Goal: Task Accomplishment & Management: Manage account settings

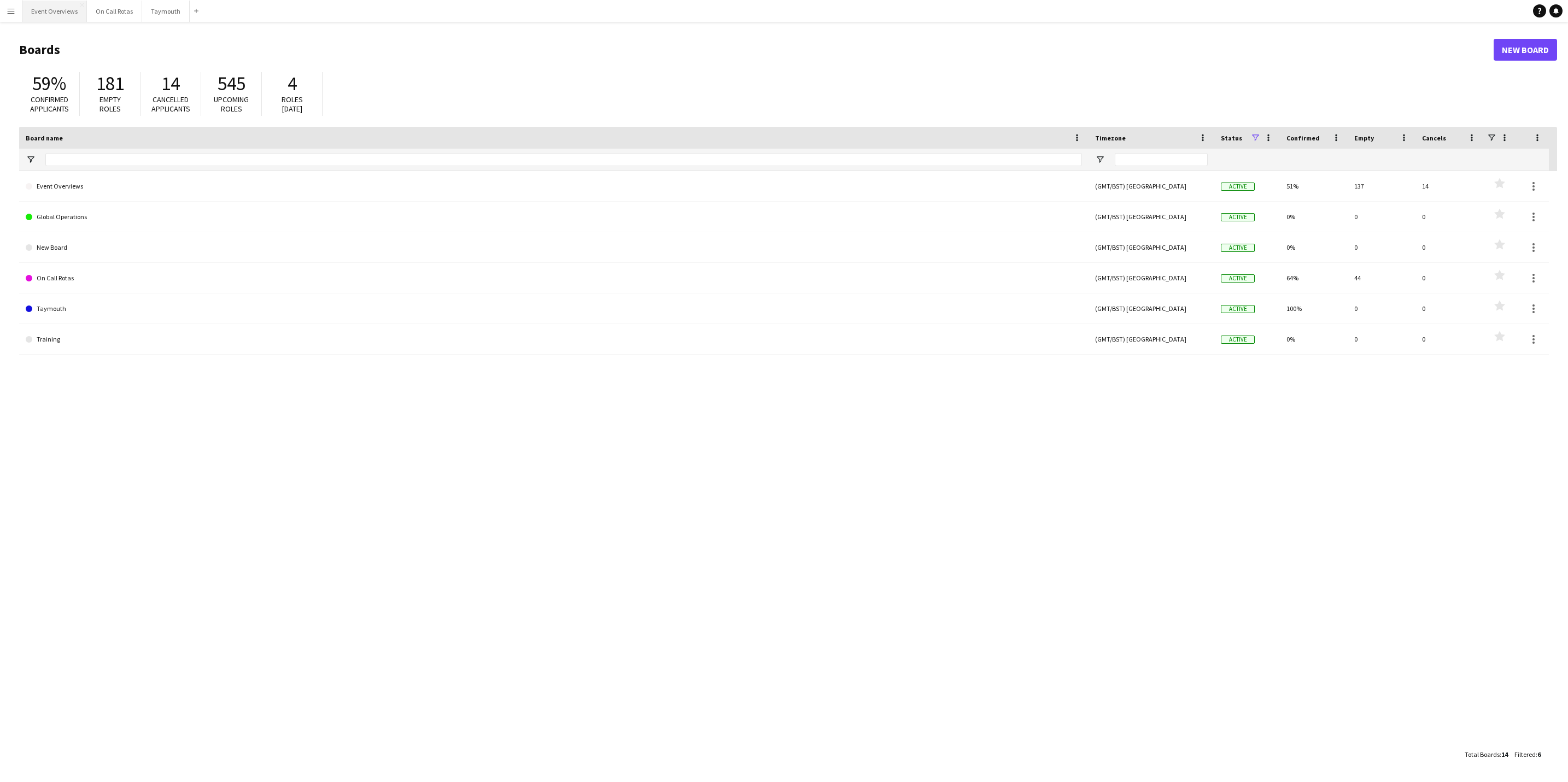
click at [53, 10] on button "Event Overviews Close" at bounding box center [54, 11] width 64 height 21
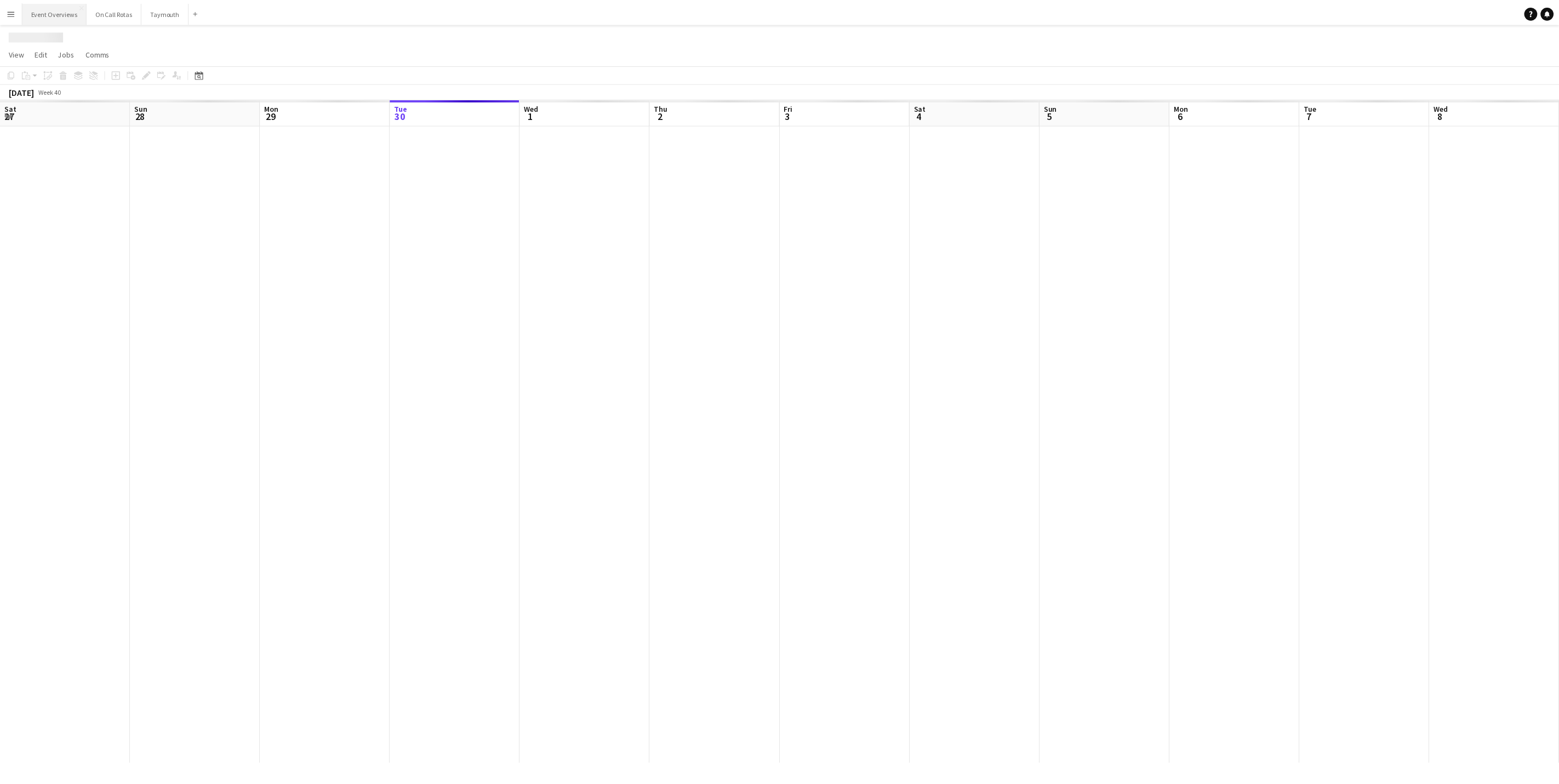
scroll to position [0, 262]
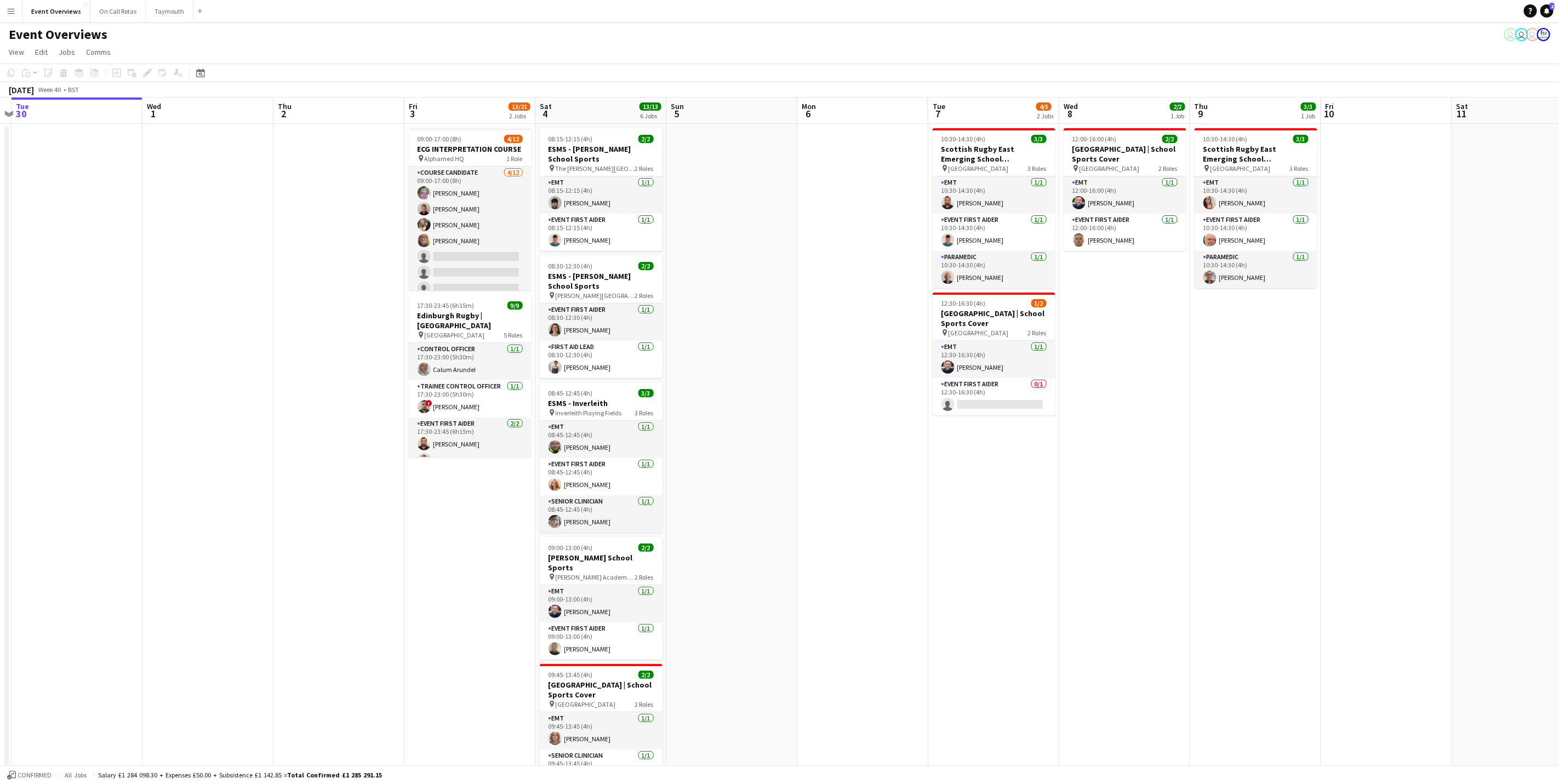
drag, startPoint x: 530, startPoint y: 591, endPoint x: 270, endPoint y: 557, distance: 262.2
click at [270, 557] on app-calendar-viewport "Sat 27 7/7 3 Jobs Sun 28 2/2 1 Job Mon 29 Tue 30 Wed 1 Thu 2 Fri 3 13/21 2 Jobs…" at bounding box center [780, 519] width 1559 height 843
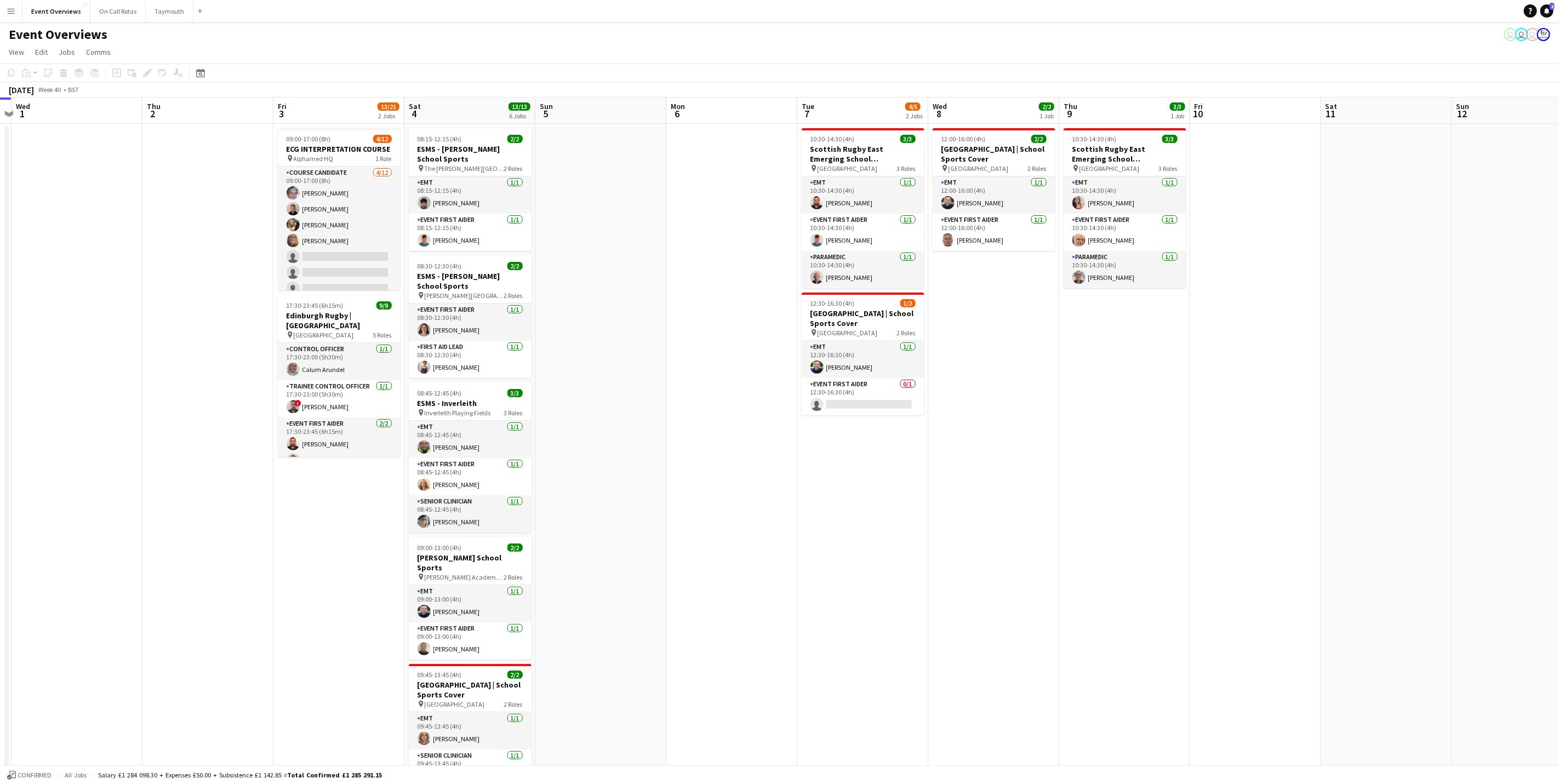
scroll to position [0, 391]
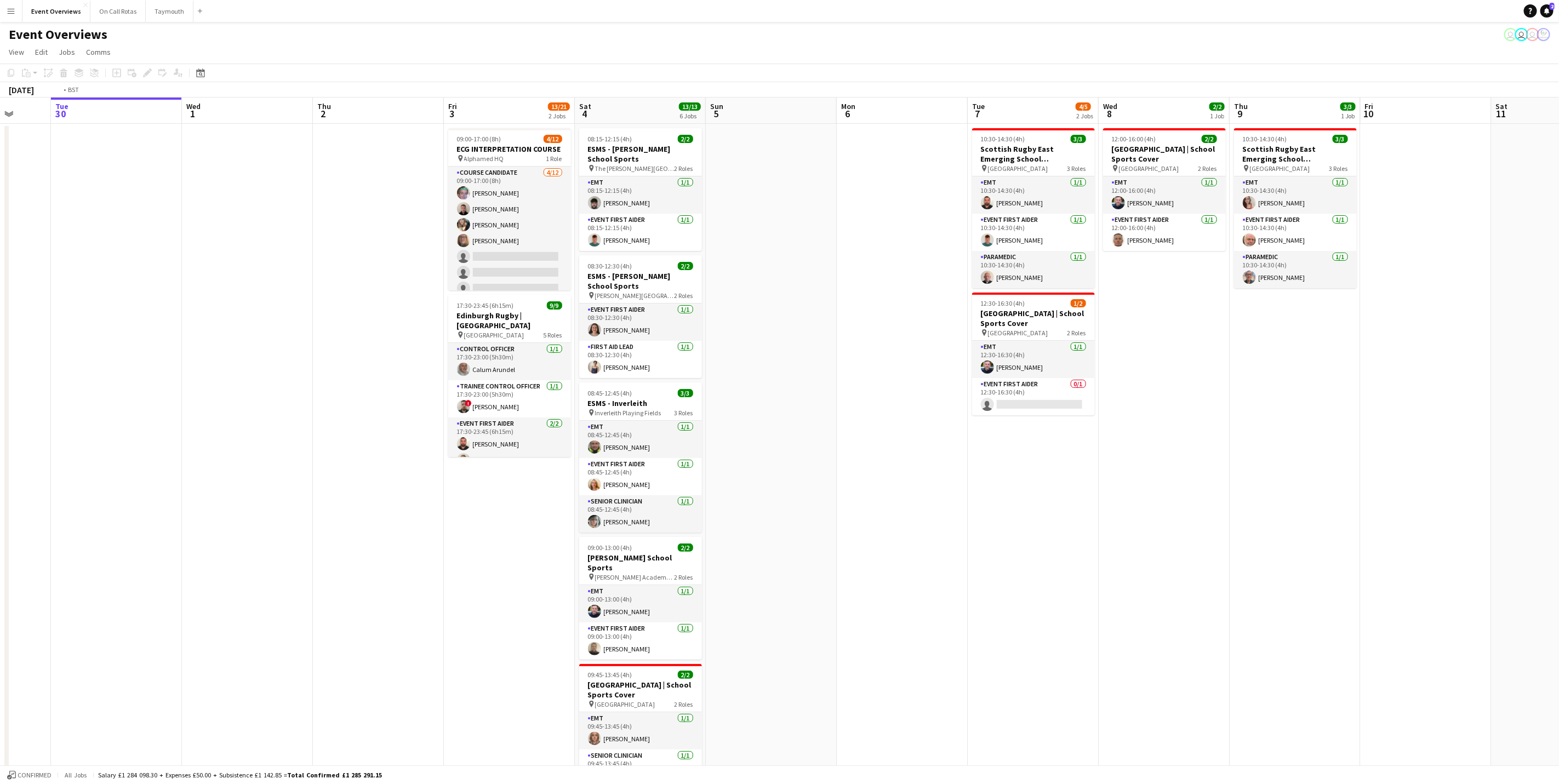
drag, startPoint x: 209, startPoint y: 640, endPoint x: 753, endPoint y: 543, distance: 552.6
click at [753, 543] on app-calendar-viewport "Sun 28 2/2 1 Job Mon 29 Tue 30 Wed 1 Thu 2 Fri 3 13/21 2 Jobs Sat 4 13/13 6 Job…" at bounding box center [780, 519] width 1559 height 843
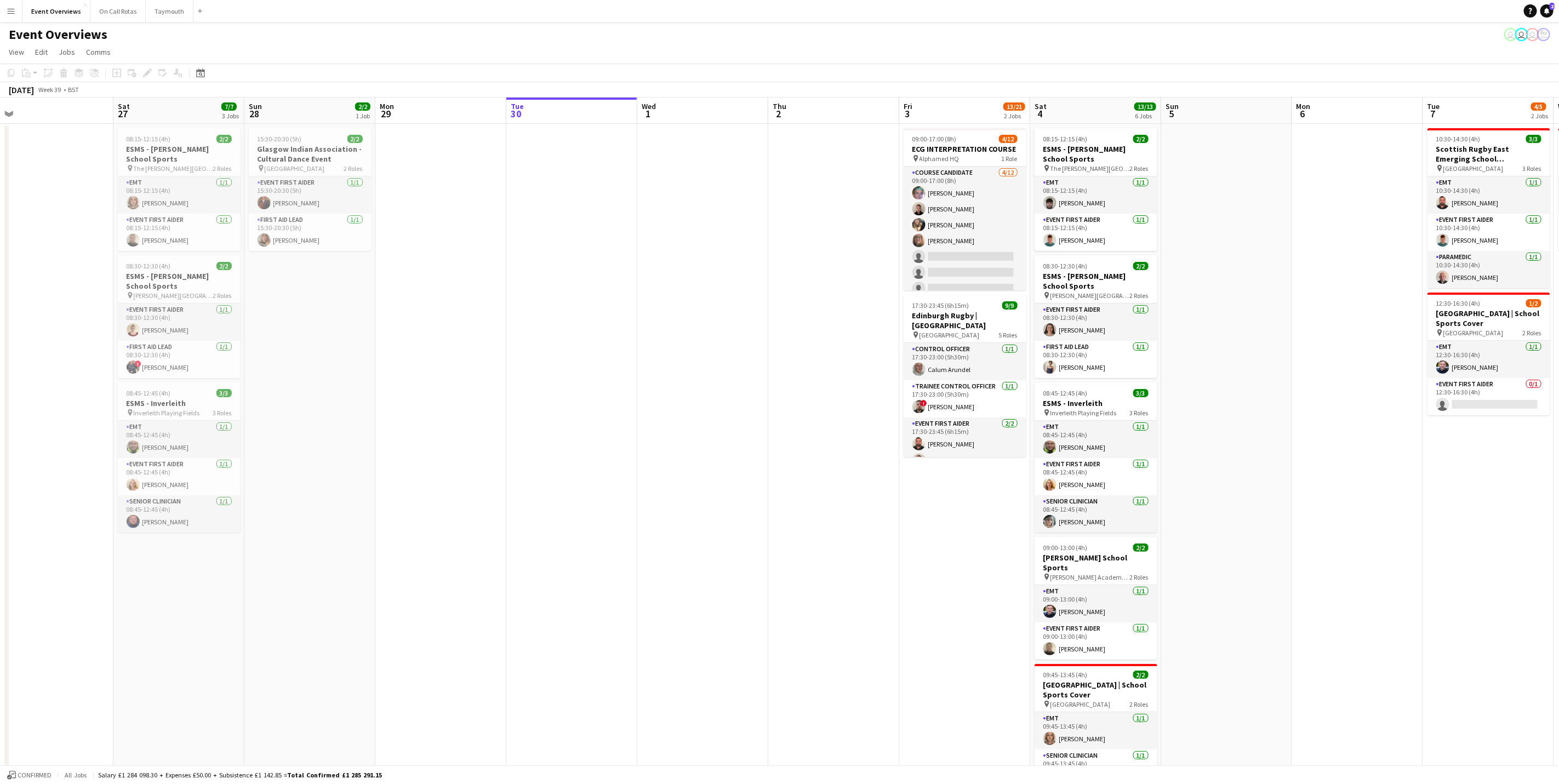
scroll to position [0, 255]
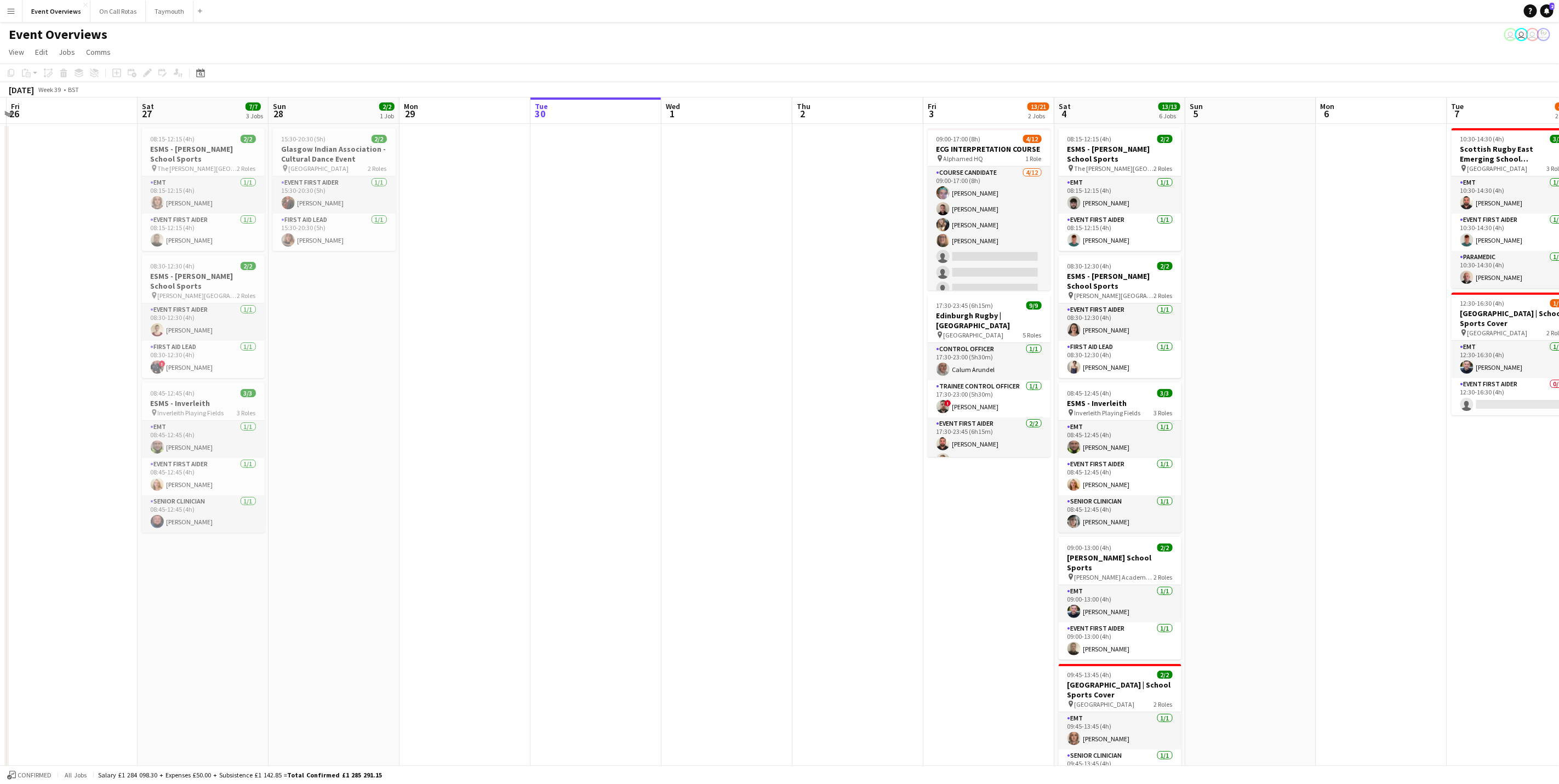
drag, startPoint x: 479, startPoint y: 572, endPoint x: 765, endPoint y: 501, distance: 294.7
click at [765, 501] on app-calendar-viewport "Wed 24 2/2 1 Job Thu 25 Fri 26 Sat 27 7/7 3 Jobs Sun 28 2/2 1 Job Mon 29 Tue 30…" at bounding box center [780, 519] width 1559 height 843
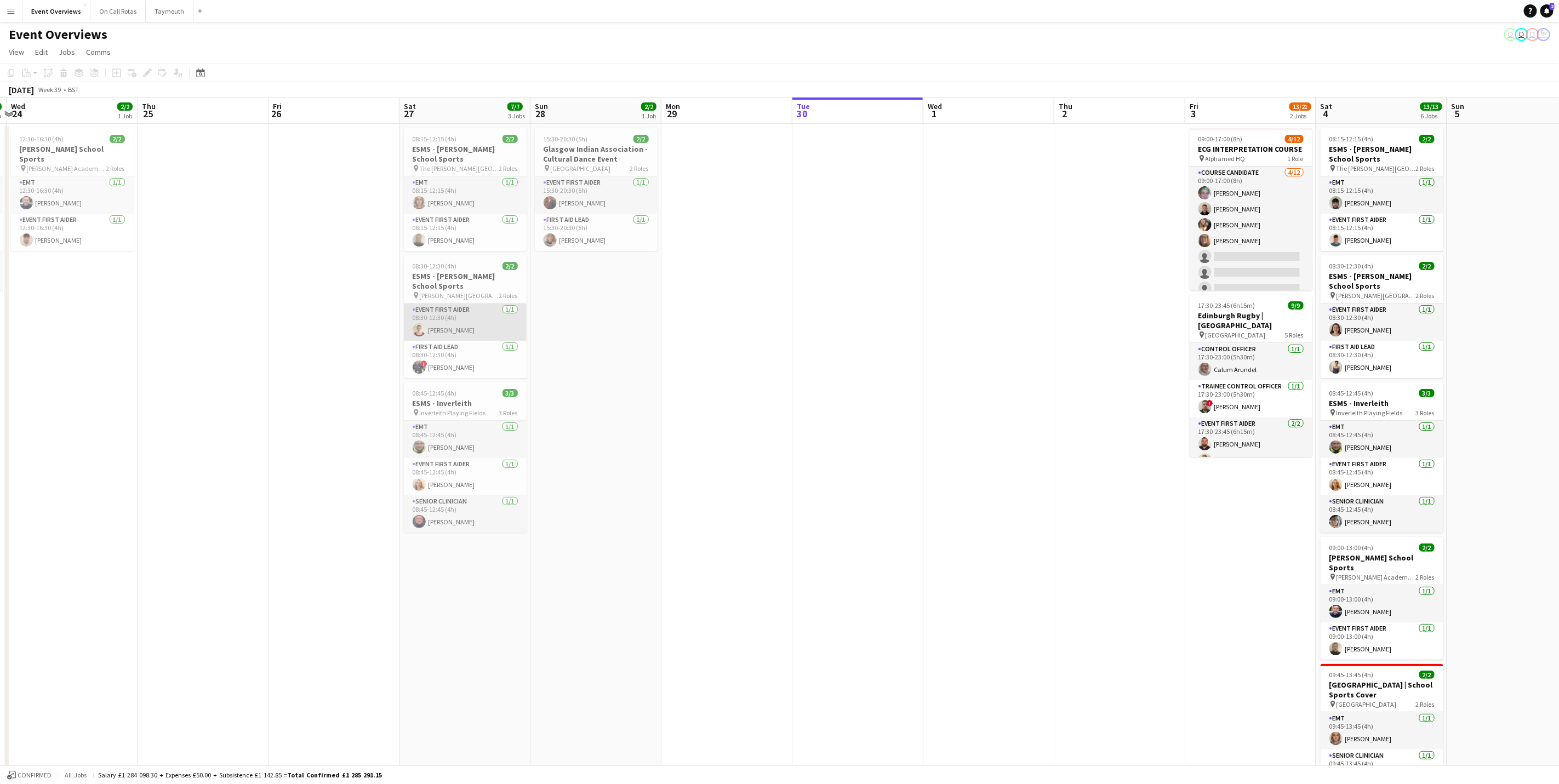
click at [436, 325] on app-card-role "Event First Aider [DATE] 08:30-12:30 (4h) [PERSON_NAME]" at bounding box center [465, 322] width 122 height 37
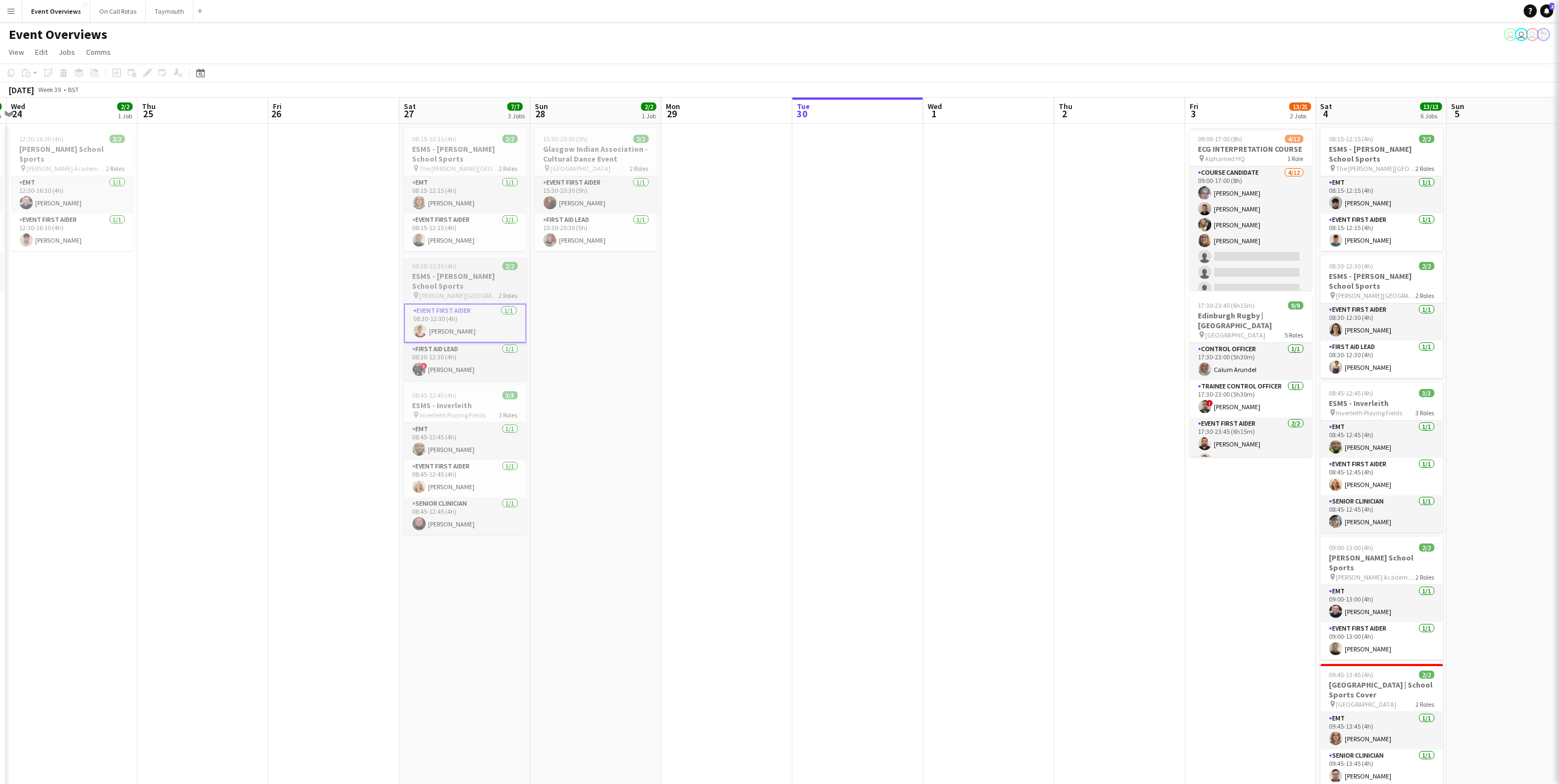
click at [445, 300] on span "[PERSON_NAME][GEOGRAPHIC_DATA]" at bounding box center [460, 296] width 80 height 8
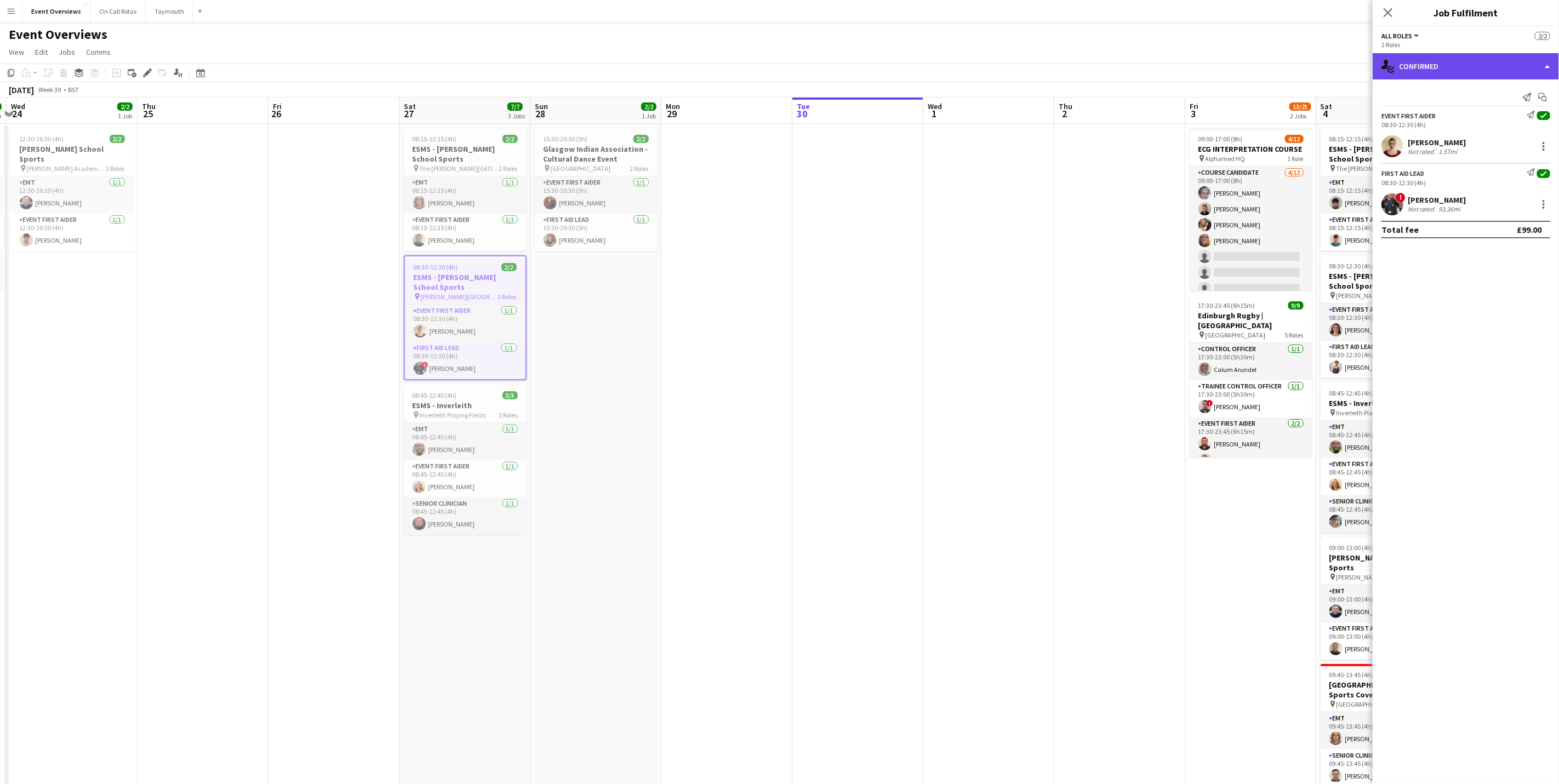
click at [1407, 64] on div "single-neutral-actions-check-2 Confirmed" at bounding box center [1466, 66] width 186 height 26
click at [1487, 107] on div "pen-write Job Details" at bounding box center [1502, 114] width 108 height 22
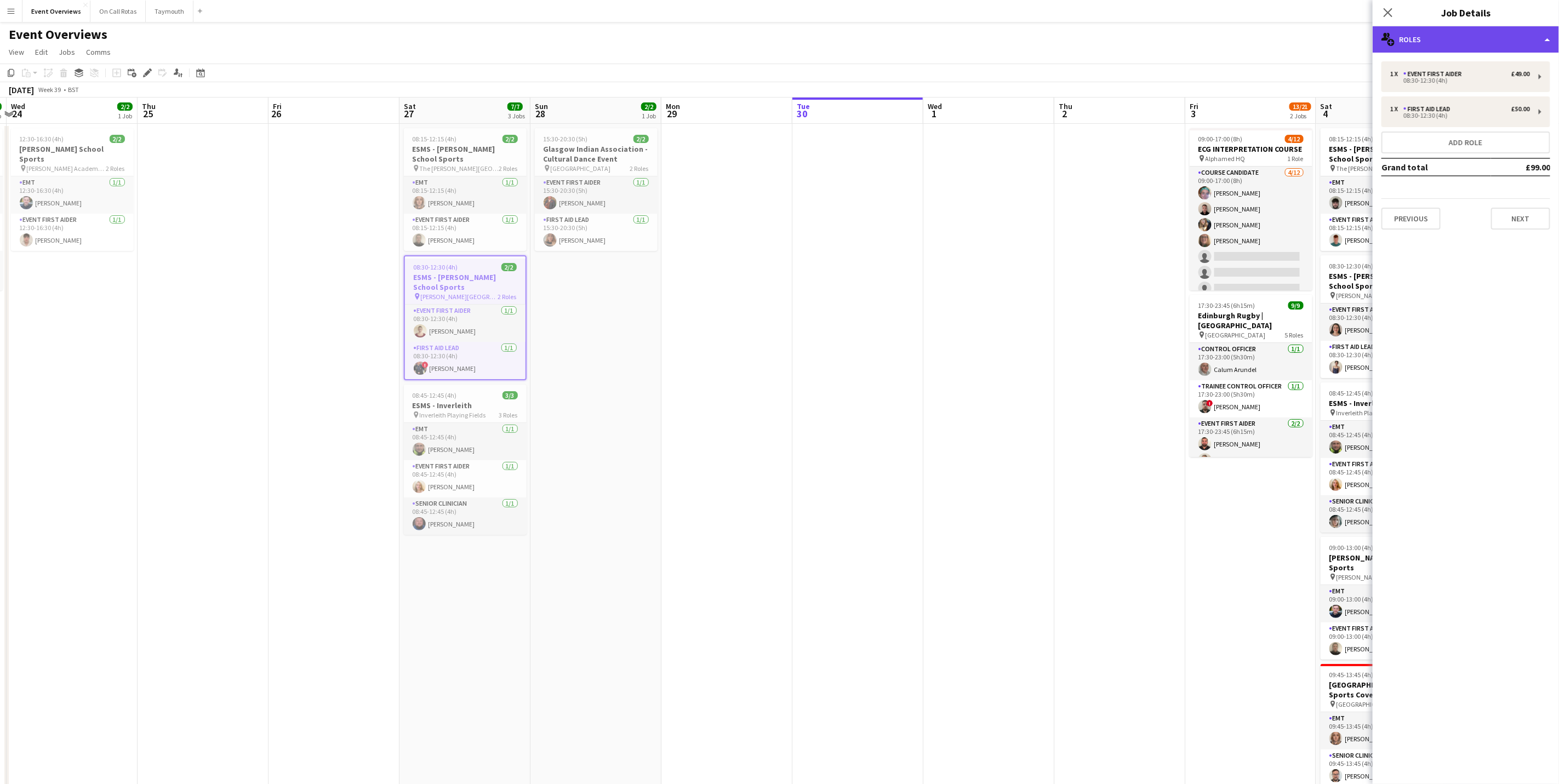
click at [1482, 33] on div "multiple-users-add Roles" at bounding box center [1466, 39] width 186 height 26
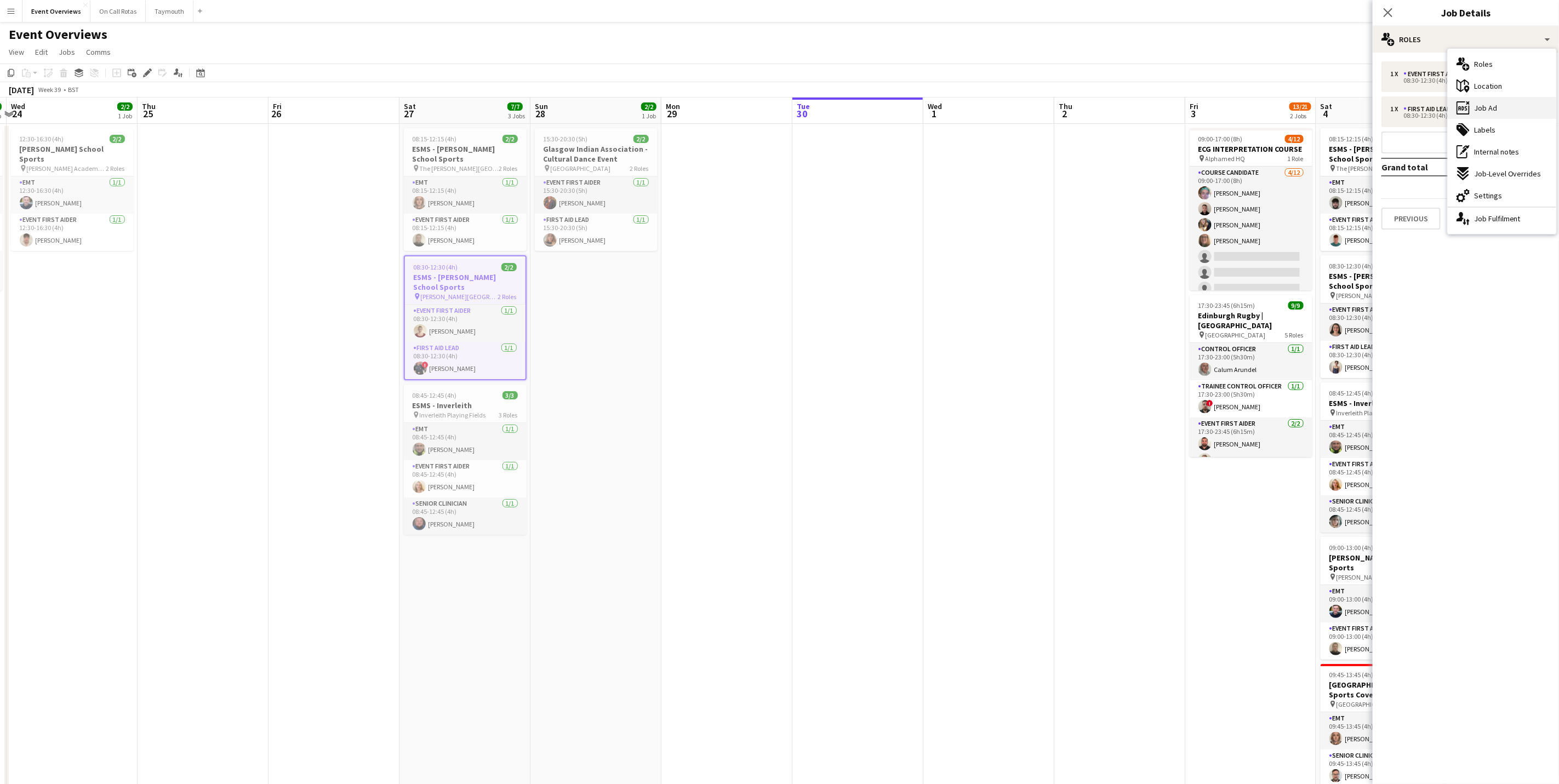
click at [1513, 114] on div "ads-window Job Ad" at bounding box center [1502, 108] width 108 height 22
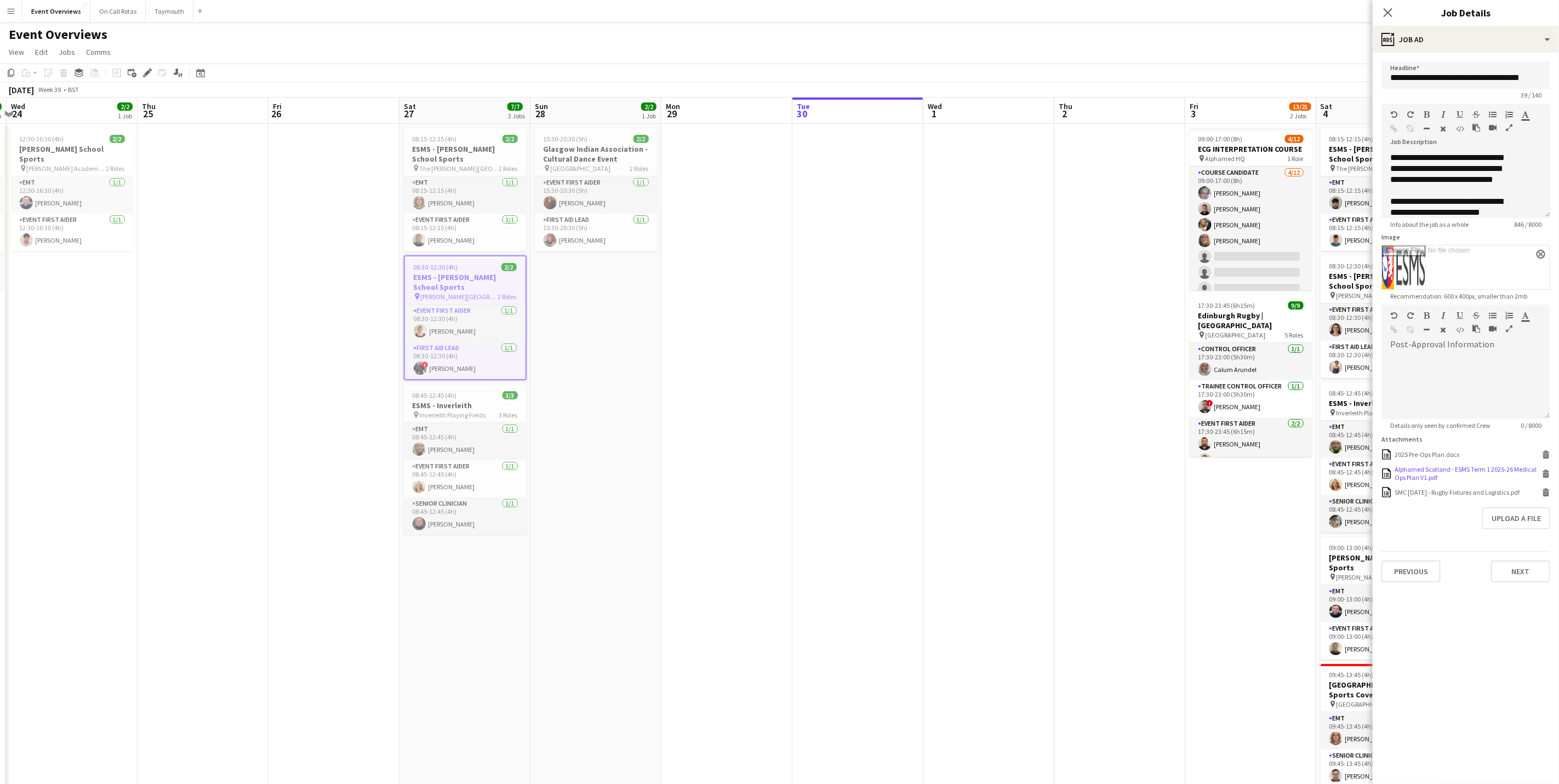
click at [1434, 482] on div "Alphamed Scotland - ESMS Term 1 2025-26 Medical Ops Plan V1.pdf" at bounding box center [1468, 473] width 145 height 17
click at [1383, 17] on icon "Close pop-in" at bounding box center [1387, 12] width 10 height 10
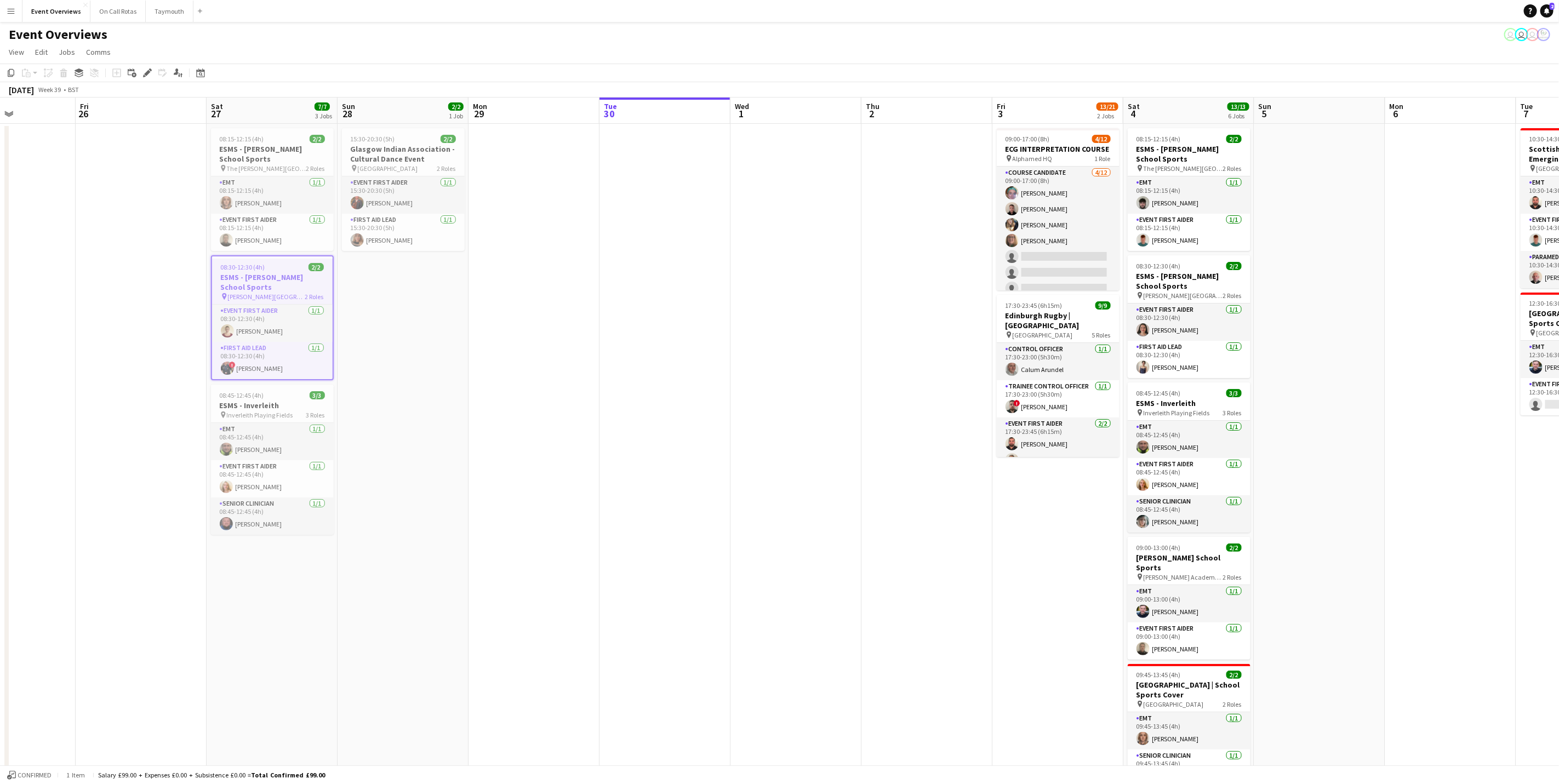
drag, startPoint x: 648, startPoint y: 472, endPoint x: 528, endPoint y: 454, distance: 121.3
click at [528, 454] on app-calendar-viewport "Tue 23 9/9 1 Job Wed 24 2/2 1 Job Thu 25 Fri 26 Sat 27 7/7 3 Jobs Sun 28 2/2 1 …" at bounding box center [780, 519] width 1559 height 843
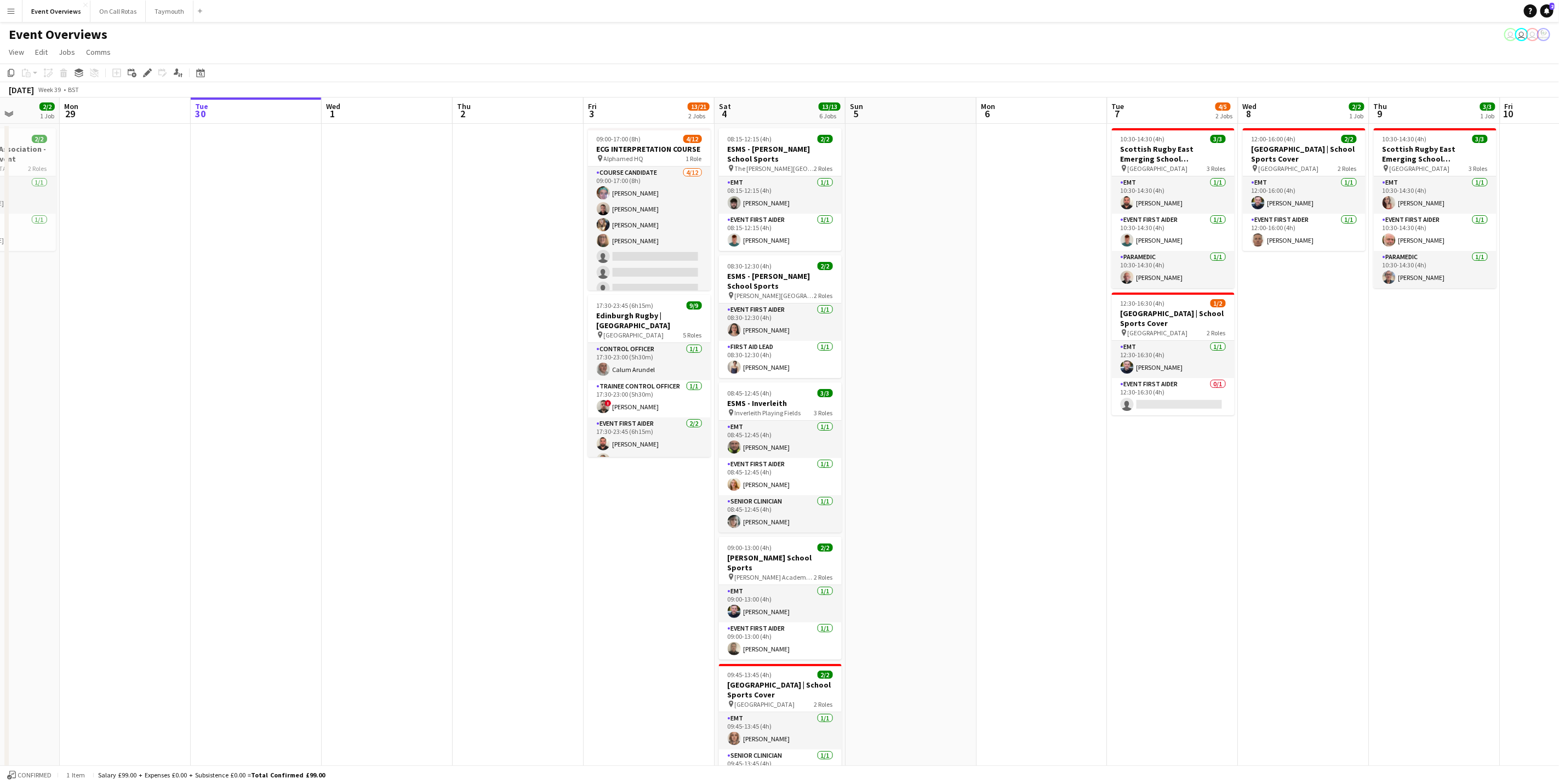
drag, startPoint x: 639, startPoint y: 442, endPoint x: 462, endPoint y: 442, distance: 177.0
click at [462, 442] on app-calendar-viewport "Thu 25 Fri 26 Sat 27 7/7 3 Jobs Sun 28 2/2 1 Job Mon 29 Tue 30 Wed 1 Thu 2 Fri …" at bounding box center [780, 519] width 1559 height 843
click at [640, 351] on app-card-role "Control Officer [DATE] 17:30-23:00 (5h30m) Calum Arundel" at bounding box center [647, 361] width 122 height 37
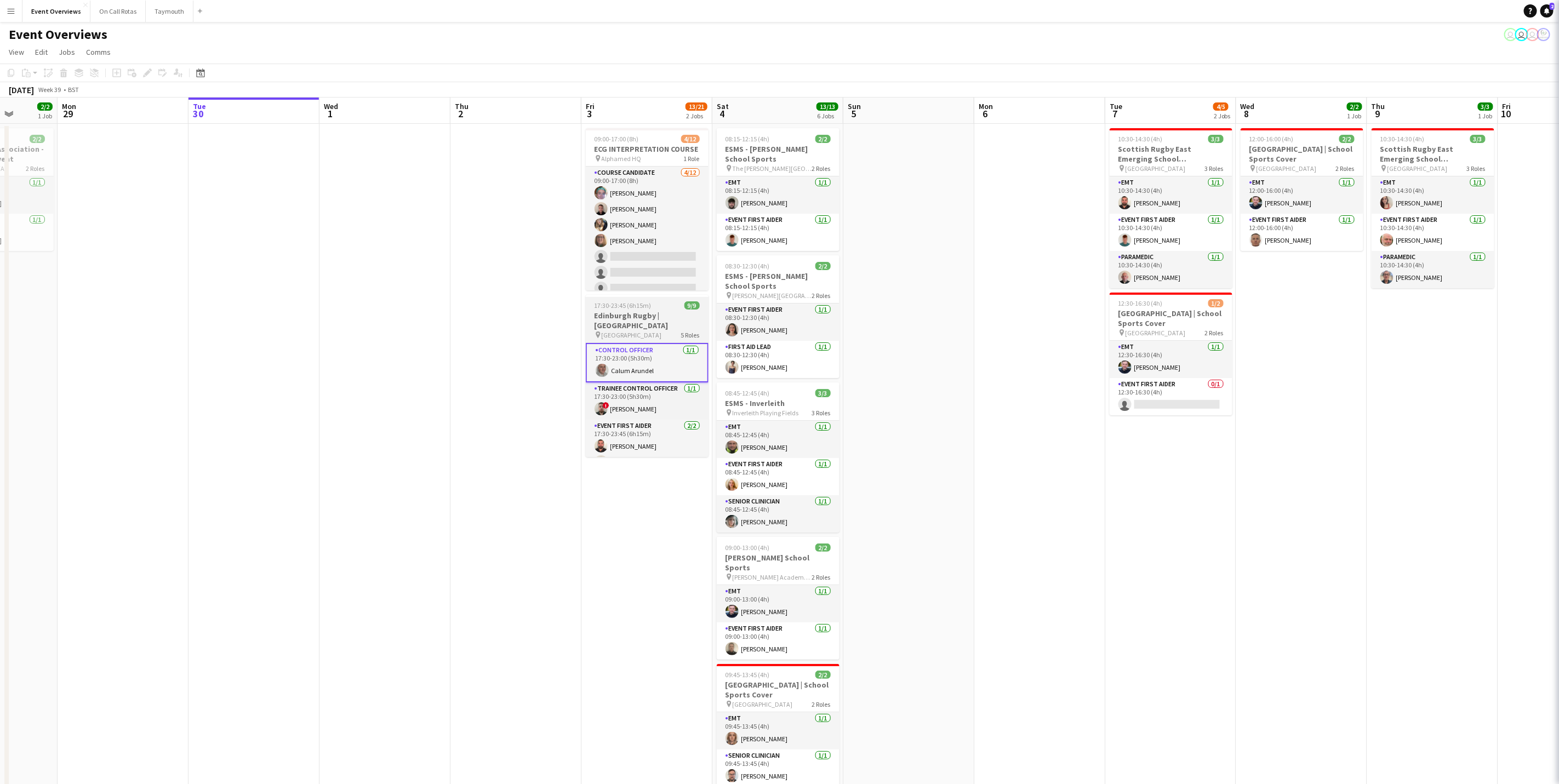
click at [630, 316] on h3 "Edinburgh Rugby | [GEOGRAPHIC_DATA]" at bounding box center [647, 320] width 122 height 20
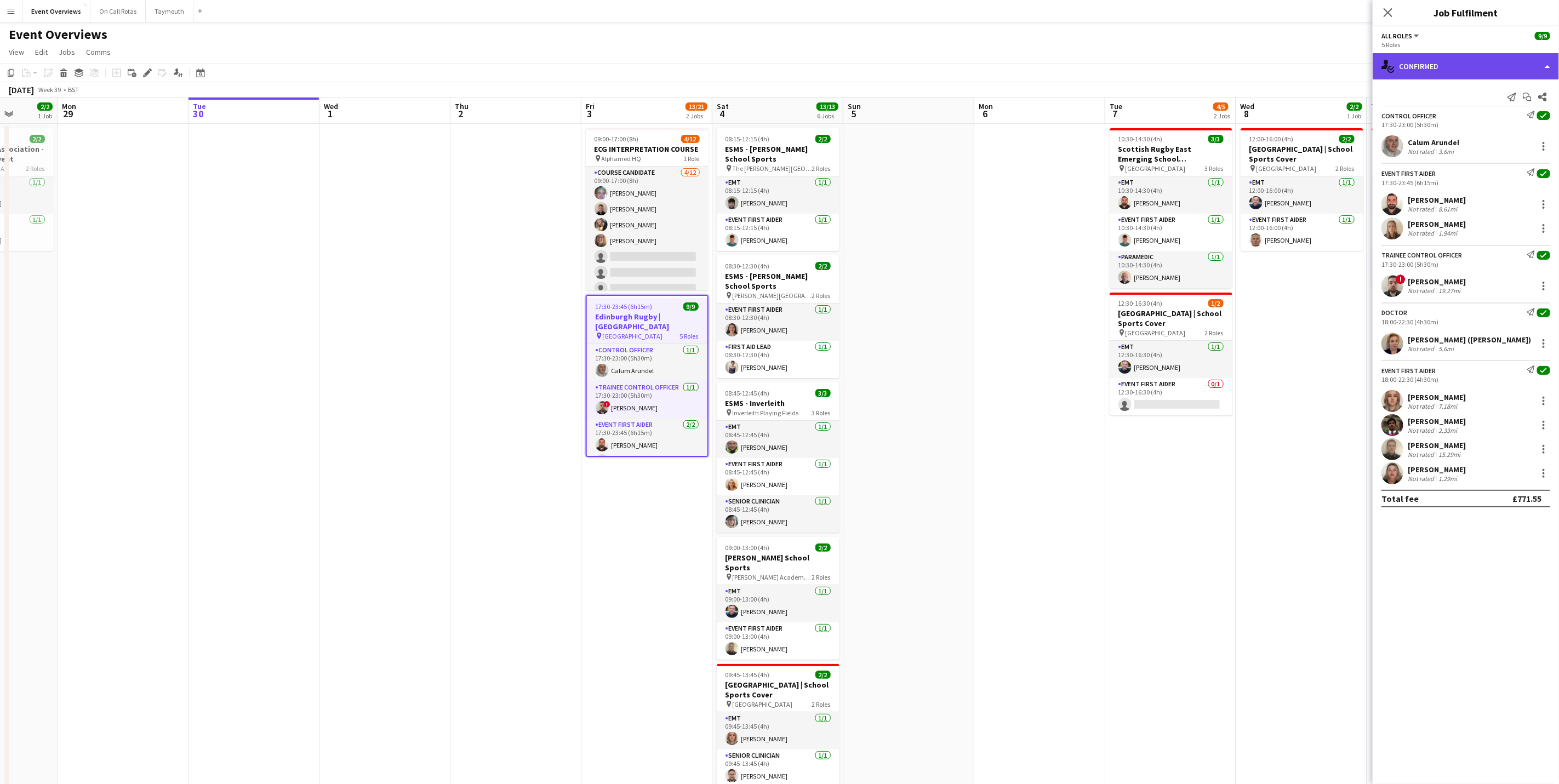
click at [1445, 64] on div "single-neutral-actions-check-2 Confirmed" at bounding box center [1466, 66] width 186 height 26
click at [1479, 112] on div "pen-write Job Details" at bounding box center [1502, 114] width 108 height 22
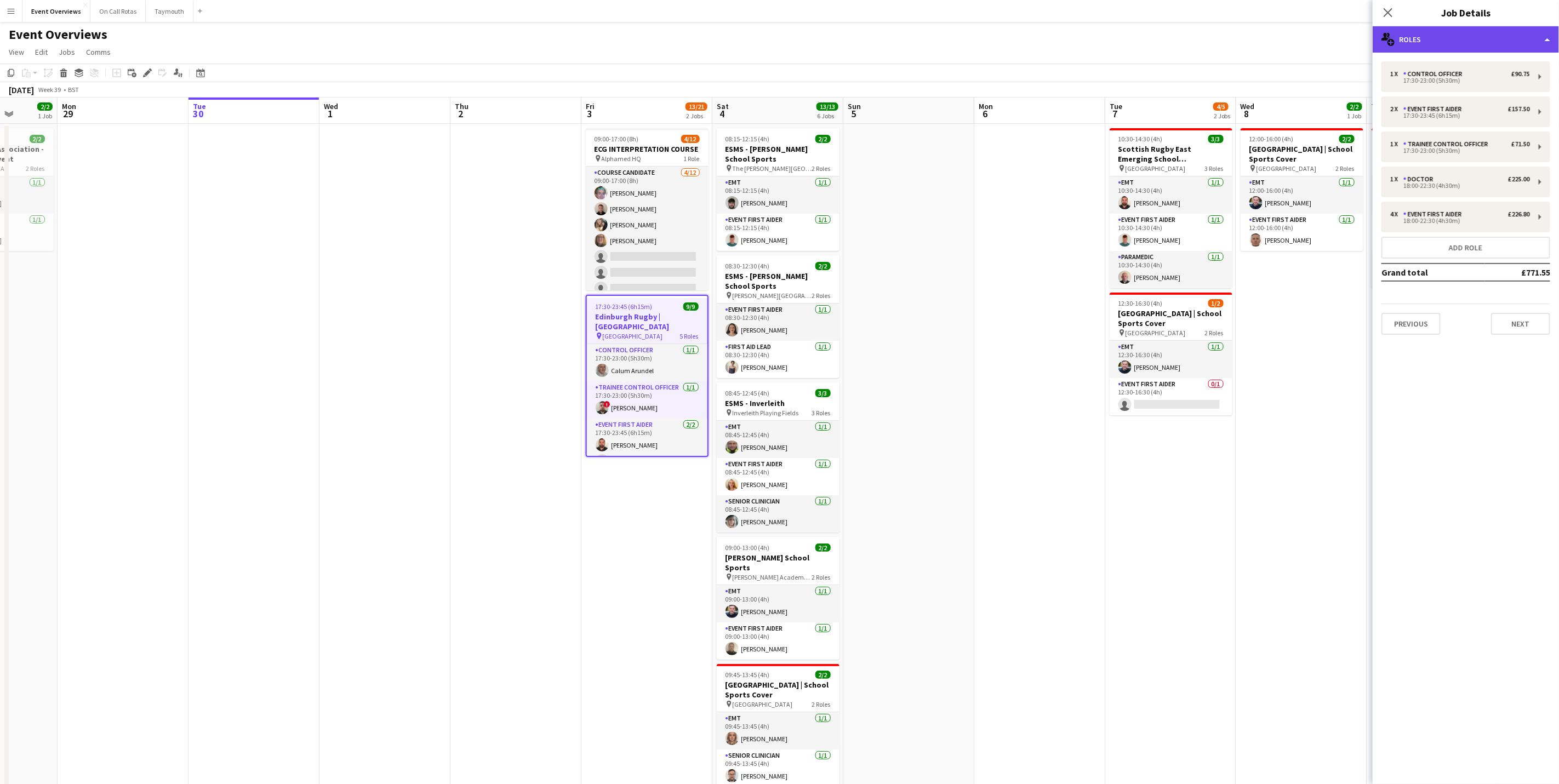
click at [1475, 41] on div "multiple-users-add Roles" at bounding box center [1466, 39] width 186 height 26
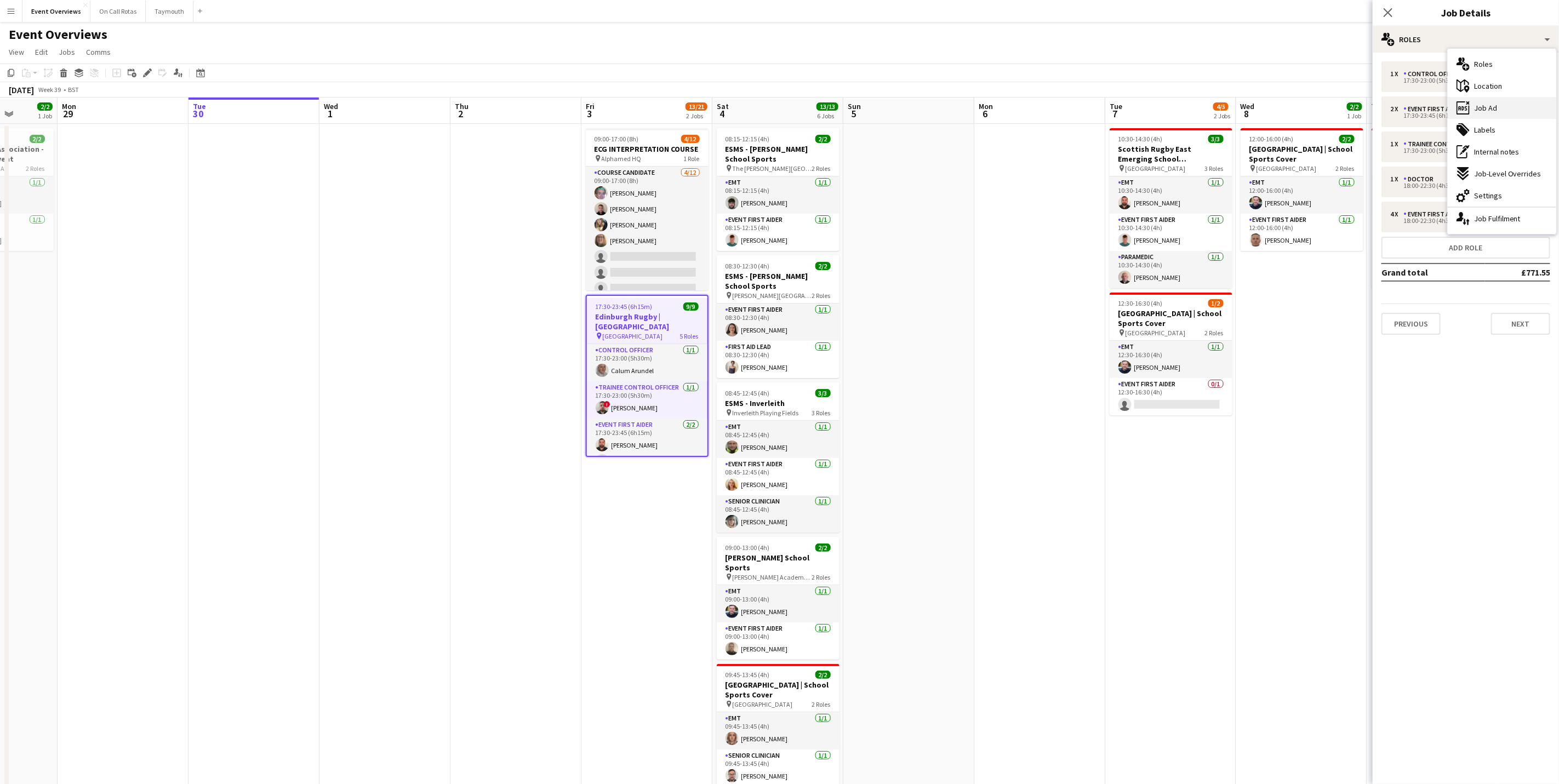
click at [1490, 107] on span "Job Ad" at bounding box center [1486, 108] width 23 height 10
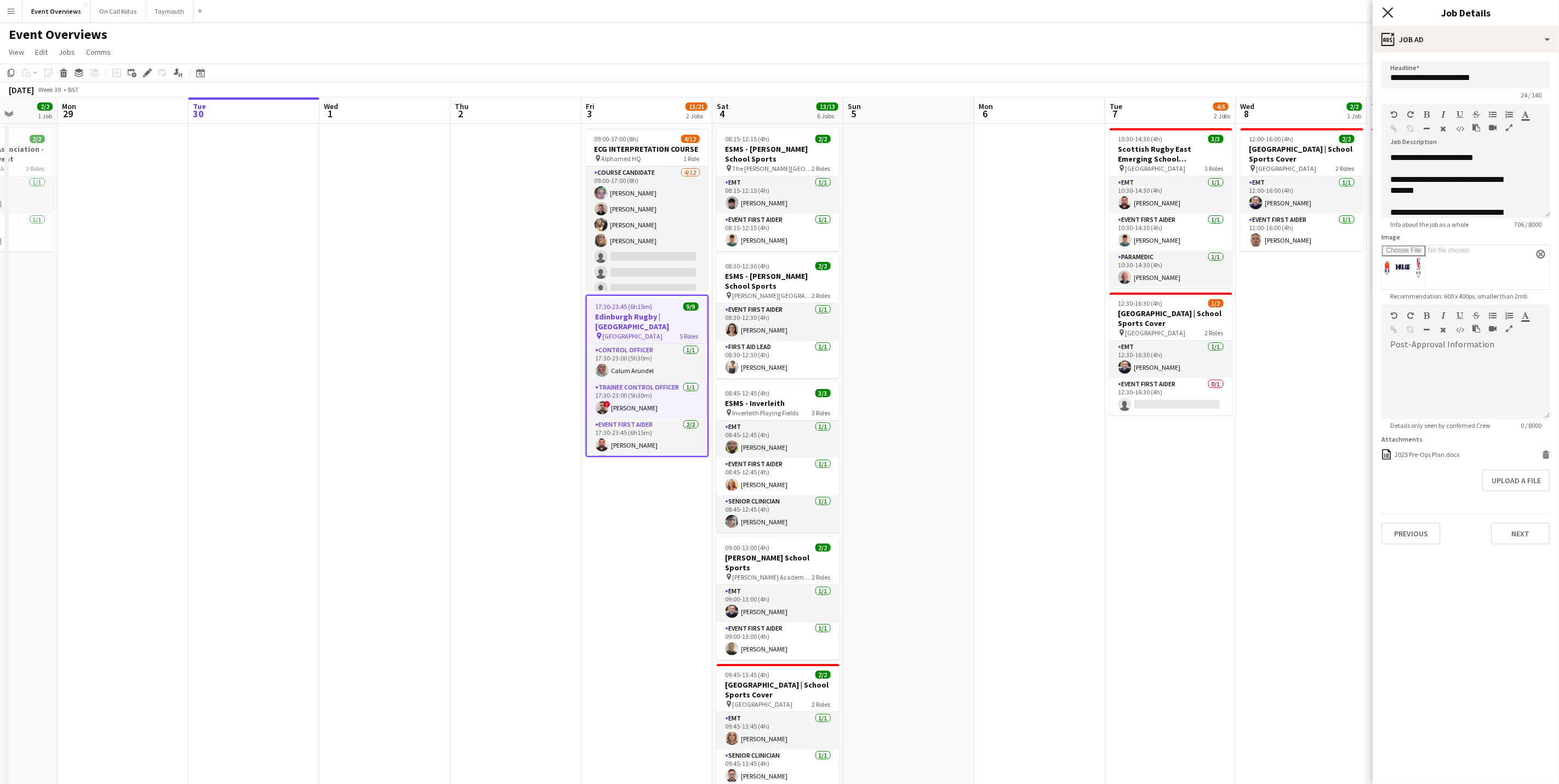
click at [1384, 15] on icon "Close pop-in" at bounding box center [1387, 12] width 10 height 10
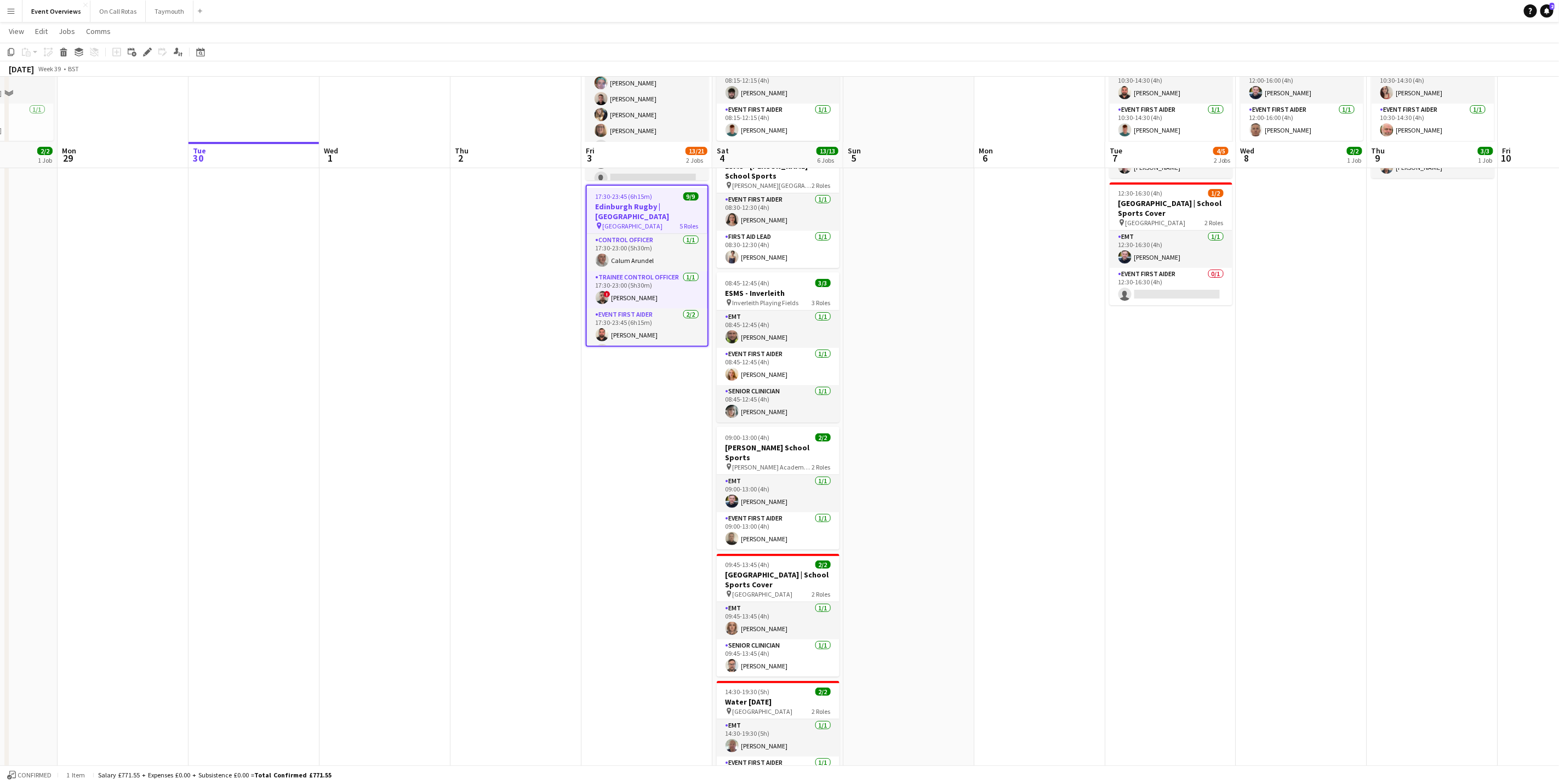
scroll to position [174, 0]
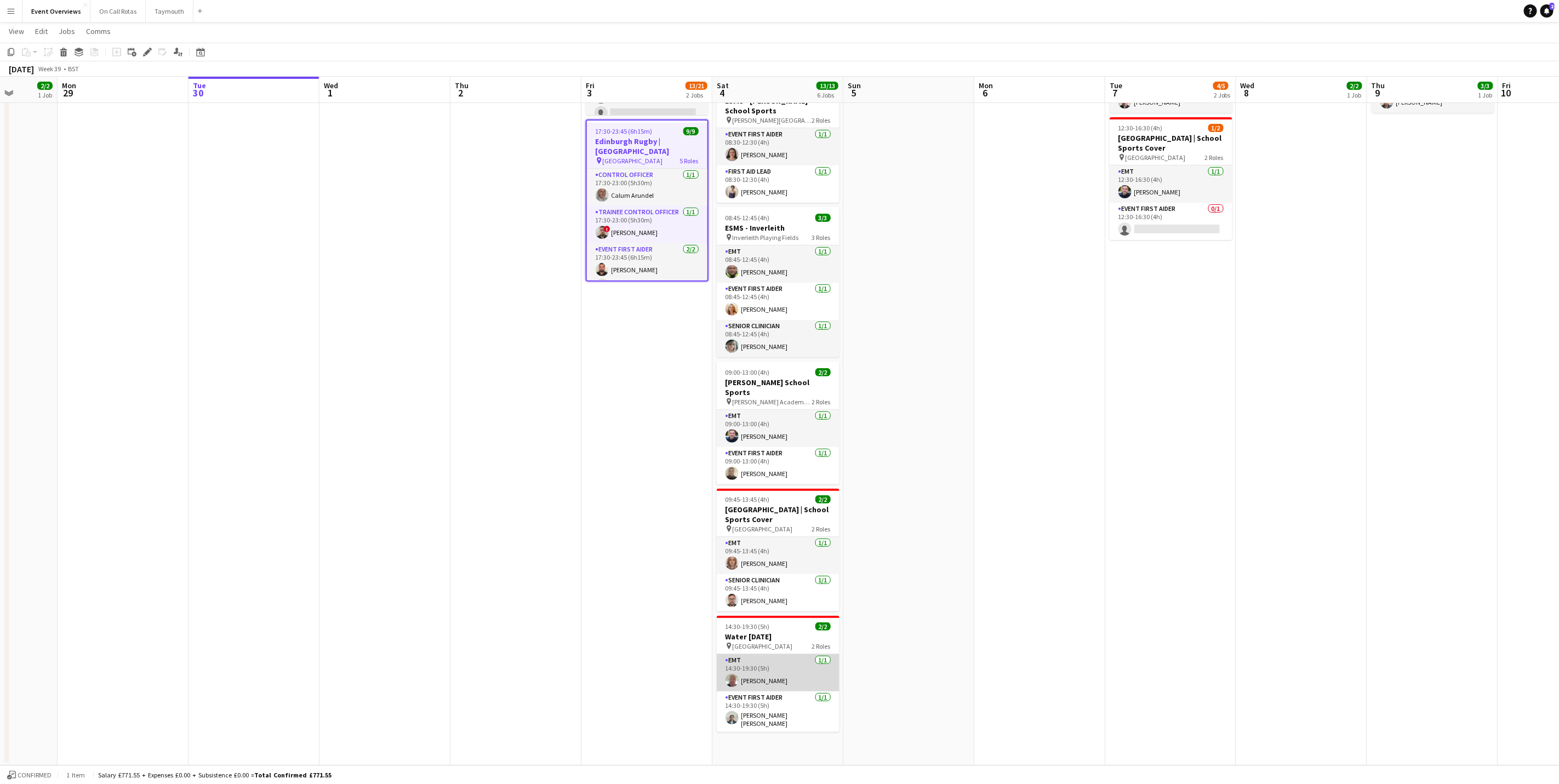
click at [750, 662] on app-card-role "EMT [DATE] 14:30-19:30 (5h) [PERSON_NAME]" at bounding box center [778, 673] width 122 height 37
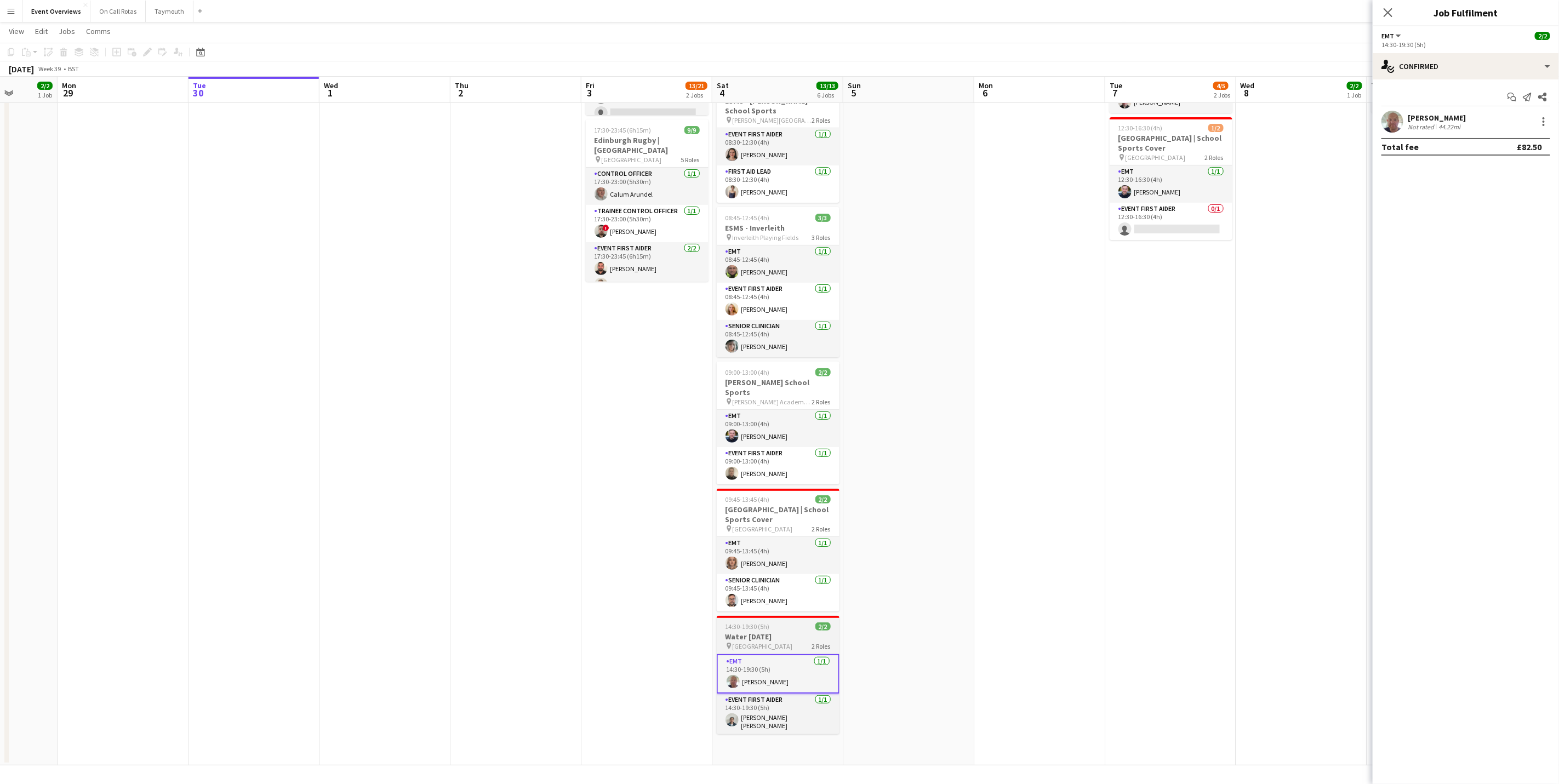
click at [753, 635] on h3 "Water [DATE]" at bounding box center [778, 636] width 122 height 10
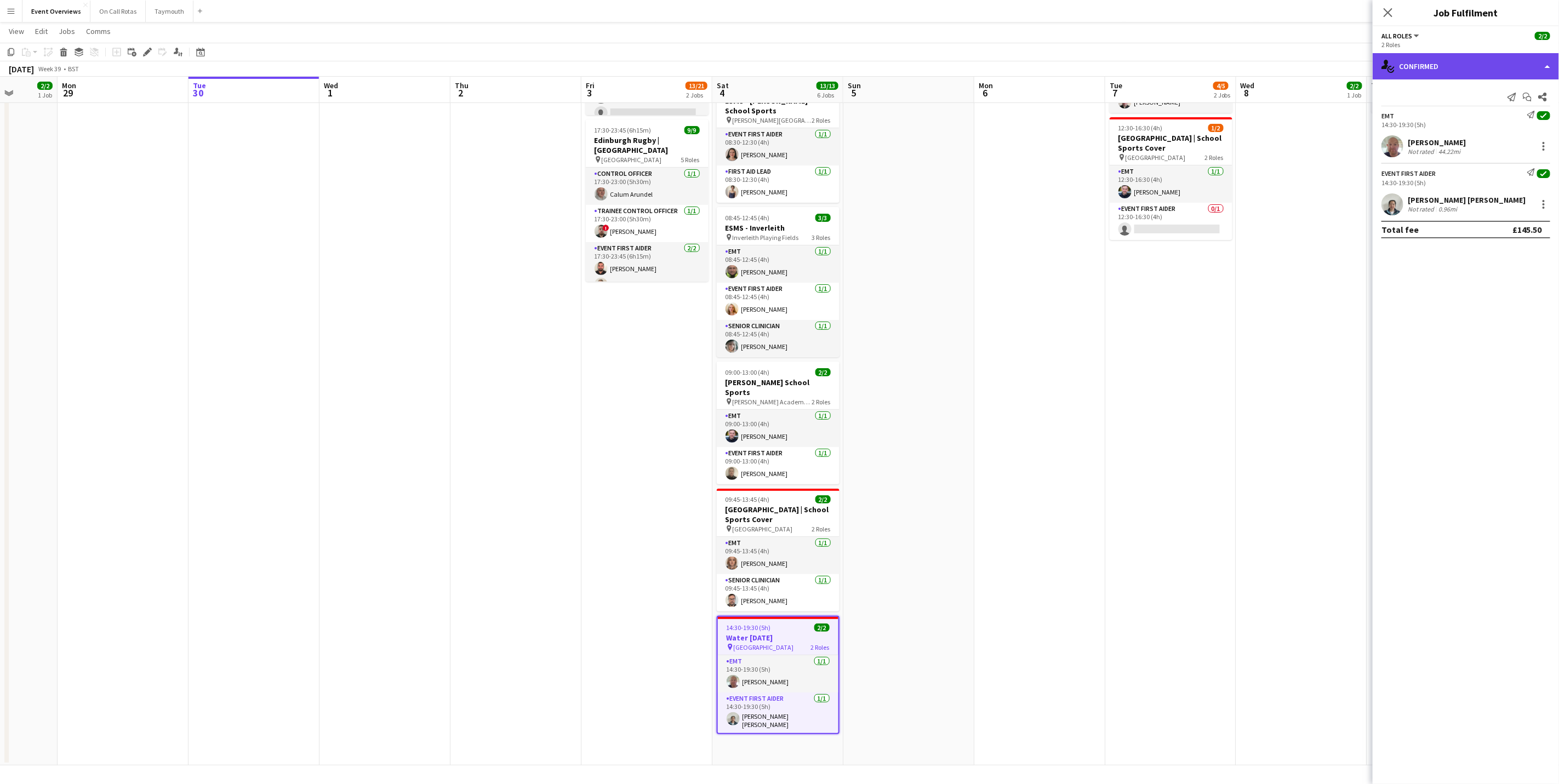
click at [1445, 76] on div "single-neutral-actions-check-2 Confirmed" at bounding box center [1466, 66] width 186 height 26
click at [1462, 114] on icon "pen-write" at bounding box center [1463, 114] width 14 height 14
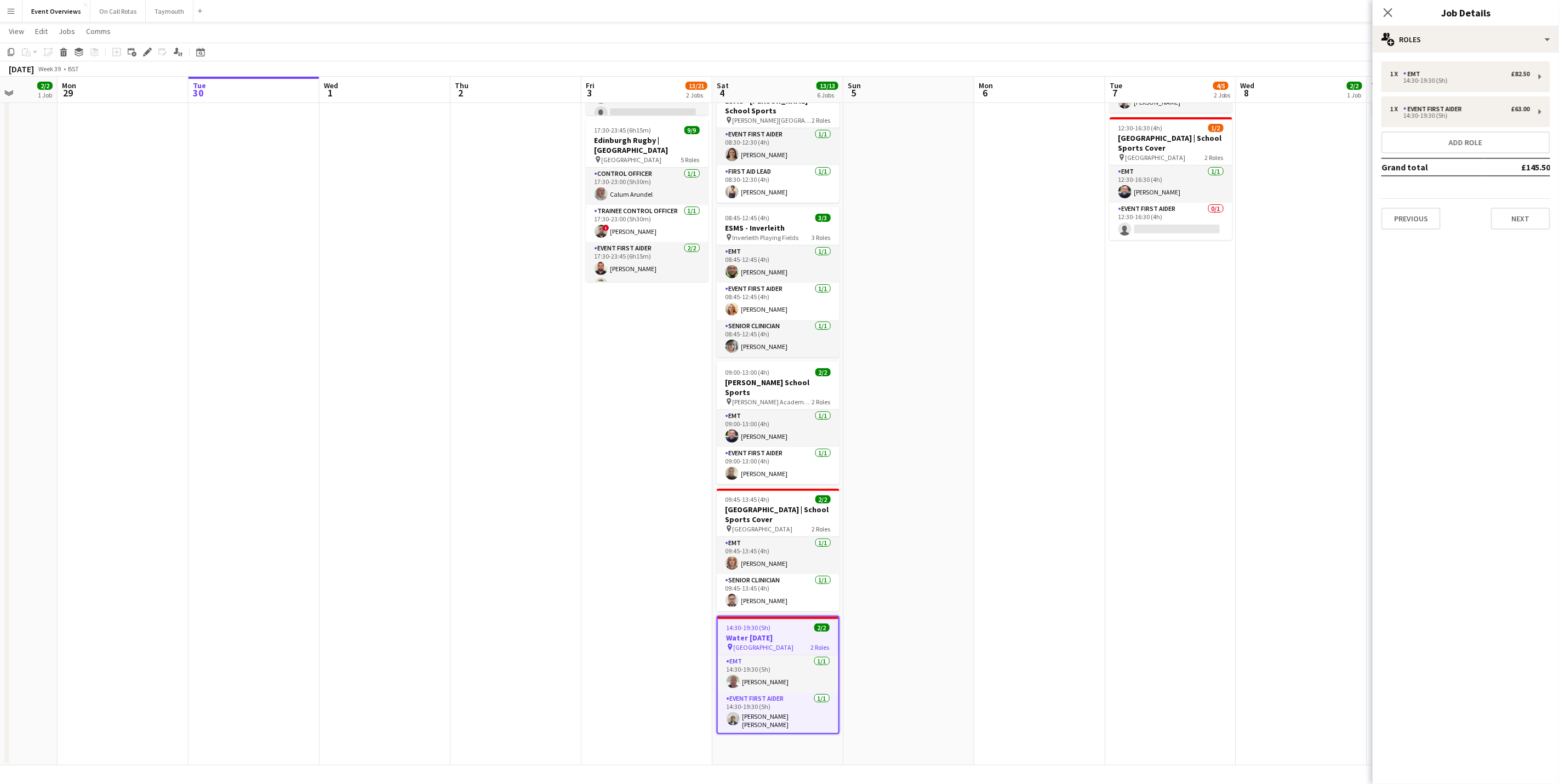
click at [1397, 12] on div "Close pop-in" at bounding box center [1388, 13] width 31 height 25
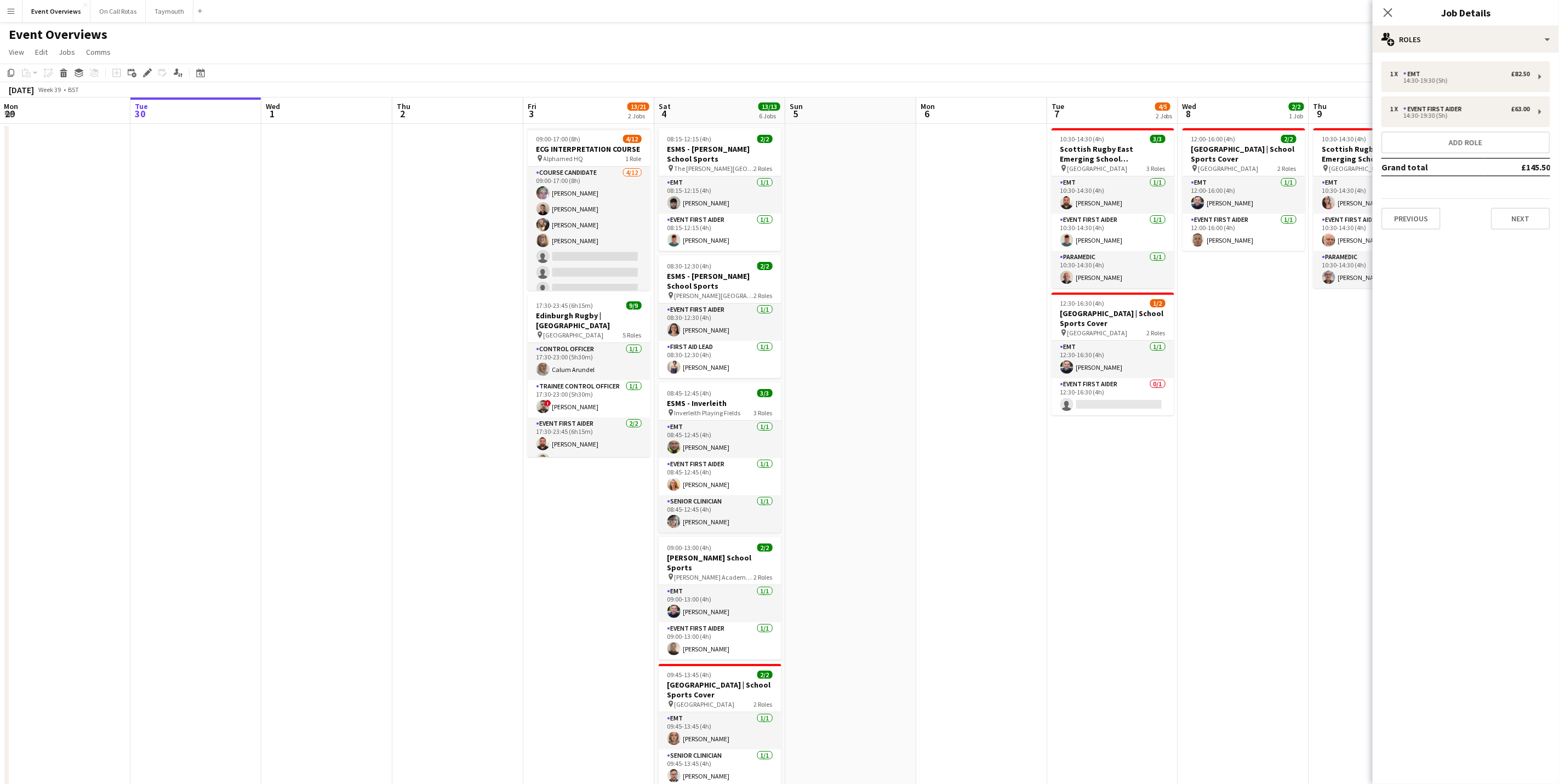
scroll to position [0, 405]
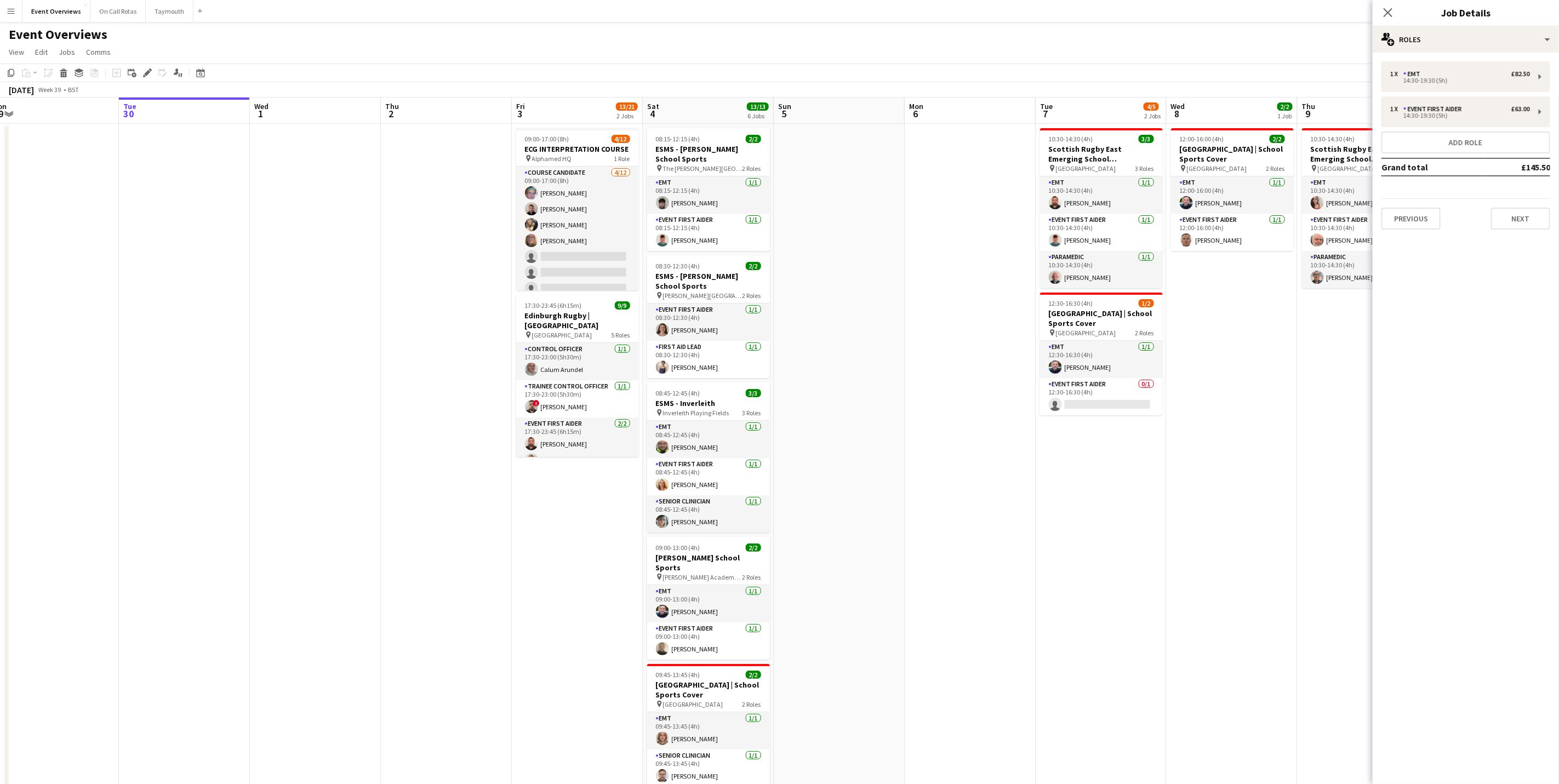
drag, startPoint x: 1273, startPoint y: 512, endPoint x: 1072, endPoint y: 518, distance: 201.1
click at [1072, 518] on app-calendar-viewport "Fri 26 Sat 27 7/7 3 Jobs Sun 28 2/2 1 Job Mon 29 Tue 30 Wed 1 Thu 2 Fri 3 13/21…" at bounding box center [780, 519] width 1559 height 843
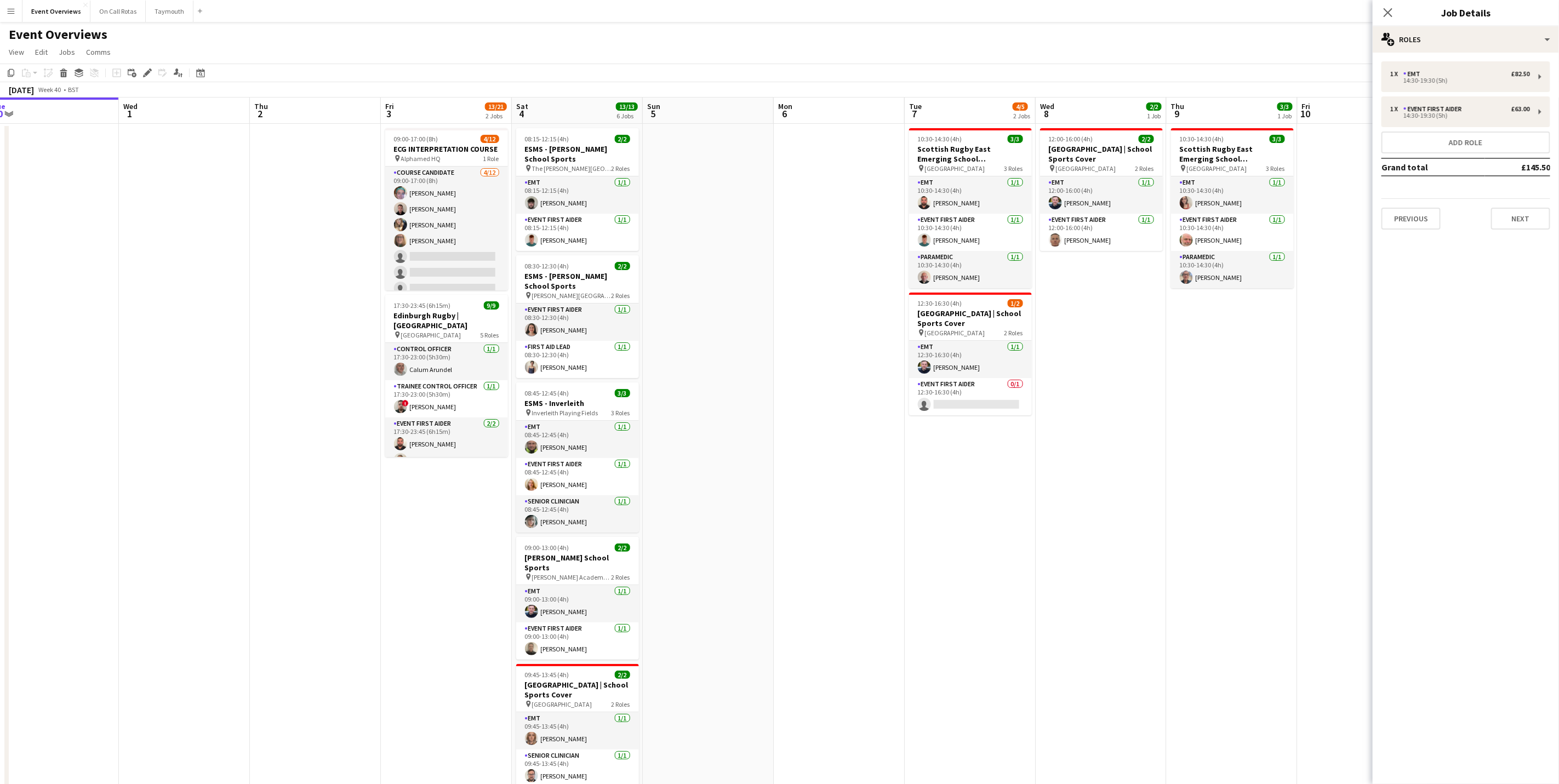
click at [1383, 2] on div "Close pop-in" at bounding box center [1388, 13] width 31 height 25
click at [1388, 10] on icon "Close pop-in" at bounding box center [1387, 12] width 10 height 10
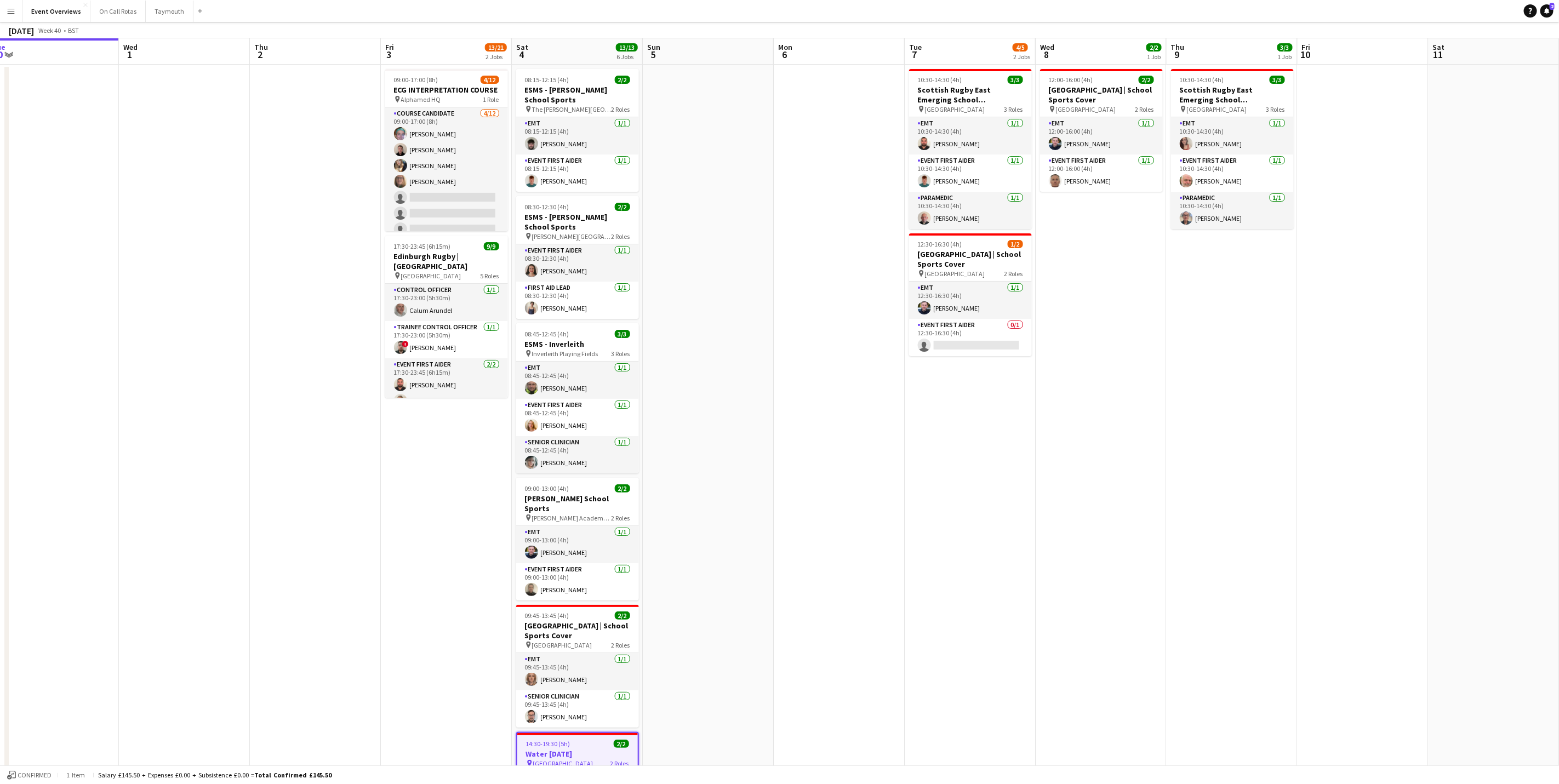
scroll to position [0, 0]
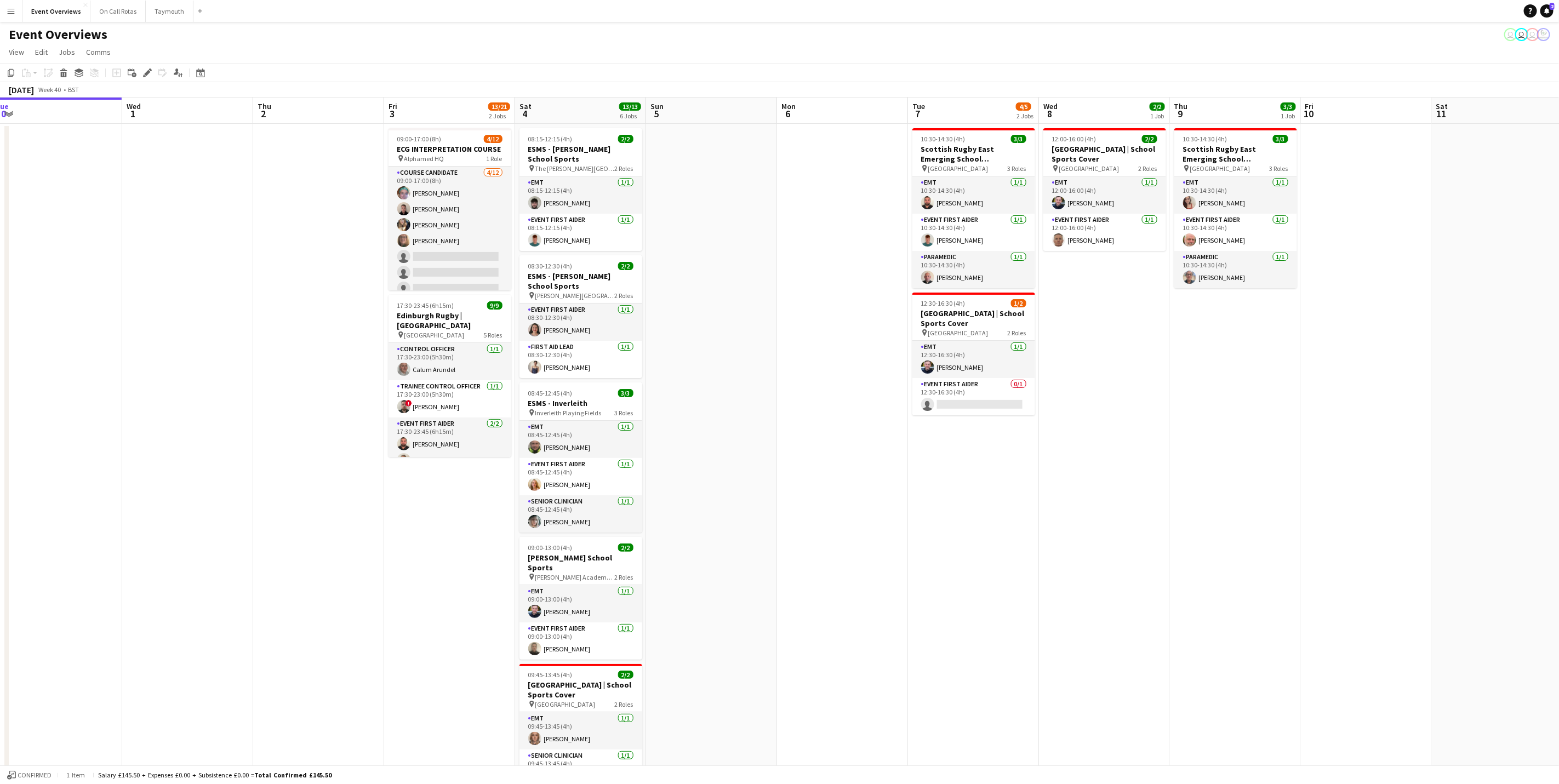
drag, startPoint x: 1173, startPoint y: 650, endPoint x: 786, endPoint y: 597, distance: 390.6
click at [786, 597] on app-calendar-viewport "Sat 27 7/7 3 Jobs Sun 28 2/2 1 Job Mon 29 Tue 30 Wed 1 Thu 2 Fri 3 13/21 2 Jobs…" at bounding box center [780, 519] width 1559 height 843
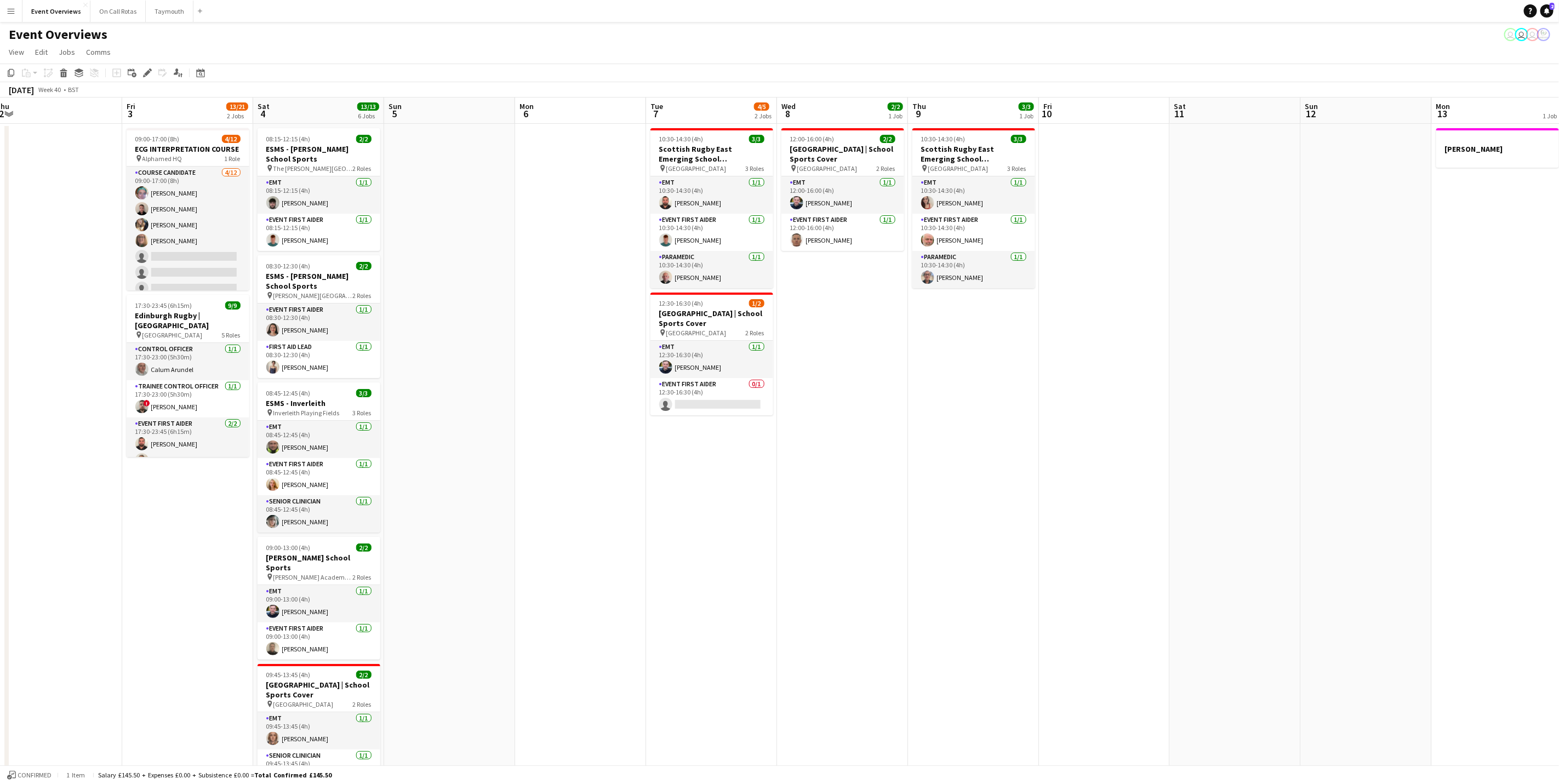
scroll to position [0, 328]
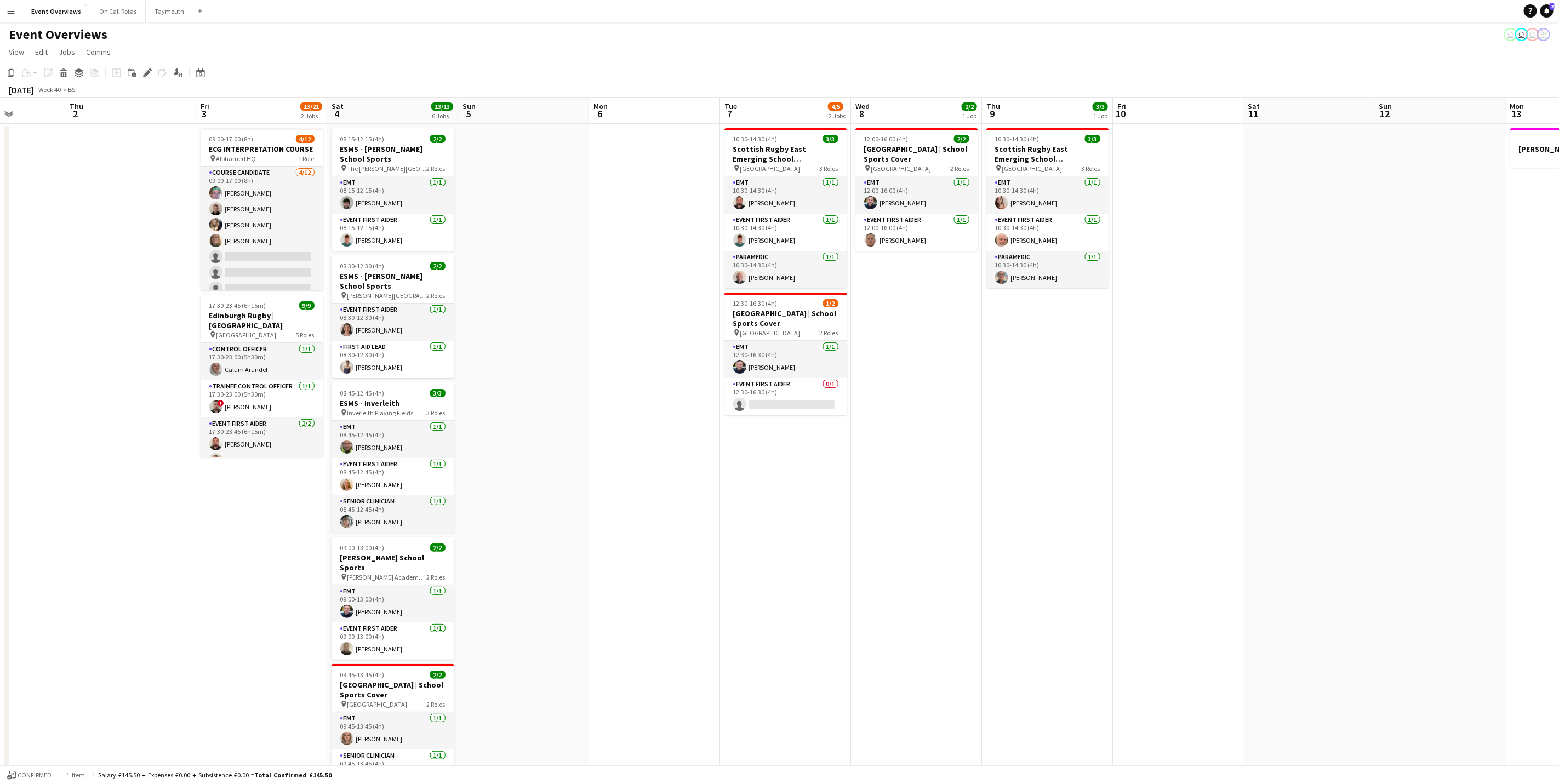
drag, startPoint x: 735, startPoint y: 533, endPoint x: 792, endPoint y: 534, distance: 57.0
click at [792, 534] on app-calendar-viewport "Mon 29 Tue 30 Wed 1 Thu 2 Fri 3 13/21 2 Jobs Sat 4 13/13 6 Jobs Sun 5 Mon 6 Tue…" at bounding box center [780, 519] width 1559 height 843
click at [768, 263] on app-card-role "Paramedic [DATE] 10:30-14:30 (4h) [PERSON_NAME]" at bounding box center [786, 270] width 122 height 37
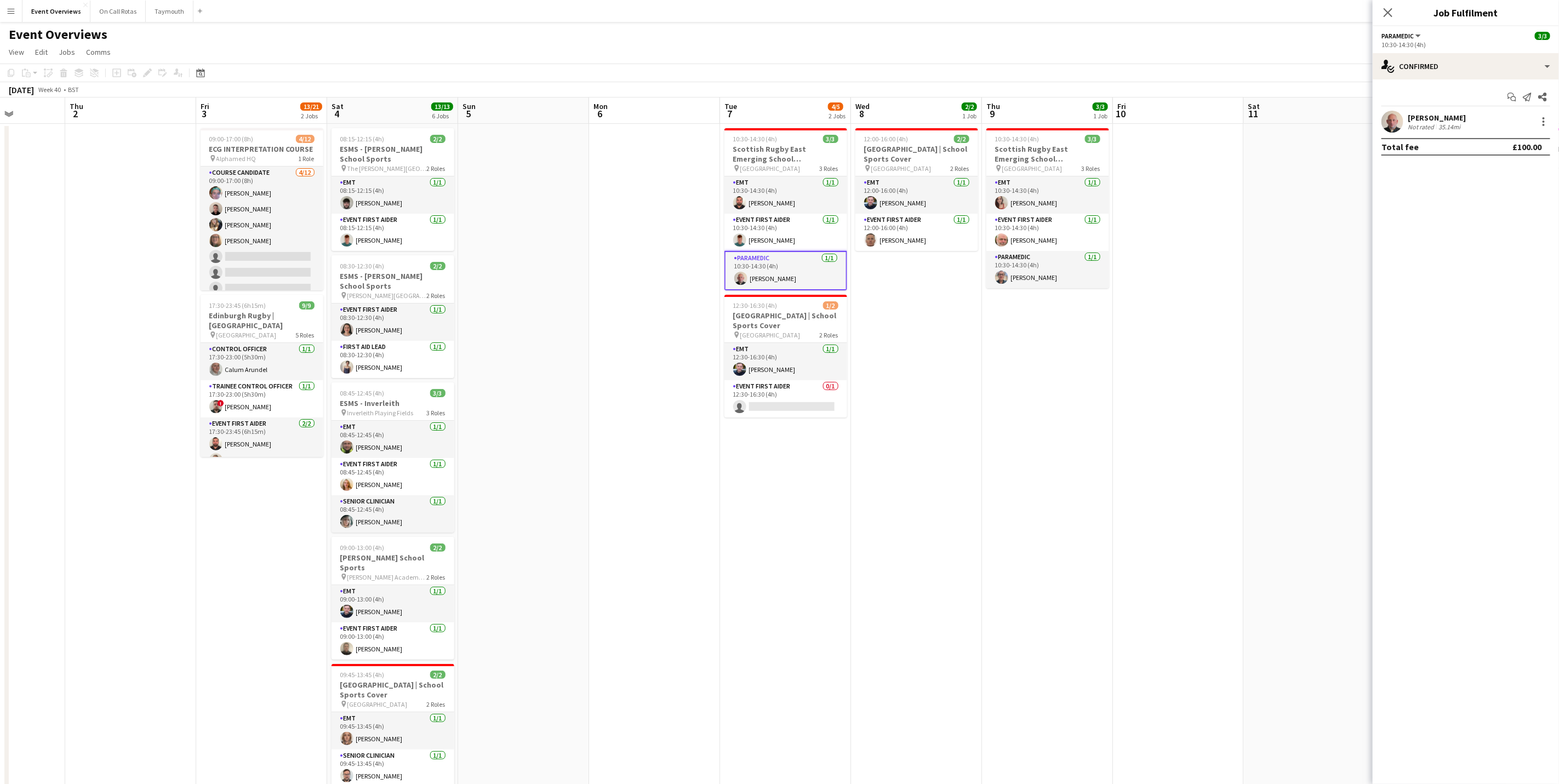
click at [1434, 118] on div "[PERSON_NAME]" at bounding box center [1437, 118] width 58 height 10
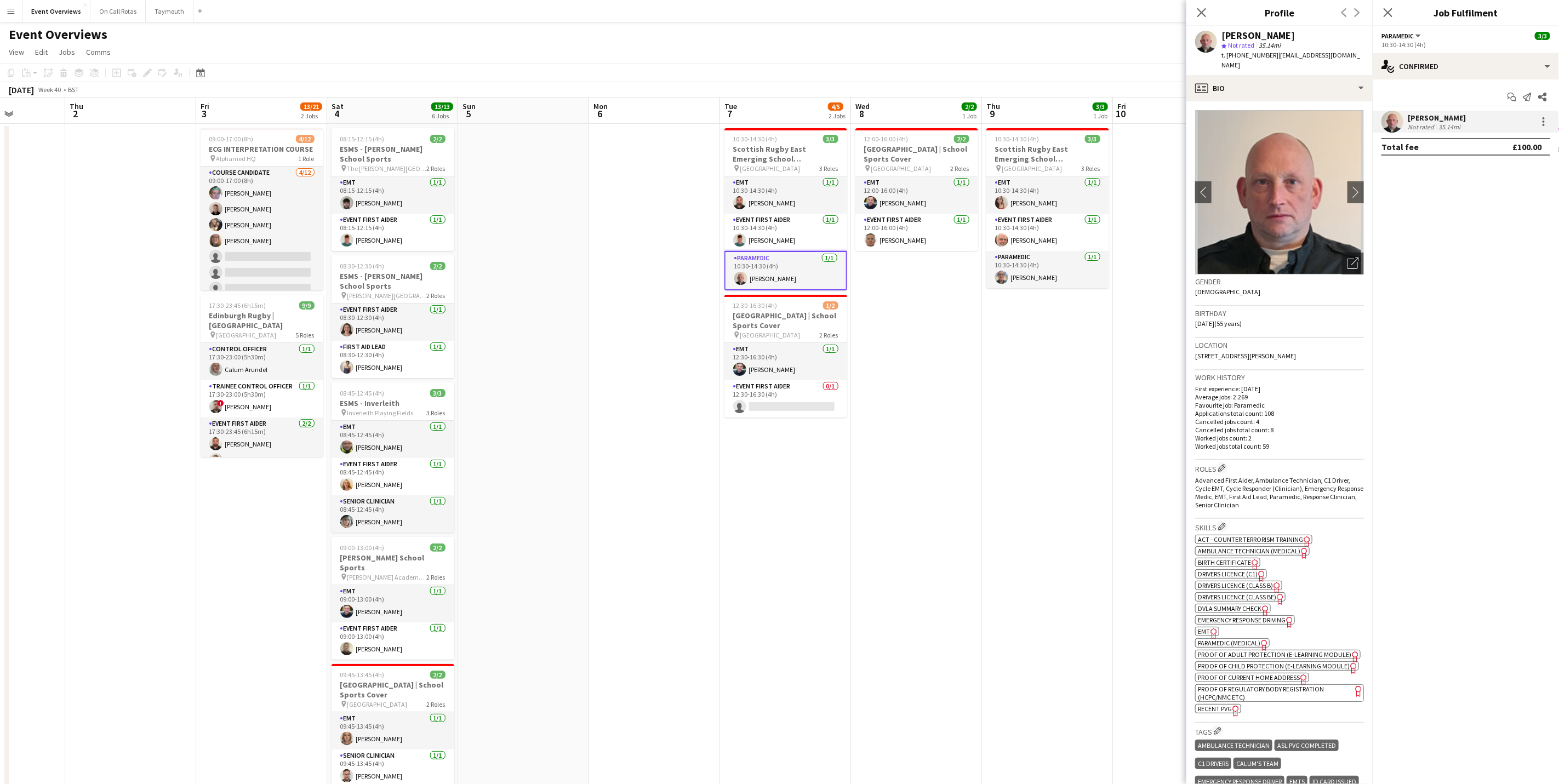
drag, startPoint x: 1294, startPoint y: 345, endPoint x: 1185, endPoint y: 345, distance: 109.0
click at [1185, 345] on body "Menu Boards Boards Boards All jobs Status Workforce Workforce My Workforce Recr…" at bounding box center [780, 479] width 1559 height 959
click at [1185, 345] on app-date-cell at bounding box center [1178, 532] width 131 height 817
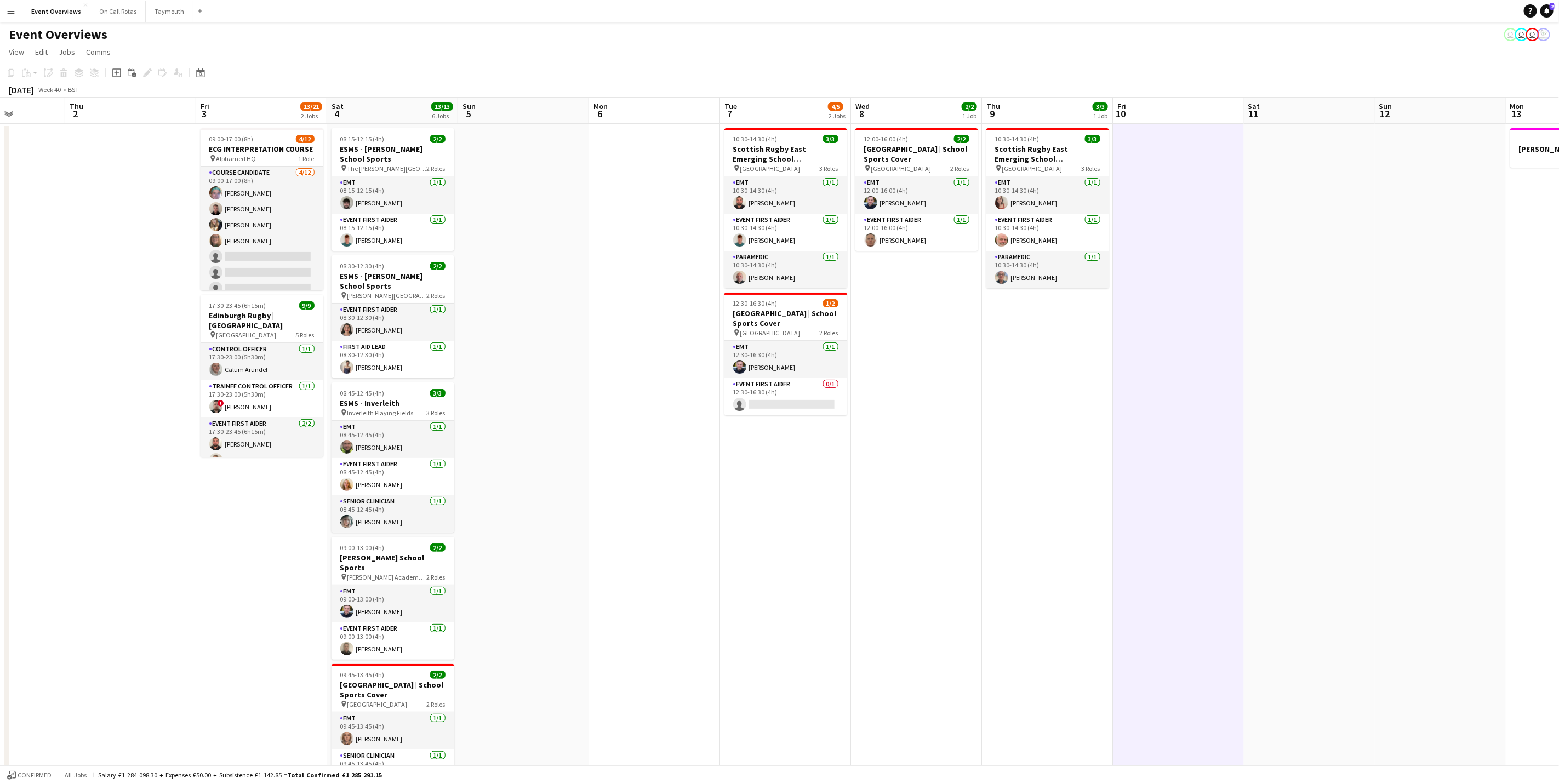
click at [972, 337] on app-date-cell "12:00-16:00 (4h) 2/2 [GEOGRAPHIC_DATA] | School Sports Cover pin [GEOGRAPHIC_DA…" at bounding box center [916, 532] width 131 height 817
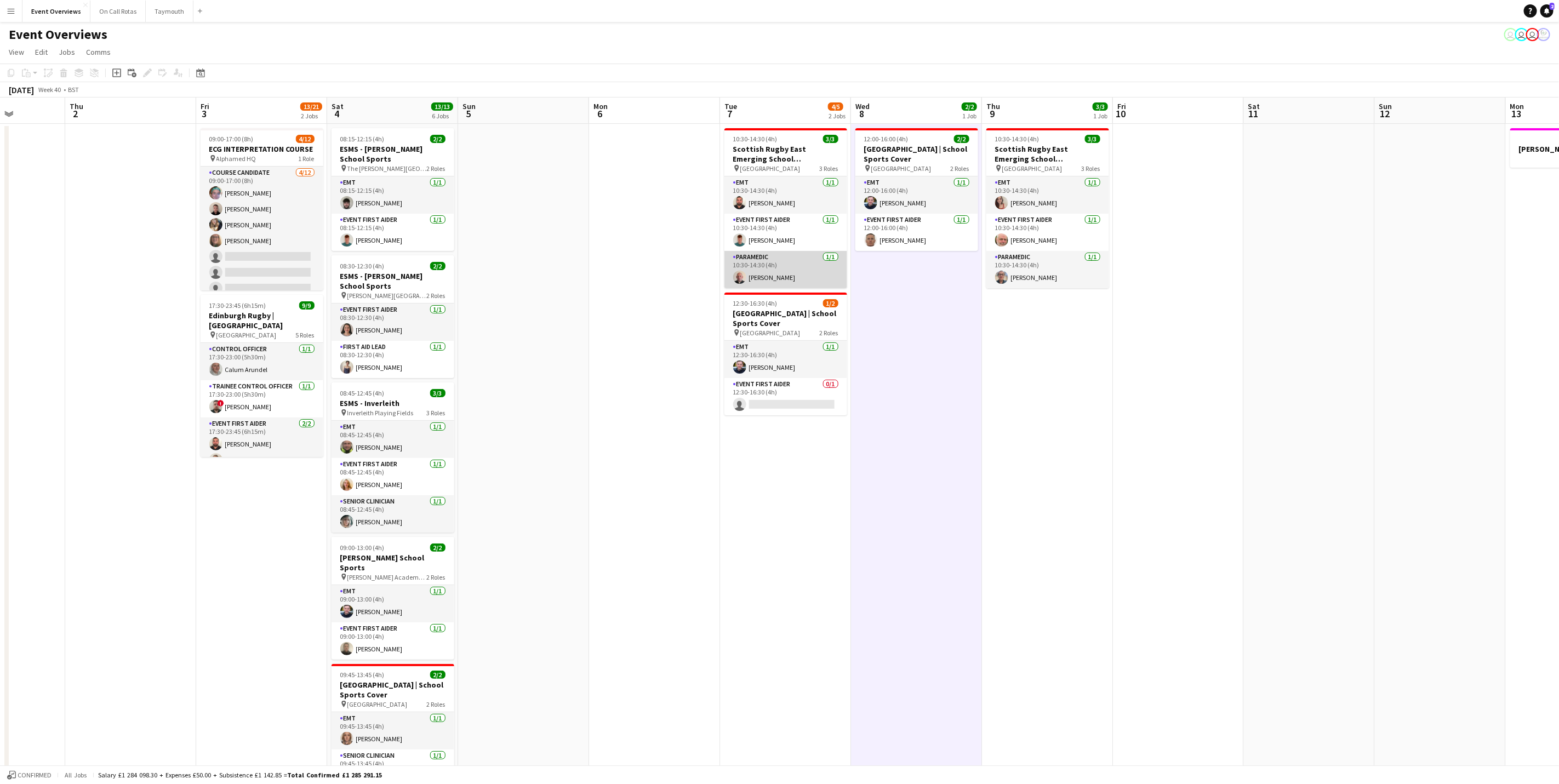
scroll to position [0, 327]
click at [752, 269] on app-card-role "Paramedic [DATE] 10:30-14:30 (4h) [PERSON_NAME]" at bounding box center [787, 270] width 122 height 37
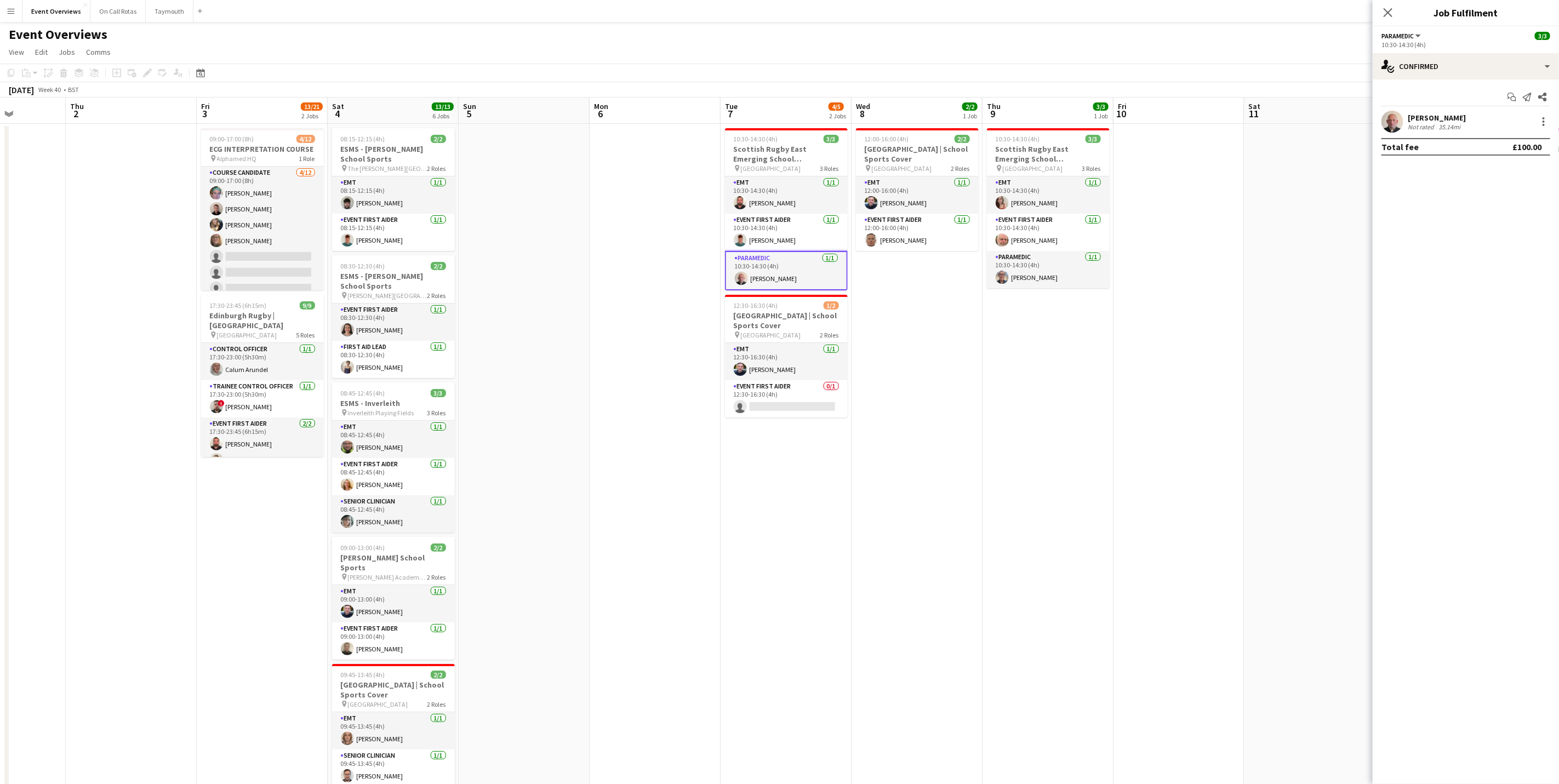
click at [1464, 124] on div "Not rated 35.14mi" at bounding box center [1437, 126] width 58 height 8
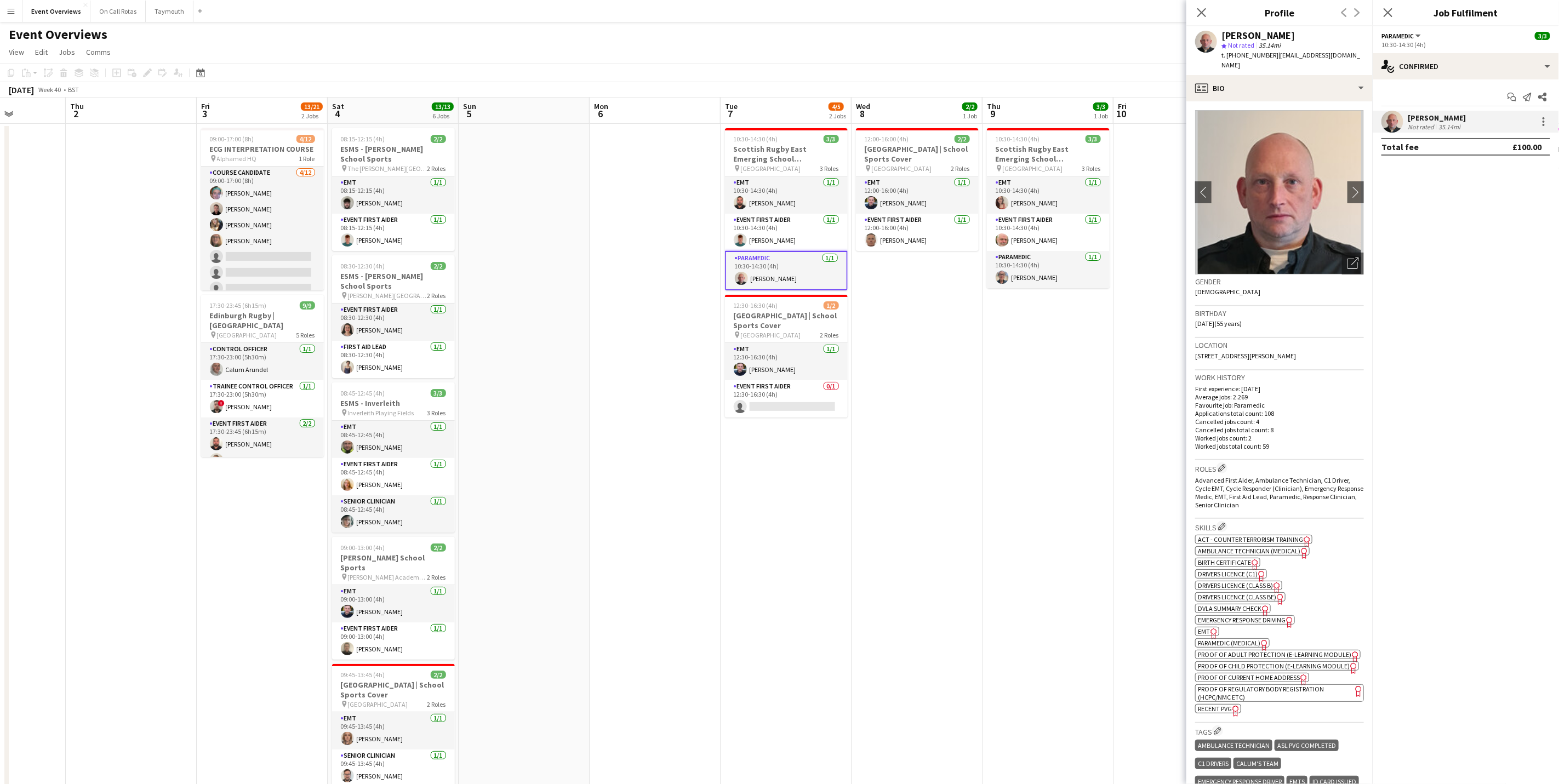
drag, startPoint x: 1297, startPoint y: 341, endPoint x: 1192, endPoint y: 350, distance: 105.4
click at [1192, 350] on app-crew-profile-bio "chevron-left chevron-right Open photos pop-in Gender [DEMOGRAPHIC_DATA] Birthda…" at bounding box center [1280, 442] width 186 height 683
drag, startPoint x: 1192, startPoint y: 350, endPoint x: 1217, endPoint y: 341, distance: 26.6
copy span "[STREET_ADDRESS][PERSON_NAME]"
click at [765, 243] on app-card-role "Event First Aider [DATE] 10:30-14:30 (4h) [PERSON_NAME]" at bounding box center [787, 232] width 122 height 37
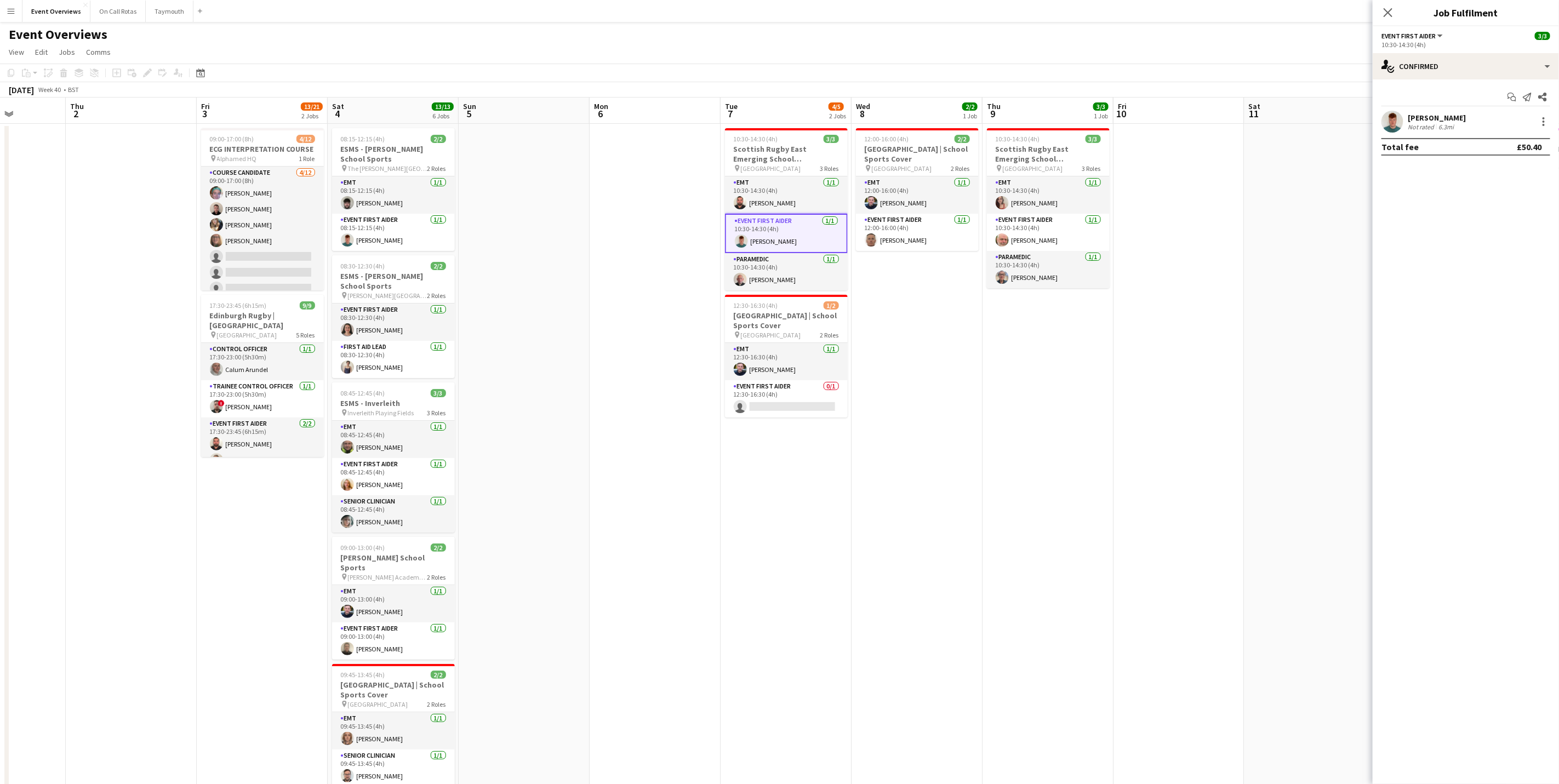
click at [1421, 120] on div "[PERSON_NAME]" at bounding box center [1437, 118] width 58 height 10
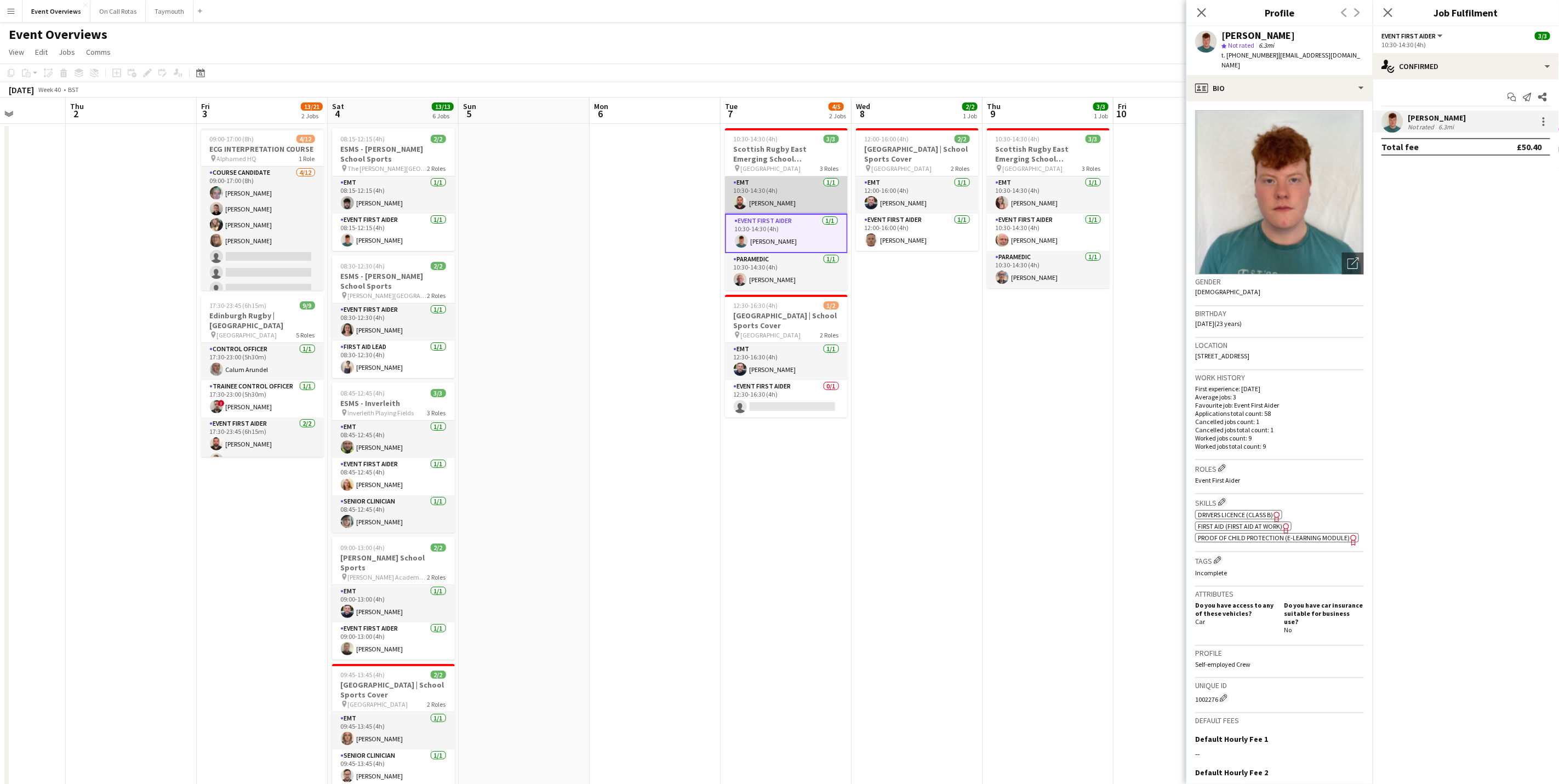
click at [787, 211] on app-card-role "EMT [DATE] 10:30-14:30 (4h) [PERSON_NAME]" at bounding box center [787, 195] width 122 height 37
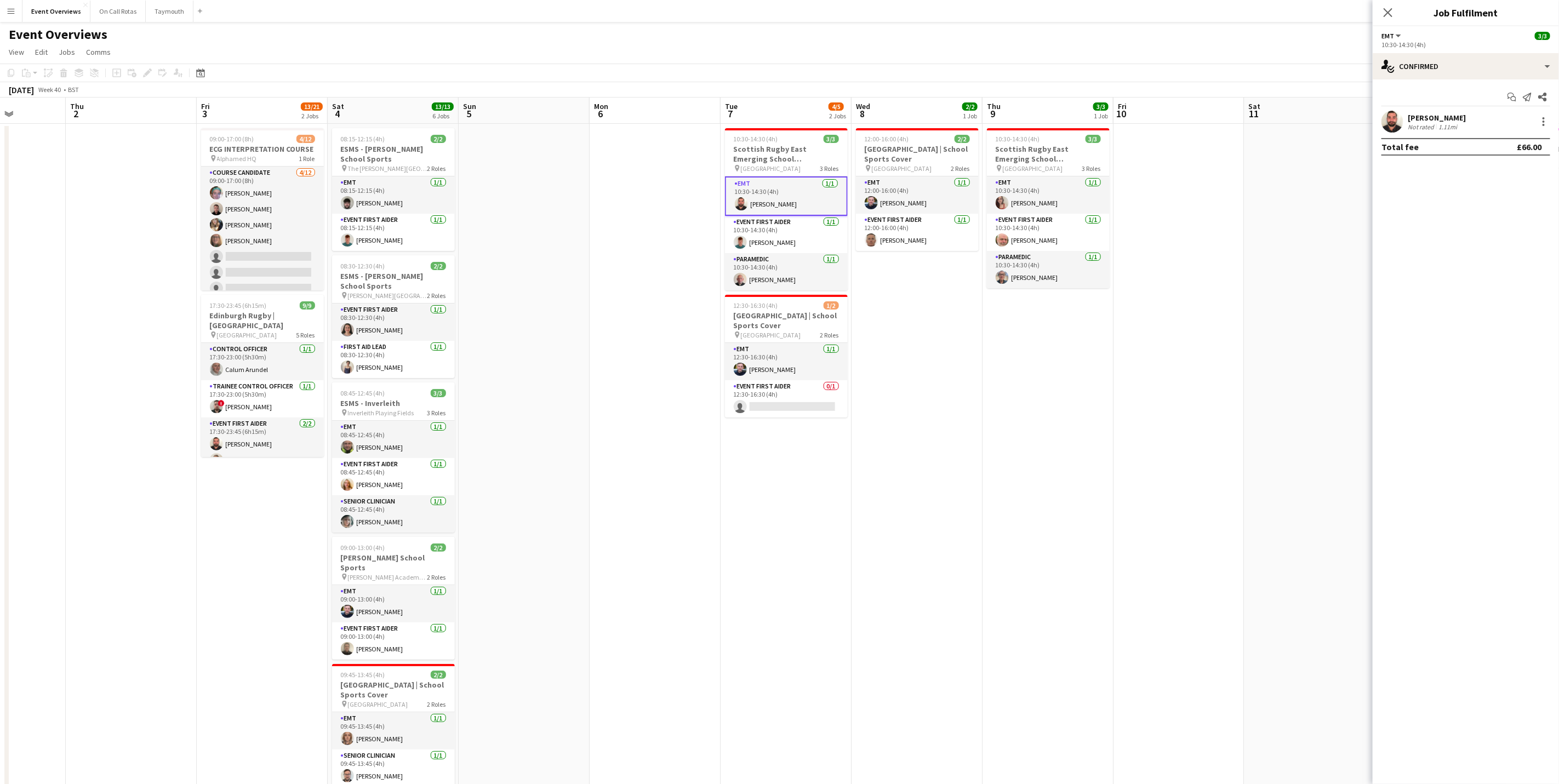
click at [1447, 119] on div "[PERSON_NAME]" at bounding box center [1437, 118] width 58 height 10
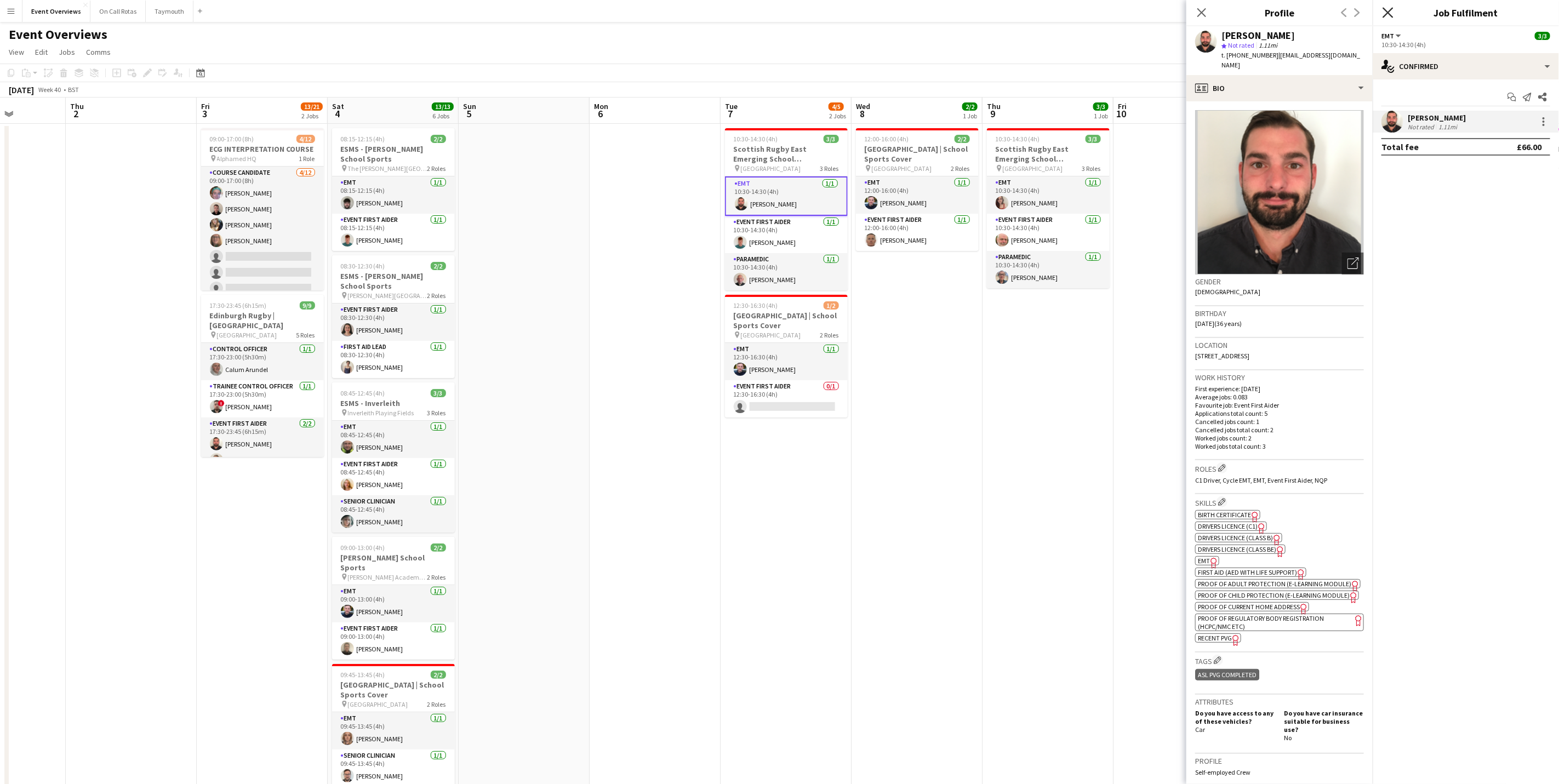
click at [1394, 11] on icon "Close pop-in" at bounding box center [1387, 12] width 10 height 10
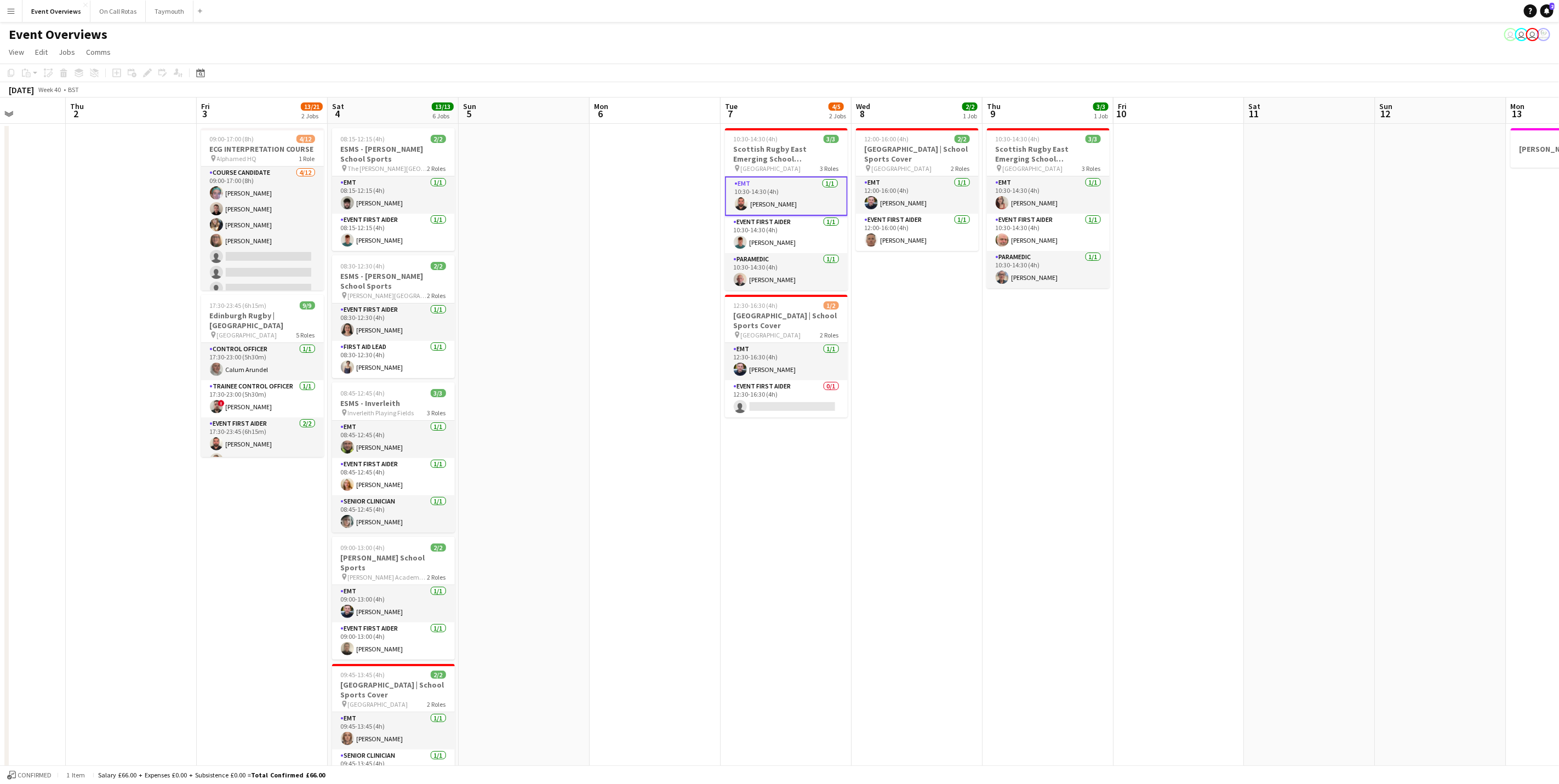
click at [730, 54] on app-page-menu "View Day view expanded Day view collapsed Month view Date picker Jump to [DATE]…" at bounding box center [780, 53] width 1559 height 21
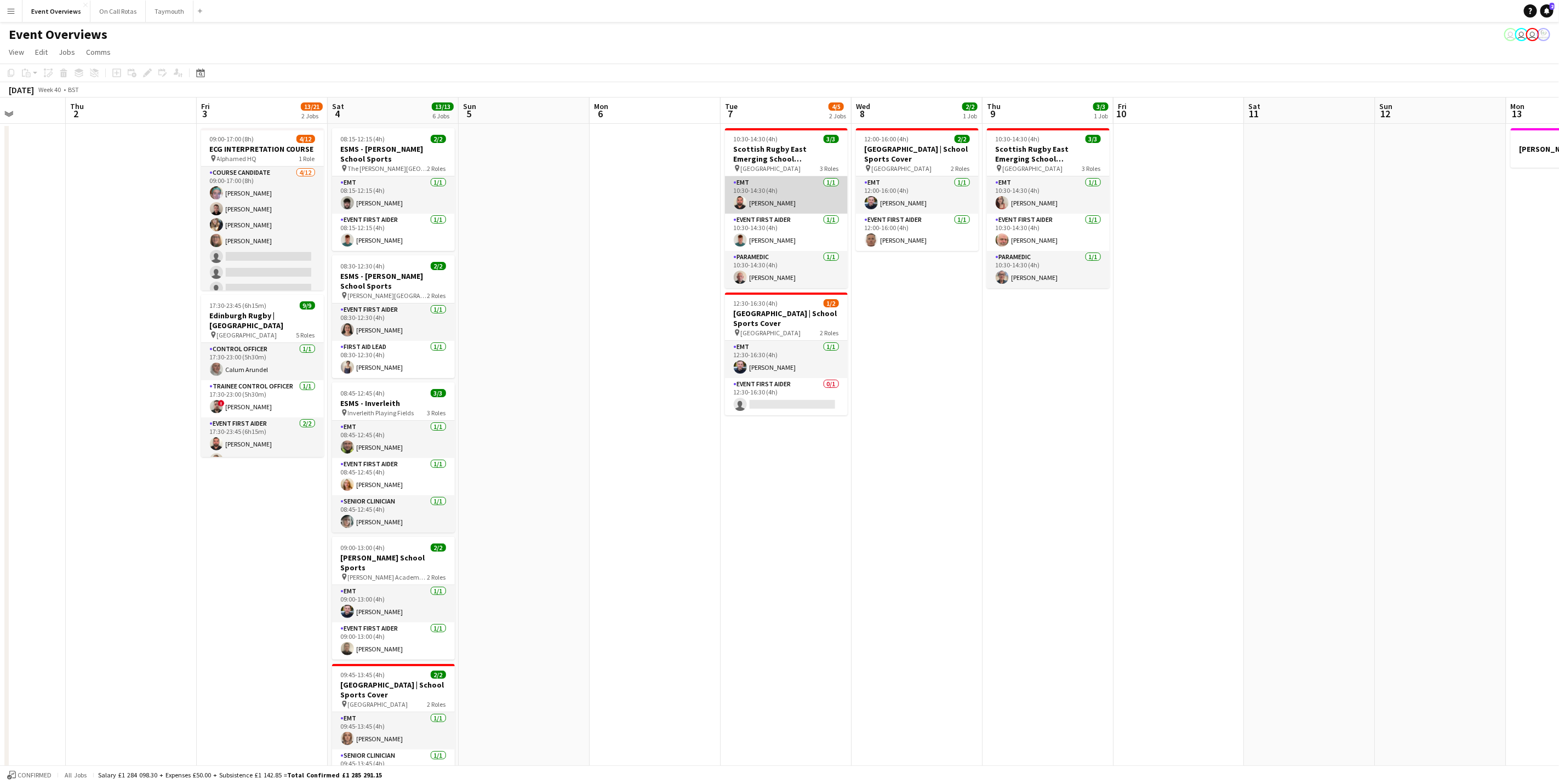
click at [776, 203] on app-card-role "EMT [DATE] 10:30-14:30 (4h) [PERSON_NAME]" at bounding box center [787, 195] width 122 height 37
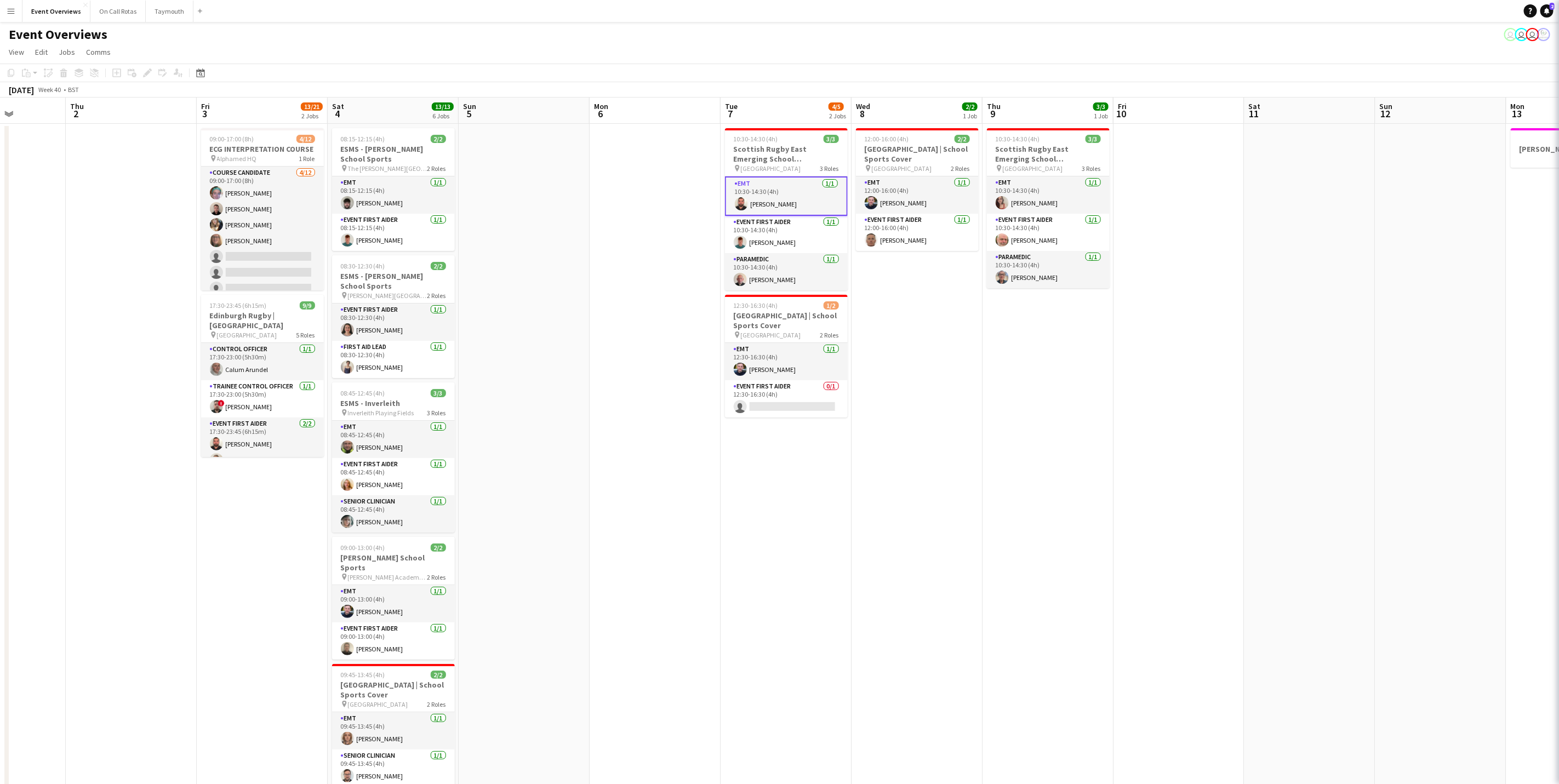
click at [776, 161] on h3 "Scottish Rugby East Emerging School Championships | Newbattle" at bounding box center [787, 153] width 122 height 20
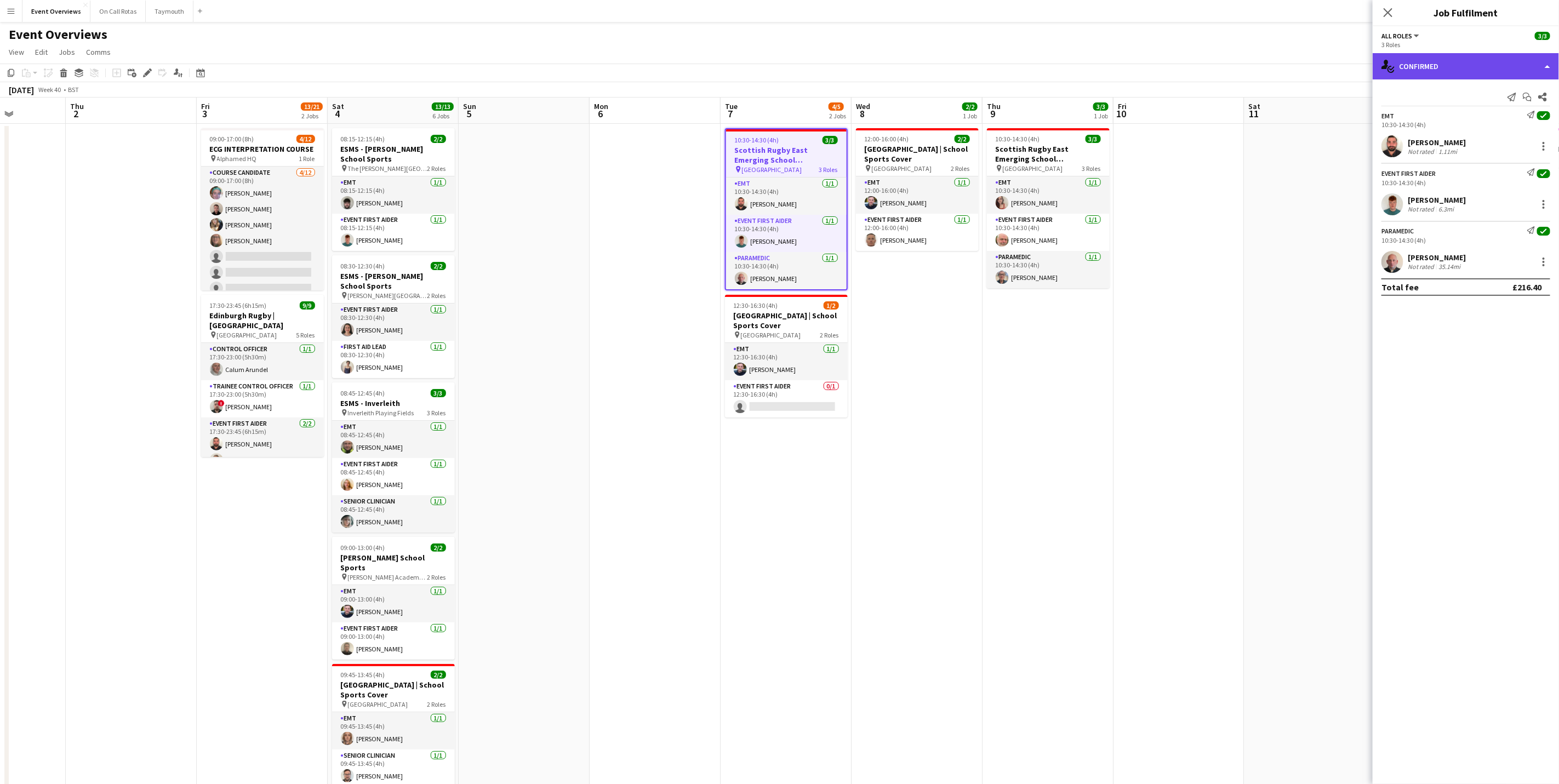
click at [1440, 75] on div "single-neutral-actions-check-2 Confirmed" at bounding box center [1466, 66] width 186 height 26
click at [1480, 124] on div "pen-write Job Details" at bounding box center [1502, 114] width 108 height 22
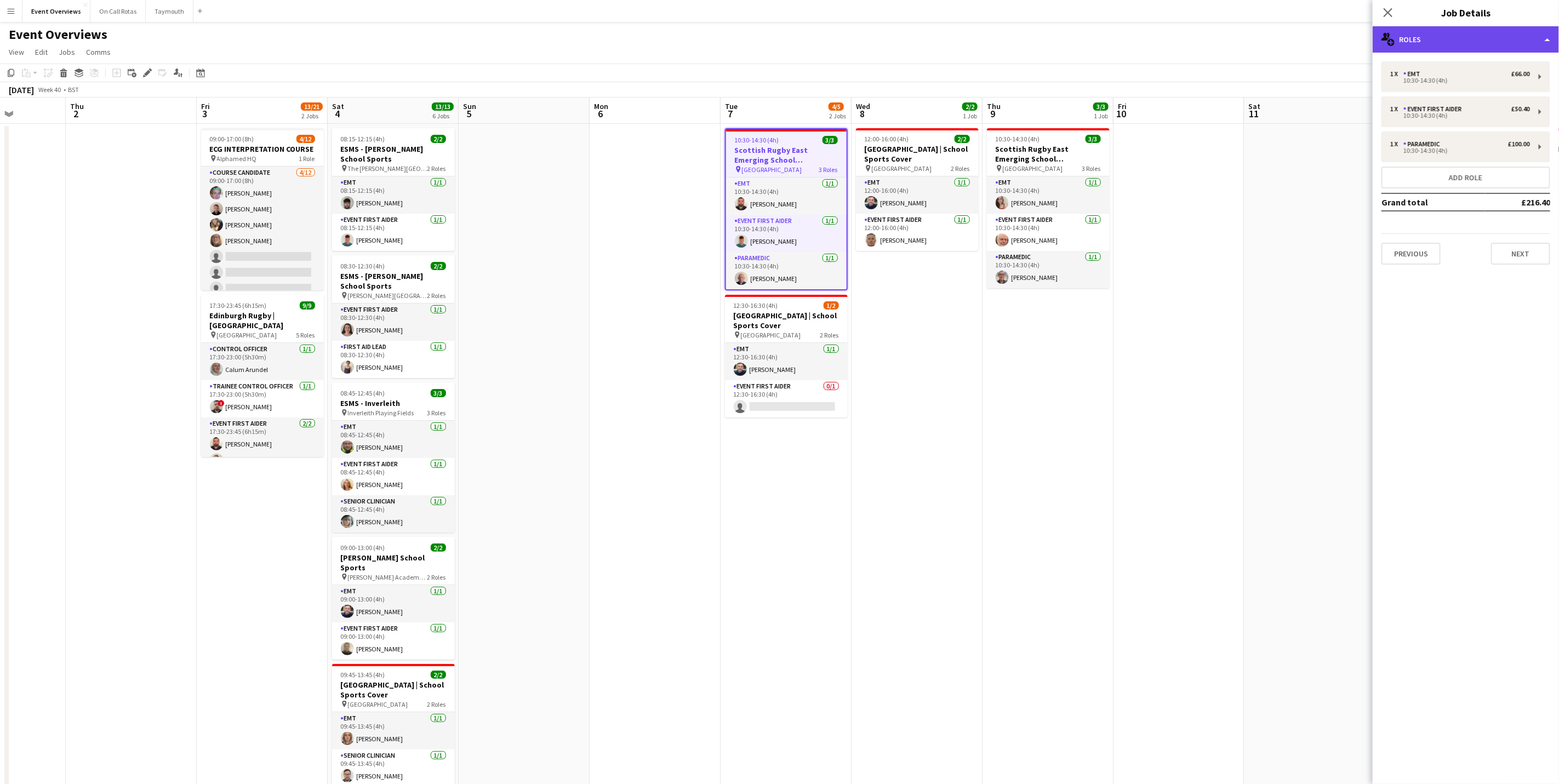
click at [1448, 49] on div "multiple-users-add Roles" at bounding box center [1466, 39] width 186 height 26
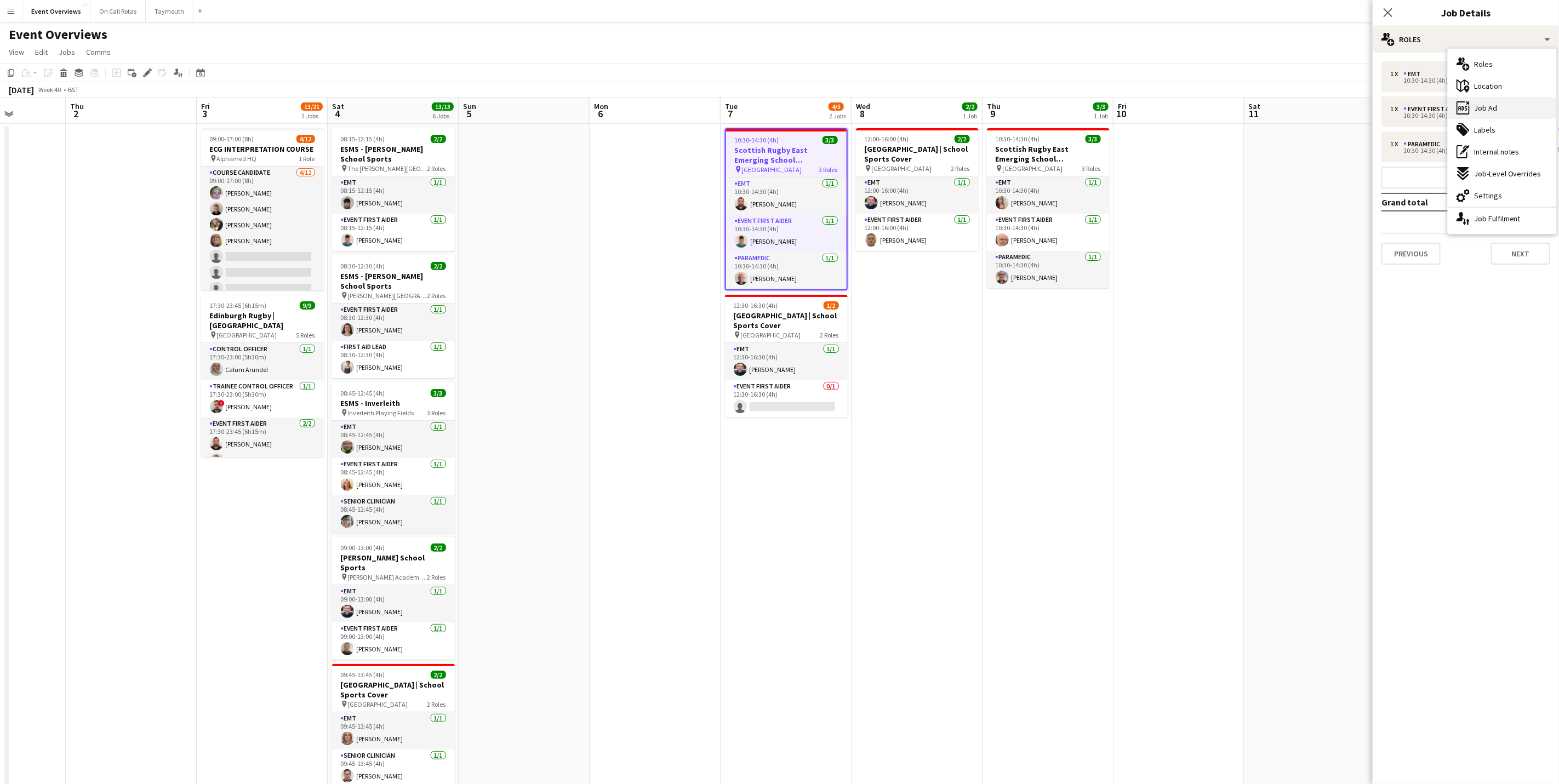
click at [1479, 108] on span "Job Ad" at bounding box center [1486, 108] width 23 height 10
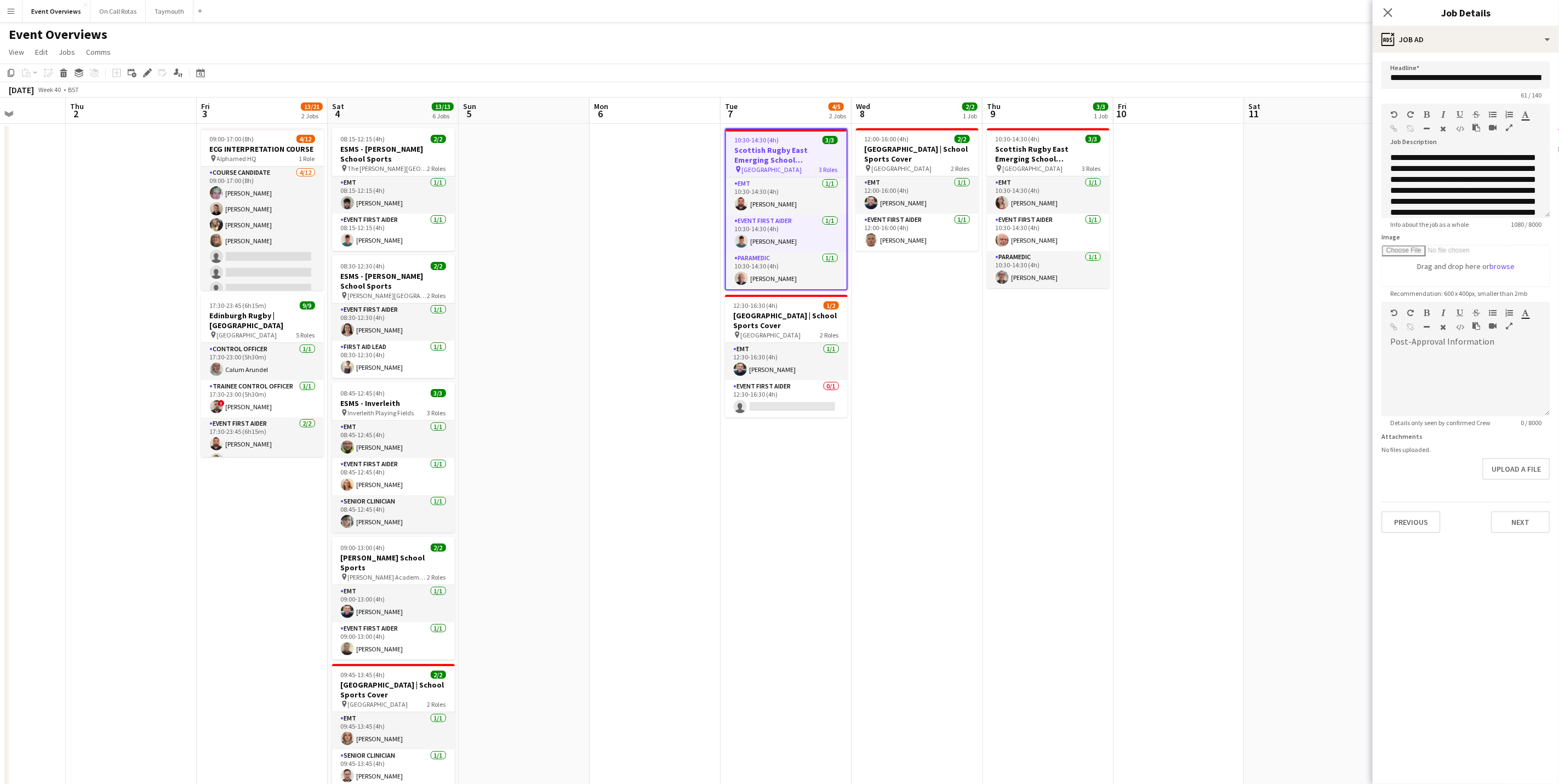
scroll to position [0, 0]
click at [1385, 11] on icon "Close pop-in" at bounding box center [1387, 12] width 10 height 10
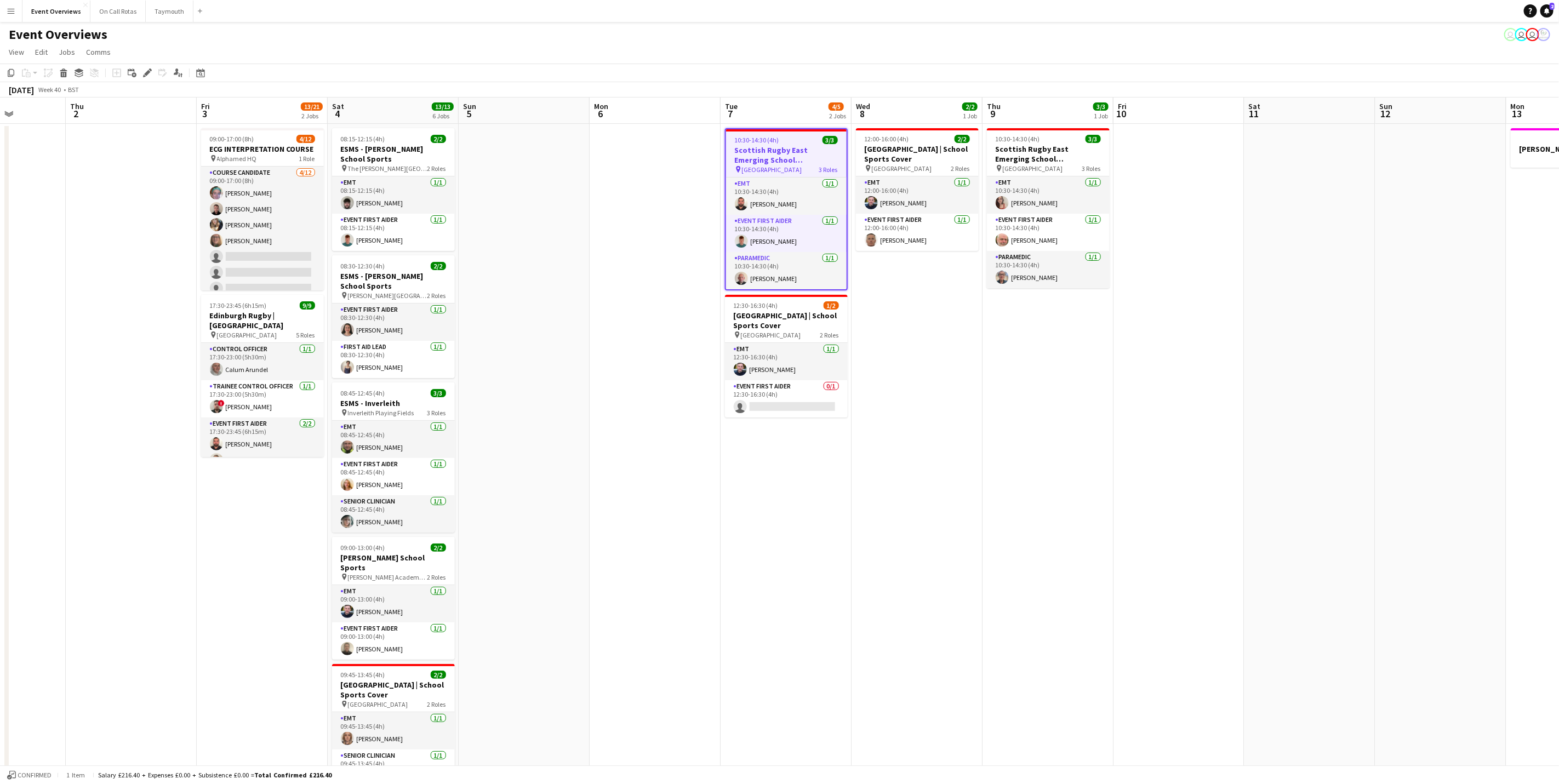
scroll to position [0, 405]
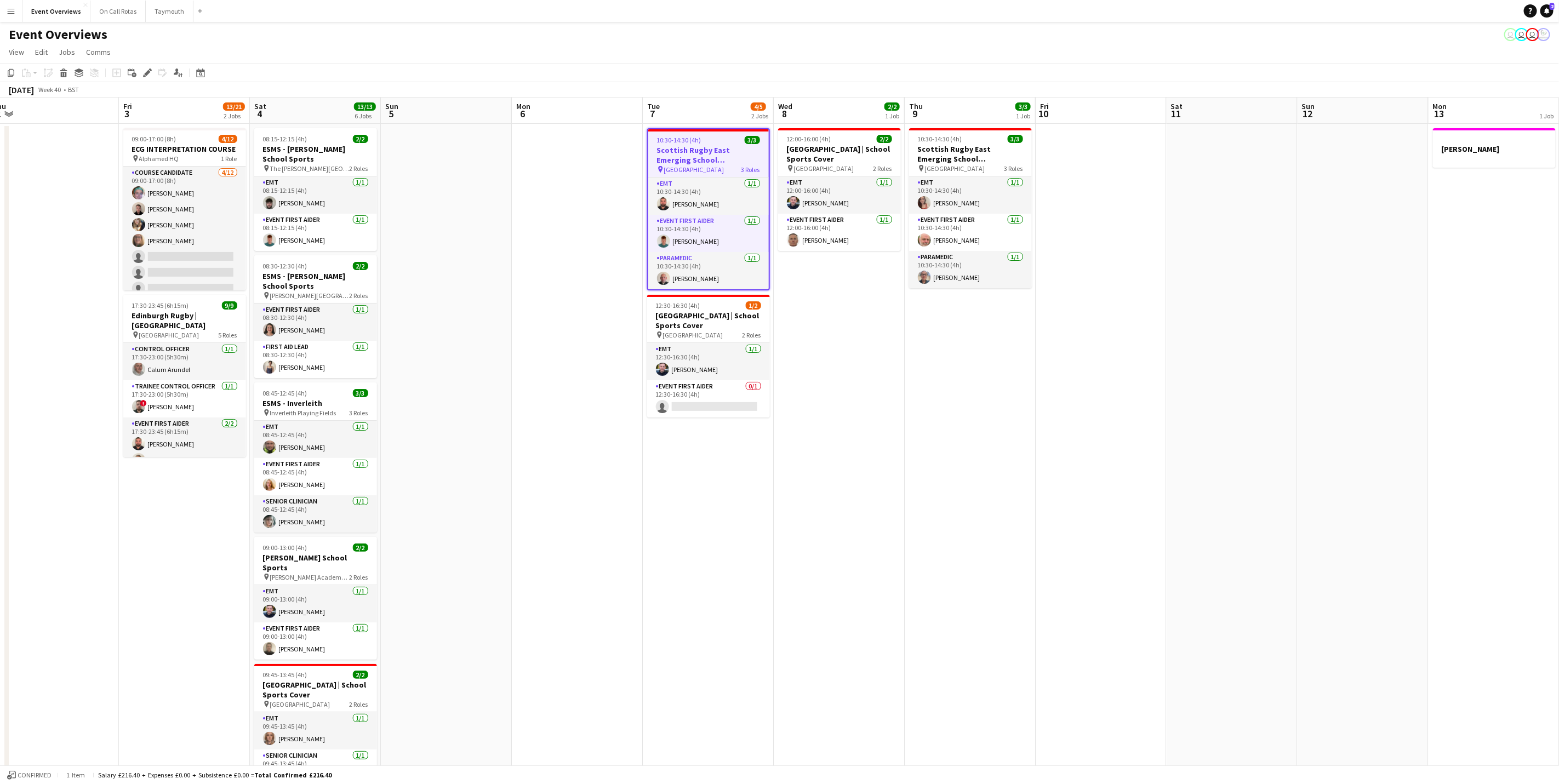
drag, startPoint x: 1210, startPoint y: 402, endPoint x: 1132, endPoint y: 393, distance: 78.5
click at [1132, 393] on app-calendar-viewport "Mon 29 Tue 30 Wed 1 Thu 2 Fri 3 13/21 2 Jobs Sat 4 13/13 6 Jobs Sun 5 Mon 6 Tue…" at bounding box center [780, 519] width 1559 height 843
click at [929, 183] on app-card-role "EMT [DATE] 10:30-14:30 (4h) [PERSON_NAME]" at bounding box center [970, 195] width 122 height 37
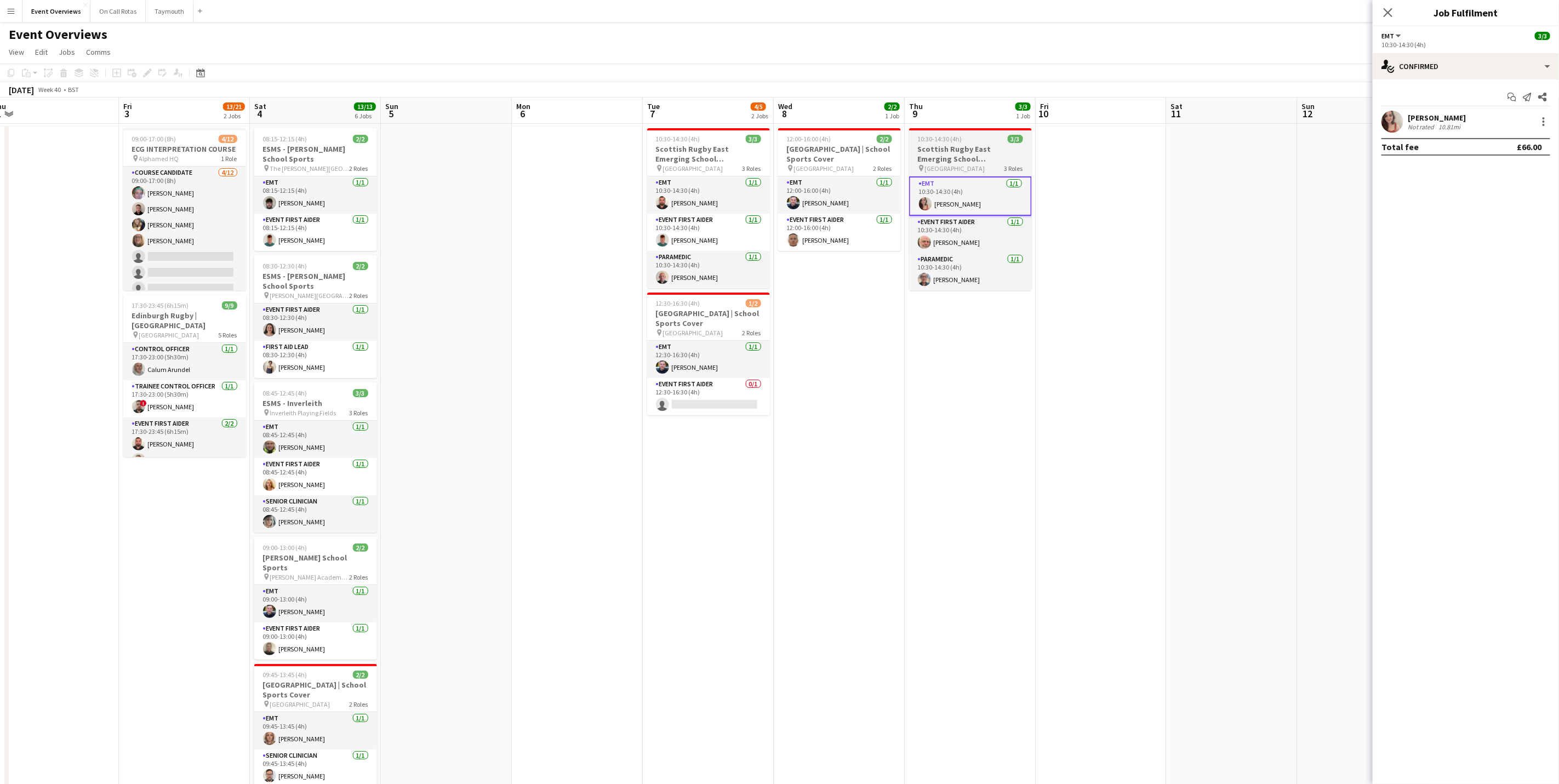
click at [949, 156] on h3 "Scottish Rugby East Emerging School Championships | [GEOGRAPHIC_DATA]" at bounding box center [970, 153] width 122 height 20
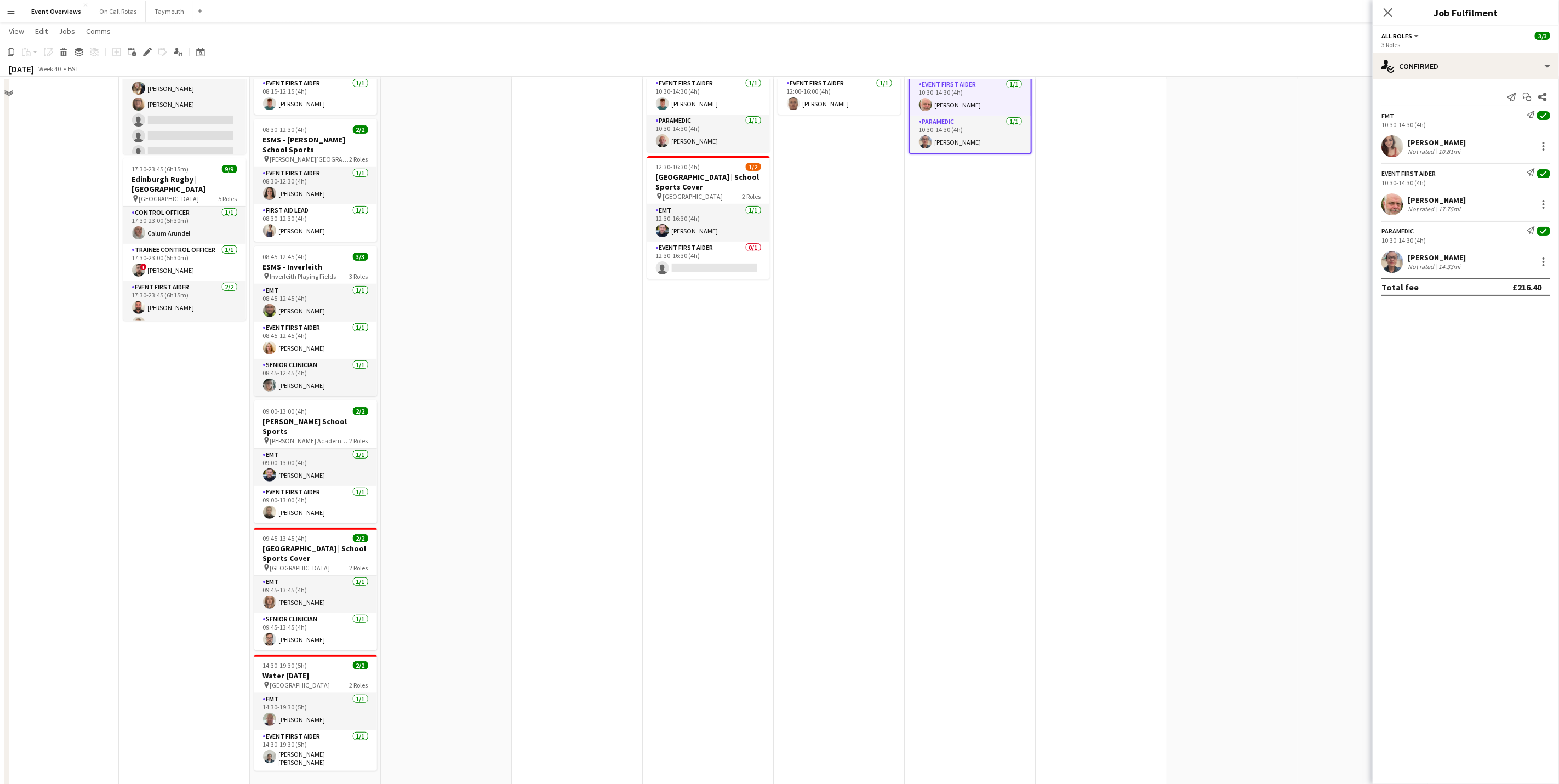
scroll to position [165, 0]
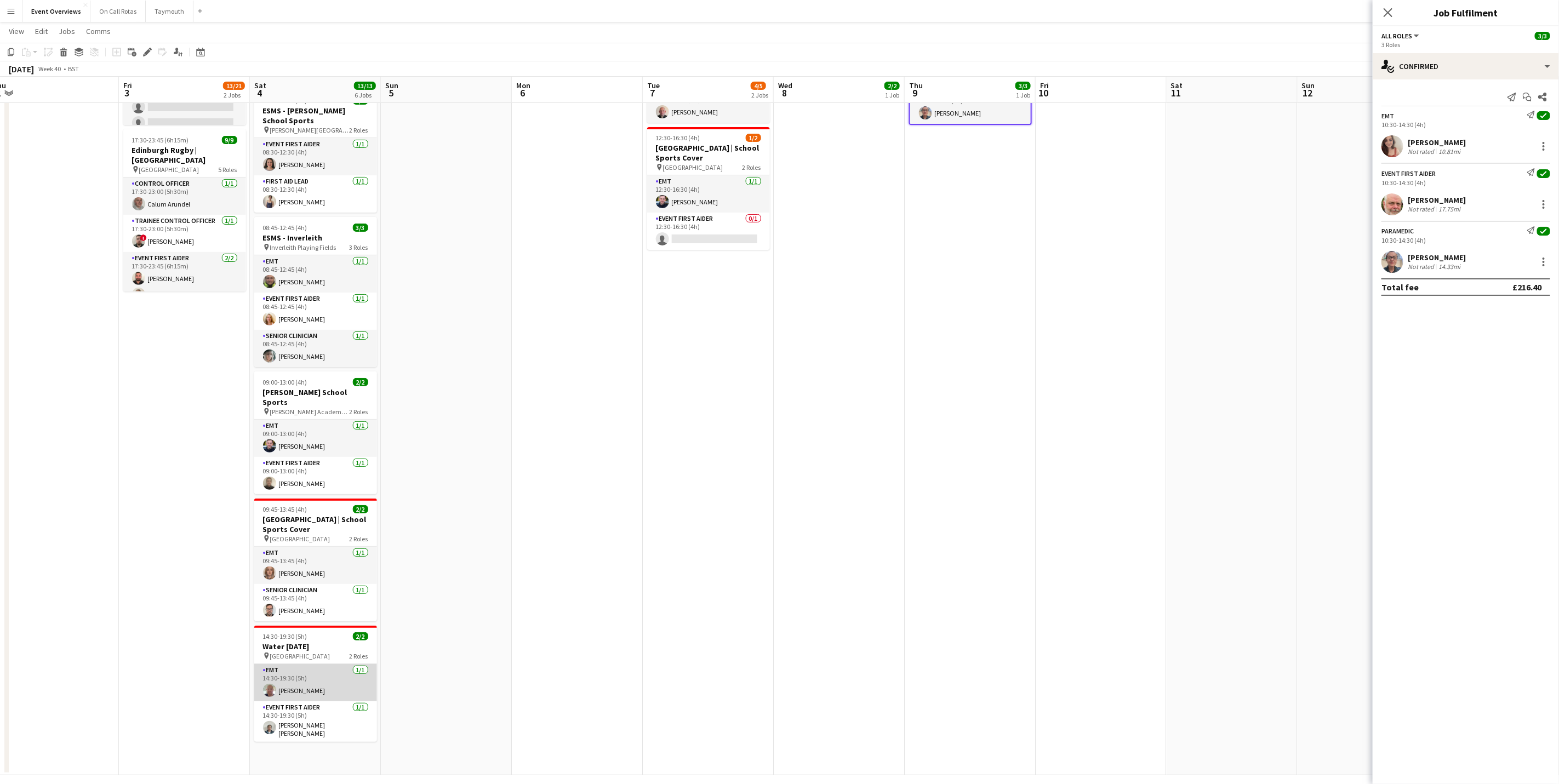
click at [294, 681] on app-card-role "EMT [DATE] 14:30-19:30 (5h) [PERSON_NAME]" at bounding box center [316, 682] width 122 height 37
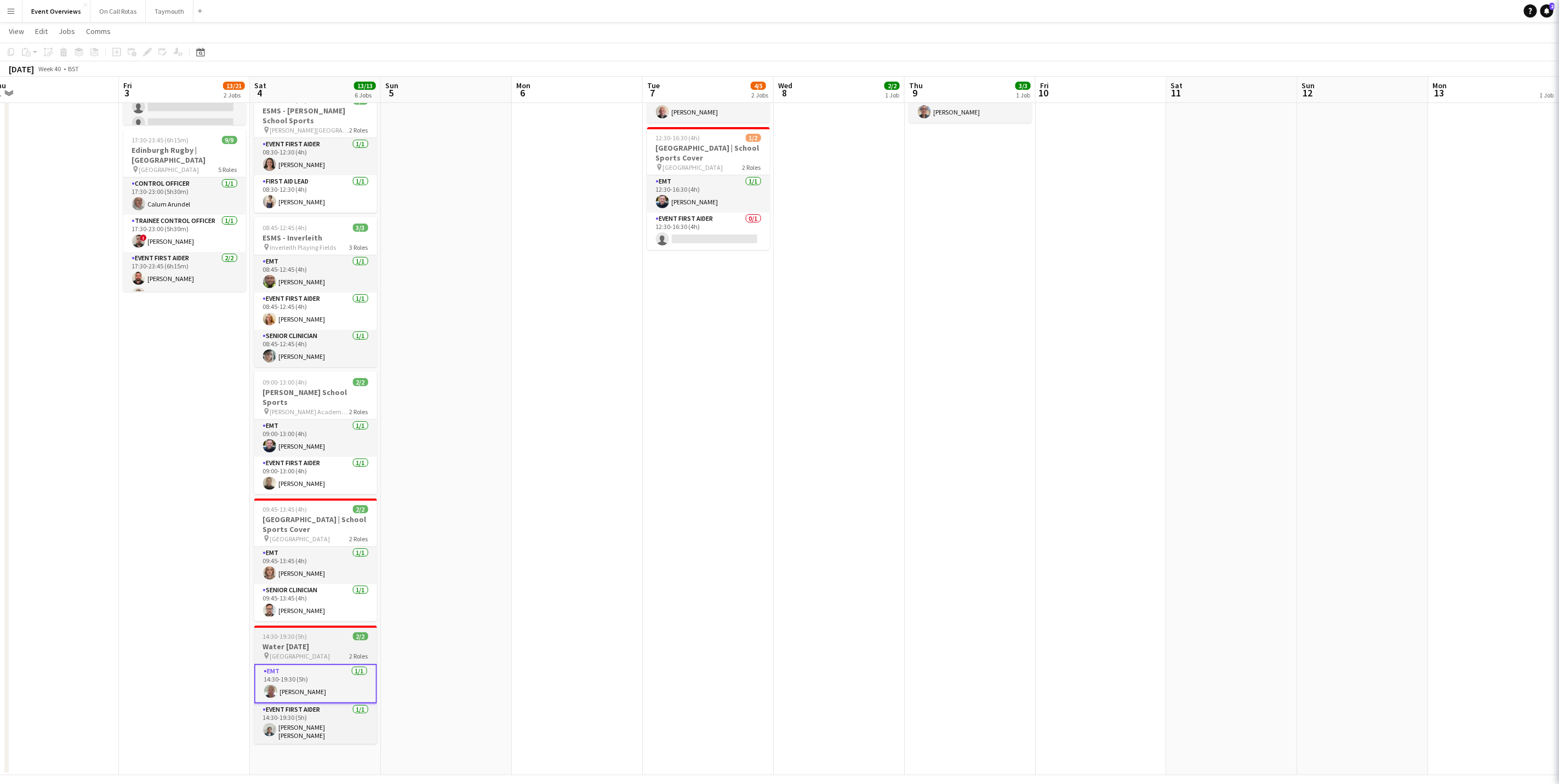
click at [305, 647] on h3 "Water [DATE]" at bounding box center [316, 646] width 122 height 10
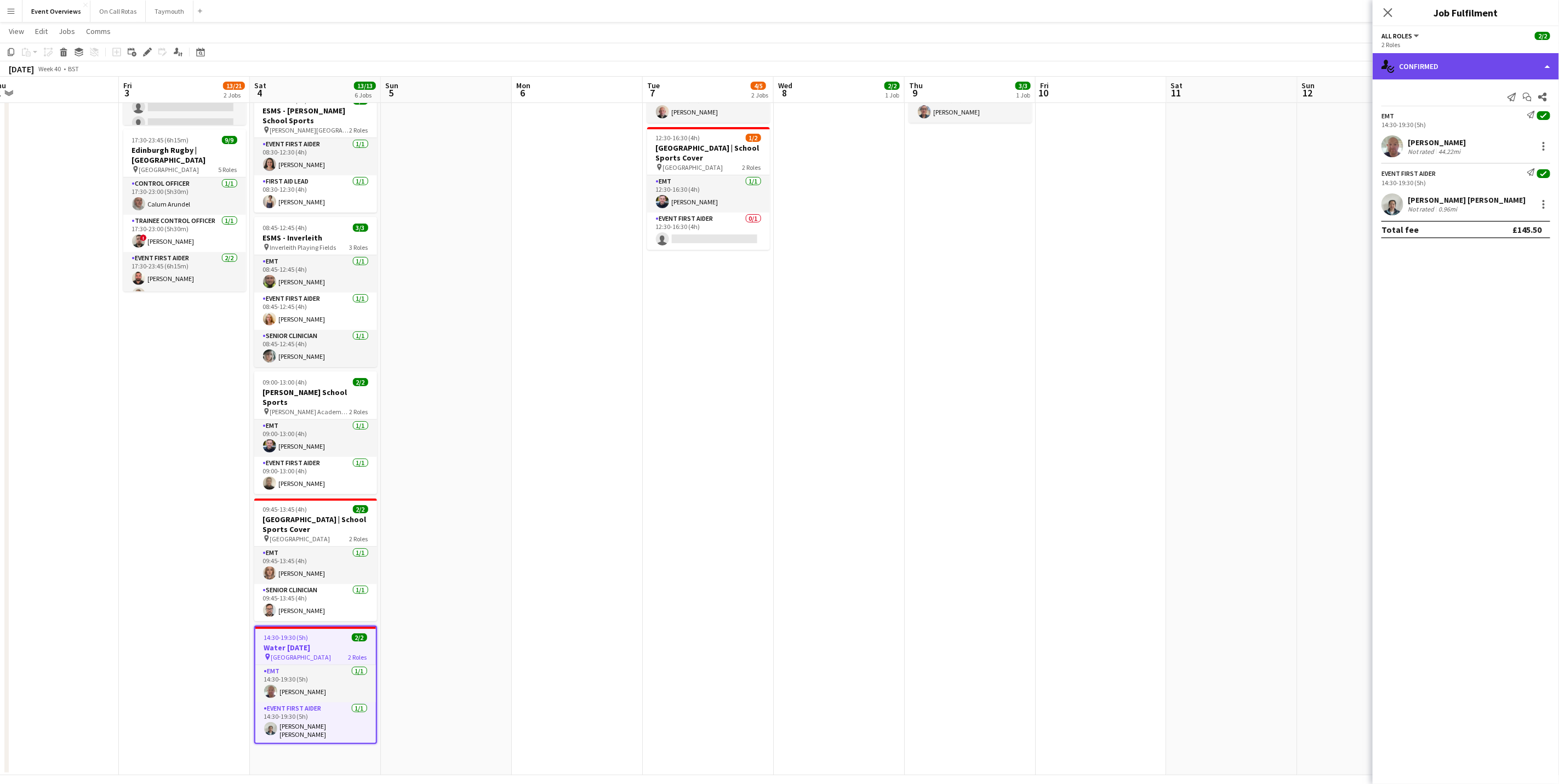
click at [1437, 74] on div "single-neutral-actions-check-2 Confirmed" at bounding box center [1466, 66] width 186 height 26
click at [1465, 104] on div "pen-write Job Details" at bounding box center [1502, 114] width 108 height 22
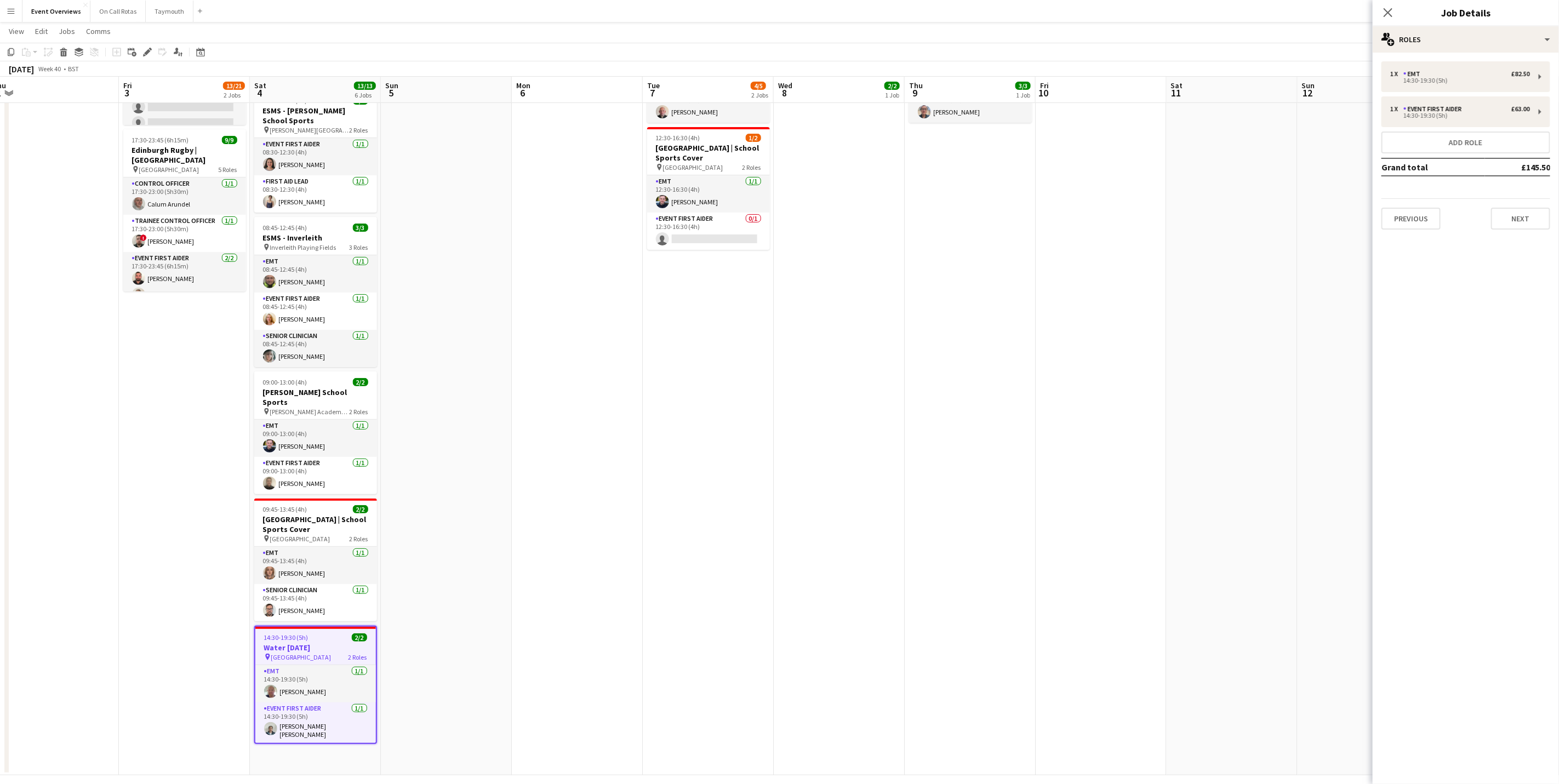
click at [1474, 23] on div "Close pop-in Job Details" at bounding box center [1466, 13] width 186 height 26
click at [1472, 56] on div "1 x EMT £82.50 14:30-19:30 (5h) 1 x Event First Aider £63.00 14:30-19:30 (5h) A…" at bounding box center [1466, 146] width 186 height 186
click at [1475, 38] on div "multiple-users-add Roles" at bounding box center [1466, 39] width 186 height 26
click at [1503, 105] on div "ads-window Job Ad" at bounding box center [1502, 108] width 108 height 22
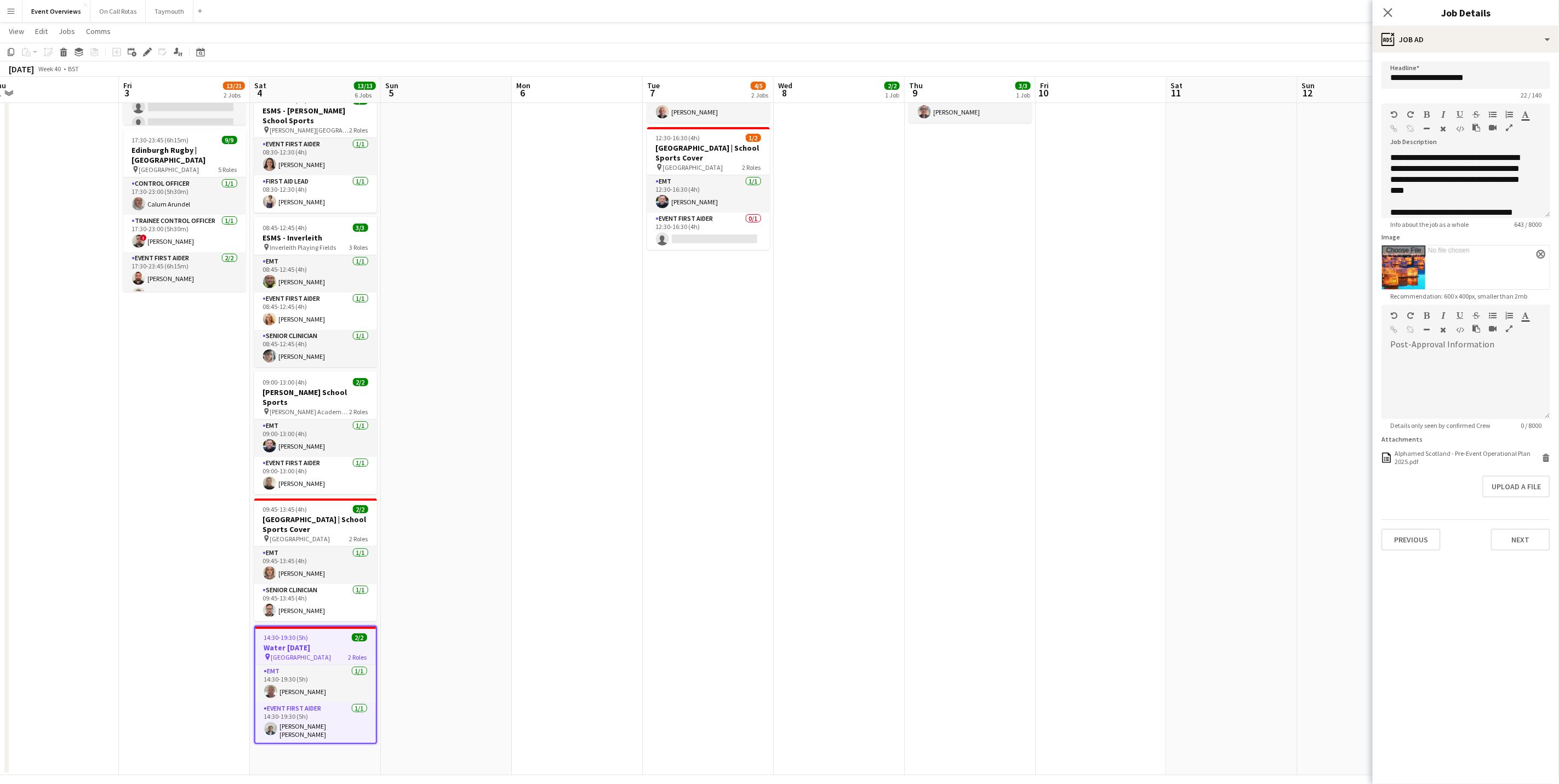
scroll to position [82, 0]
click at [1388, 14] on icon at bounding box center [1387, 12] width 10 height 10
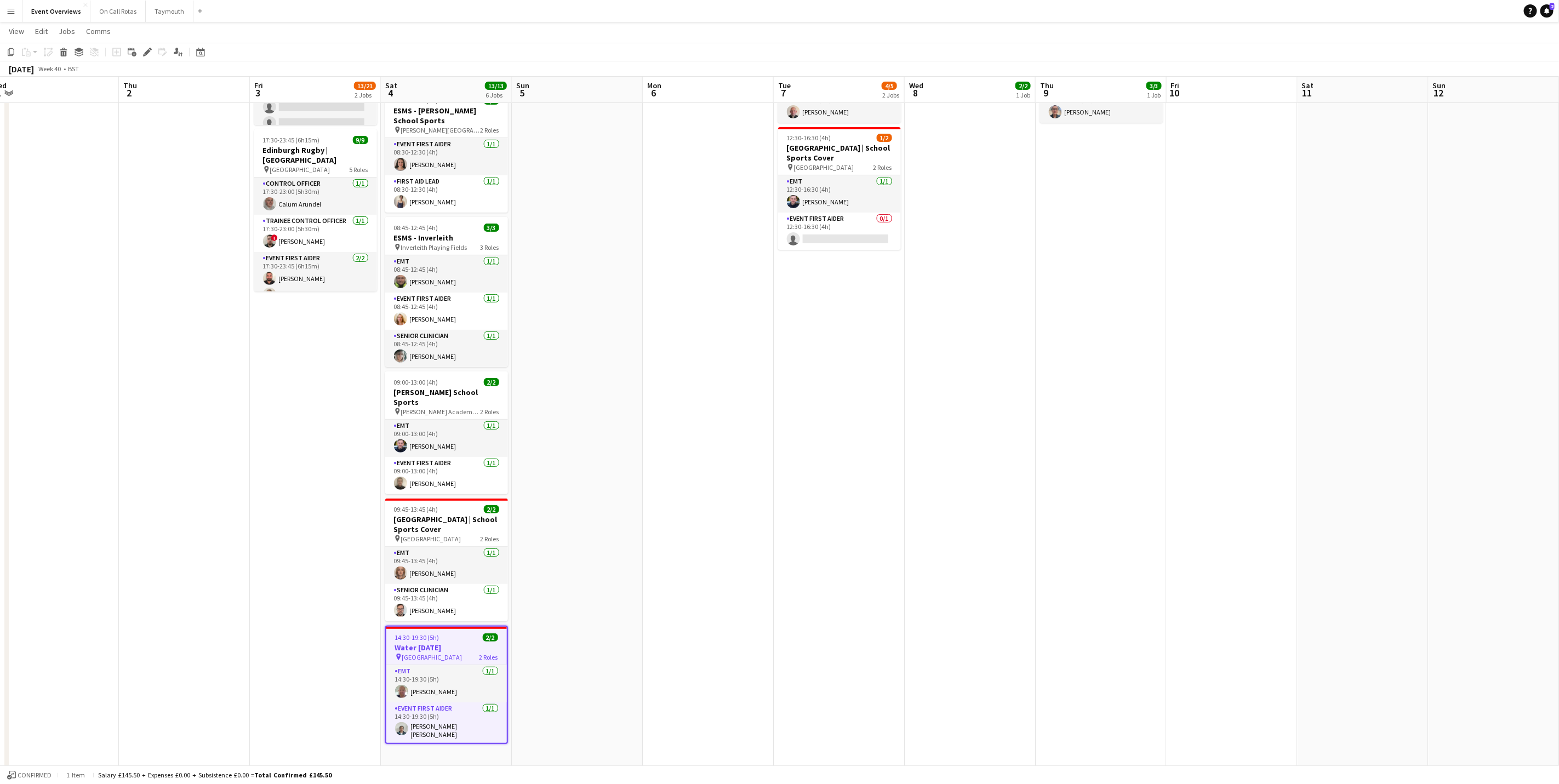
scroll to position [0, 259]
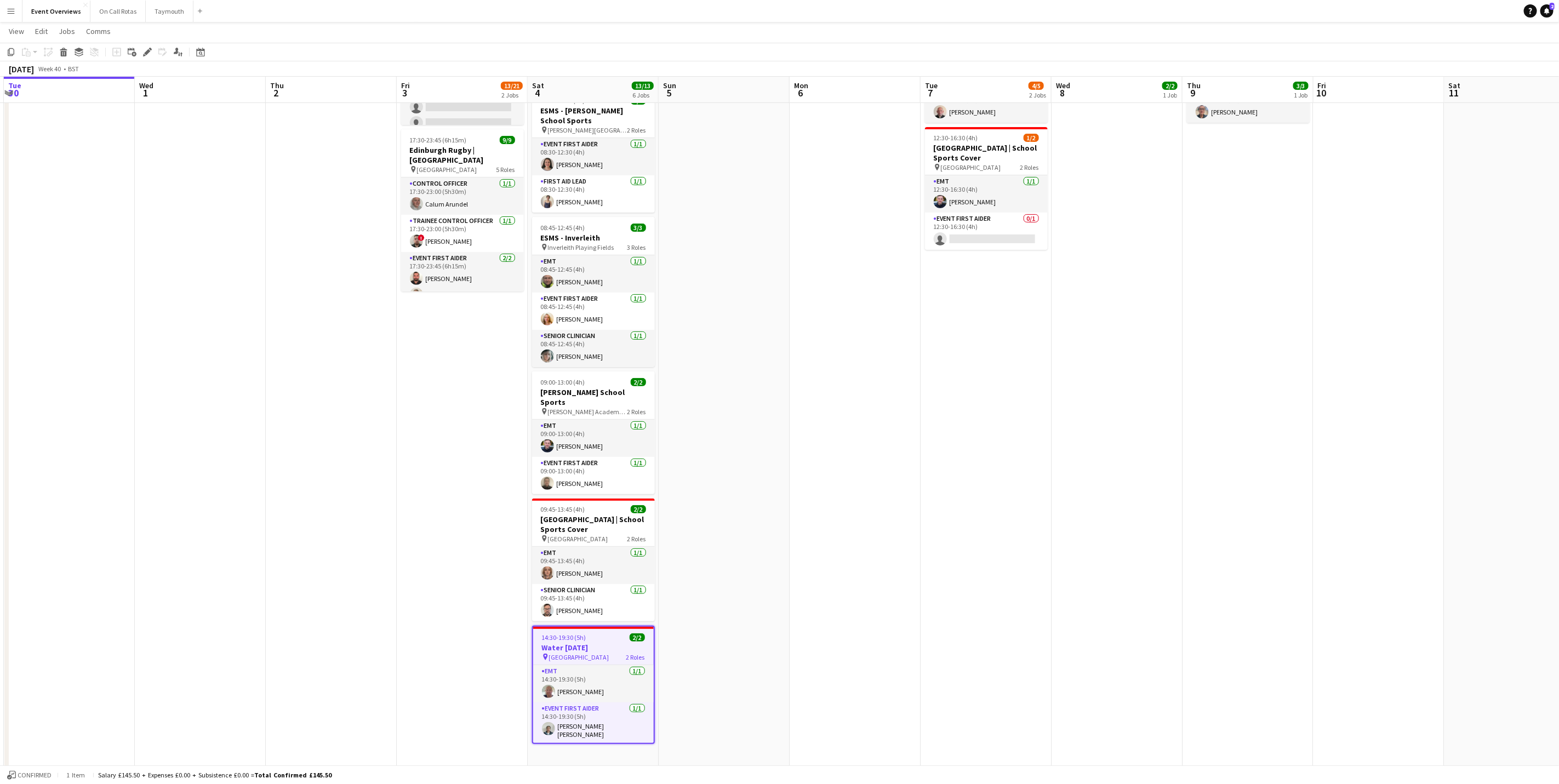
drag, startPoint x: 589, startPoint y: 488, endPoint x: 992, endPoint y: 473, distance: 403.3
click at [992, 473] on app-calendar-viewport "Sun 28 2/2 1 Job Mon 29 Tue 30 Wed 1 Thu 2 Fri 3 13/21 2 Jobs Sat 4 13/13 6 Job…" at bounding box center [780, 327] width 1559 height 897
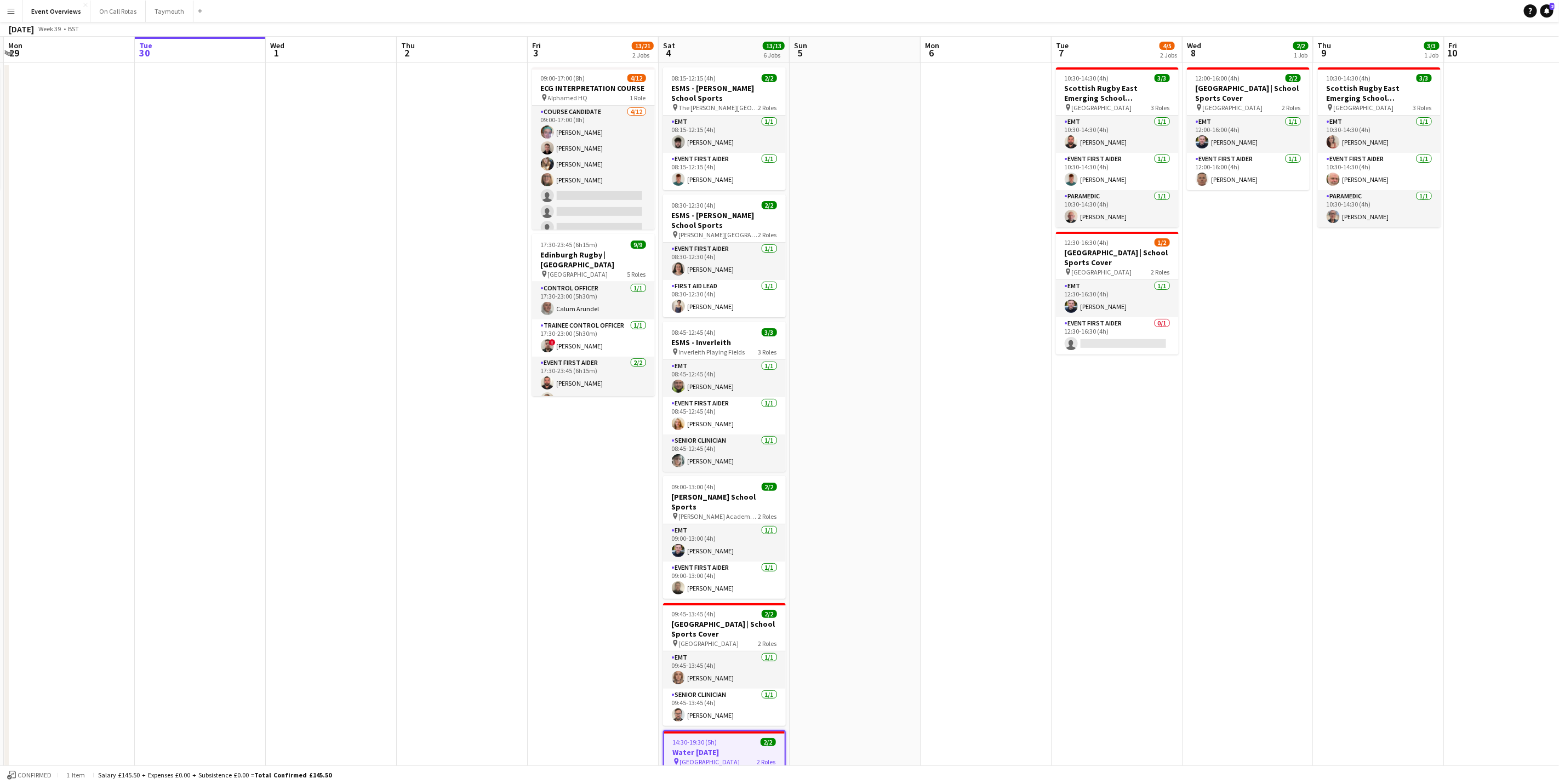
scroll to position [0, 0]
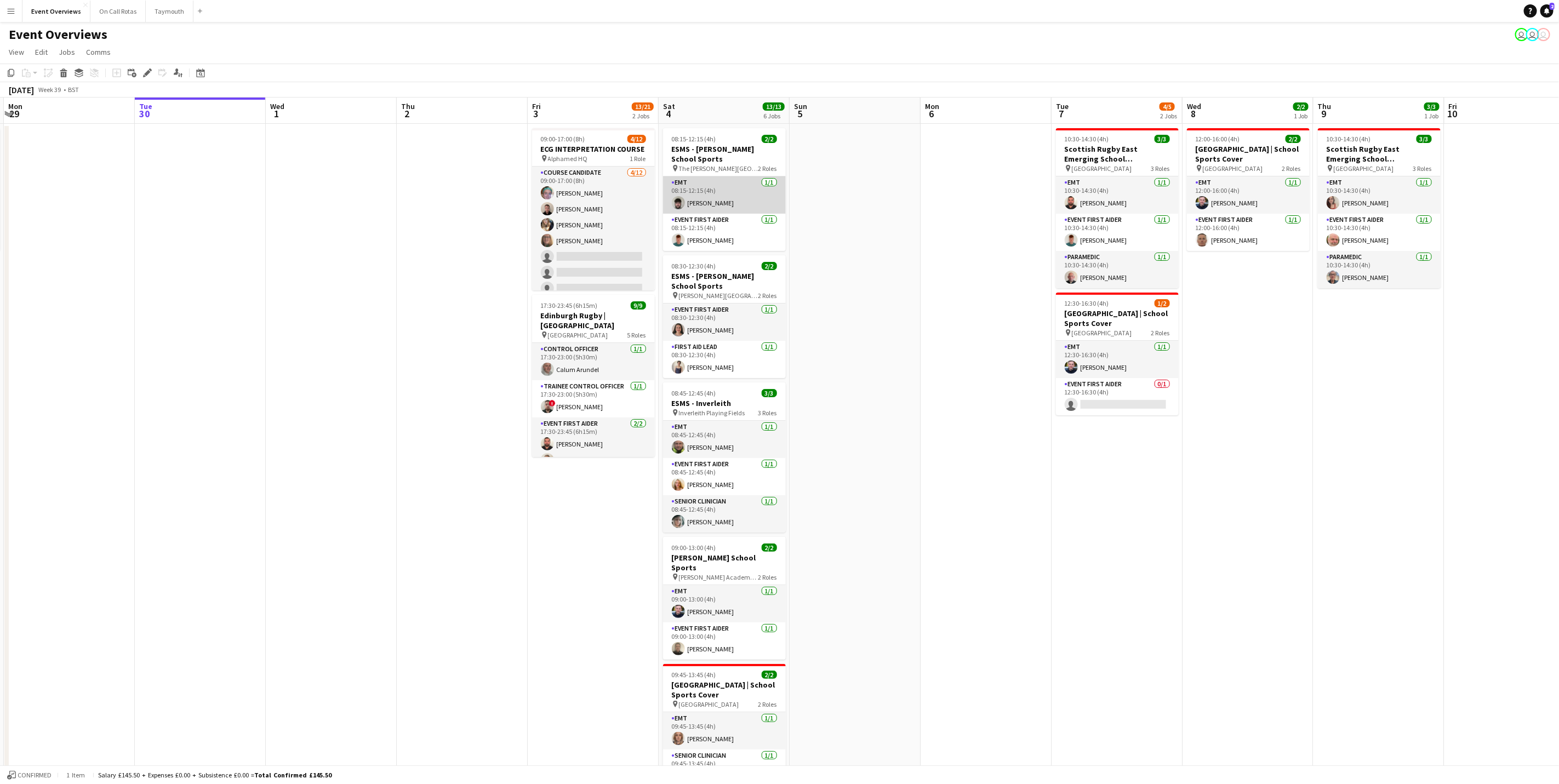
click at [702, 199] on app-card-role "EMT [DATE] 08:15-12:15 (4h) [PERSON_NAME]" at bounding box center [725, 195] width 122 height 37
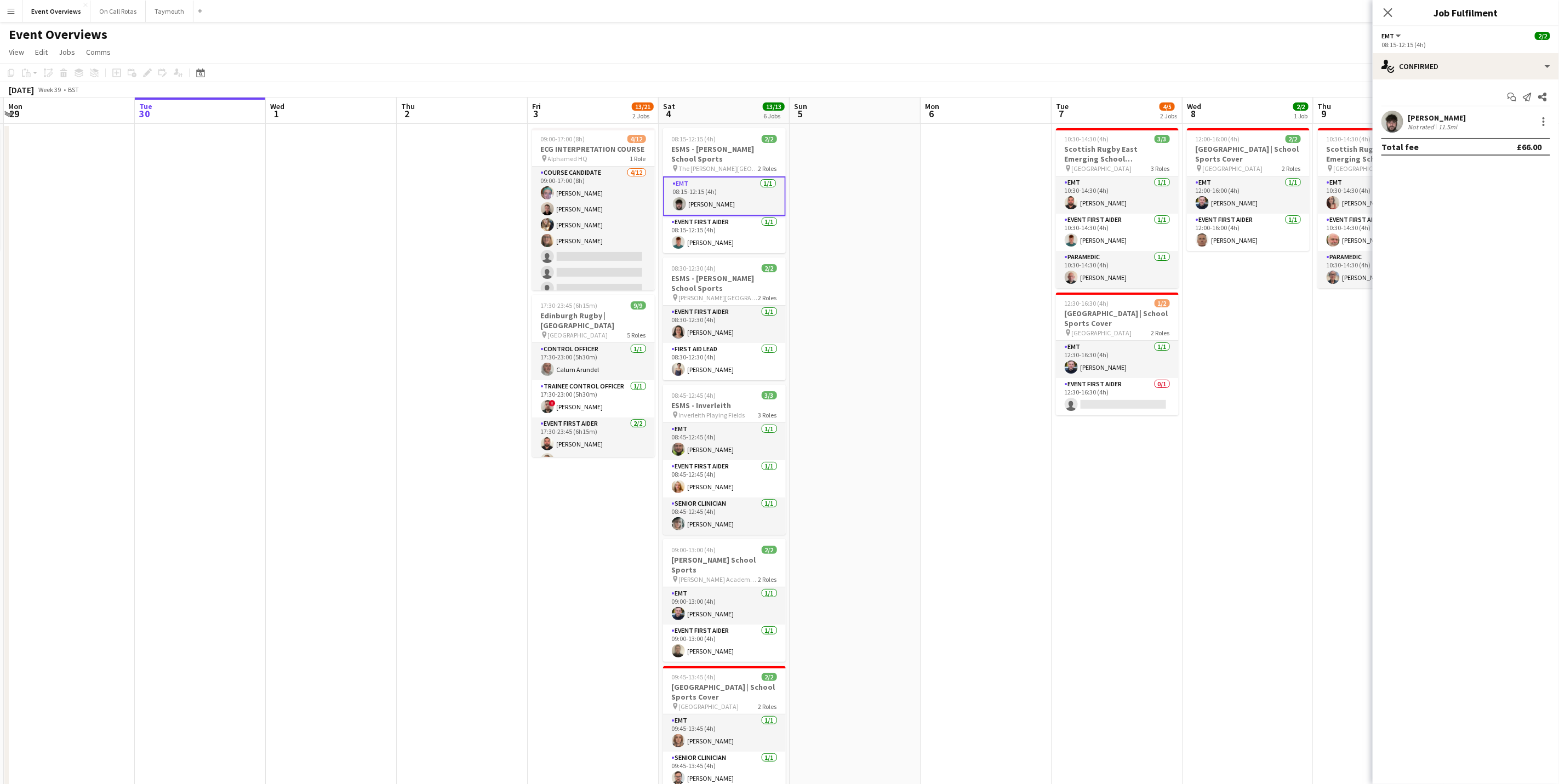
click at [1434, 115] on div "[PERSON_NAME]" at bounding box center [1437, 118] width 58 height 10
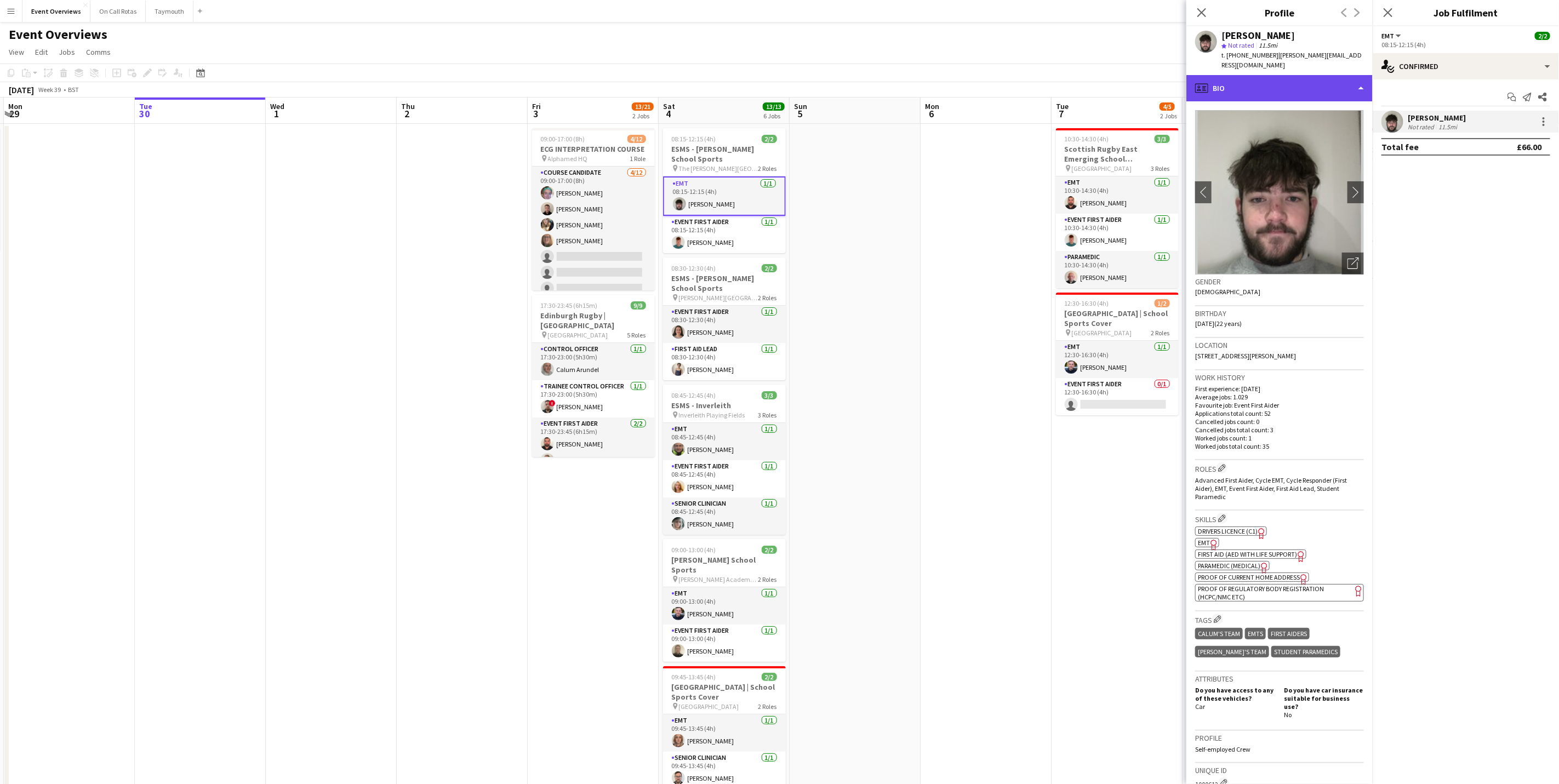
click at [1310, 83] on div "profile Bio" at bounding box center [1280, 87] width 186 height 26
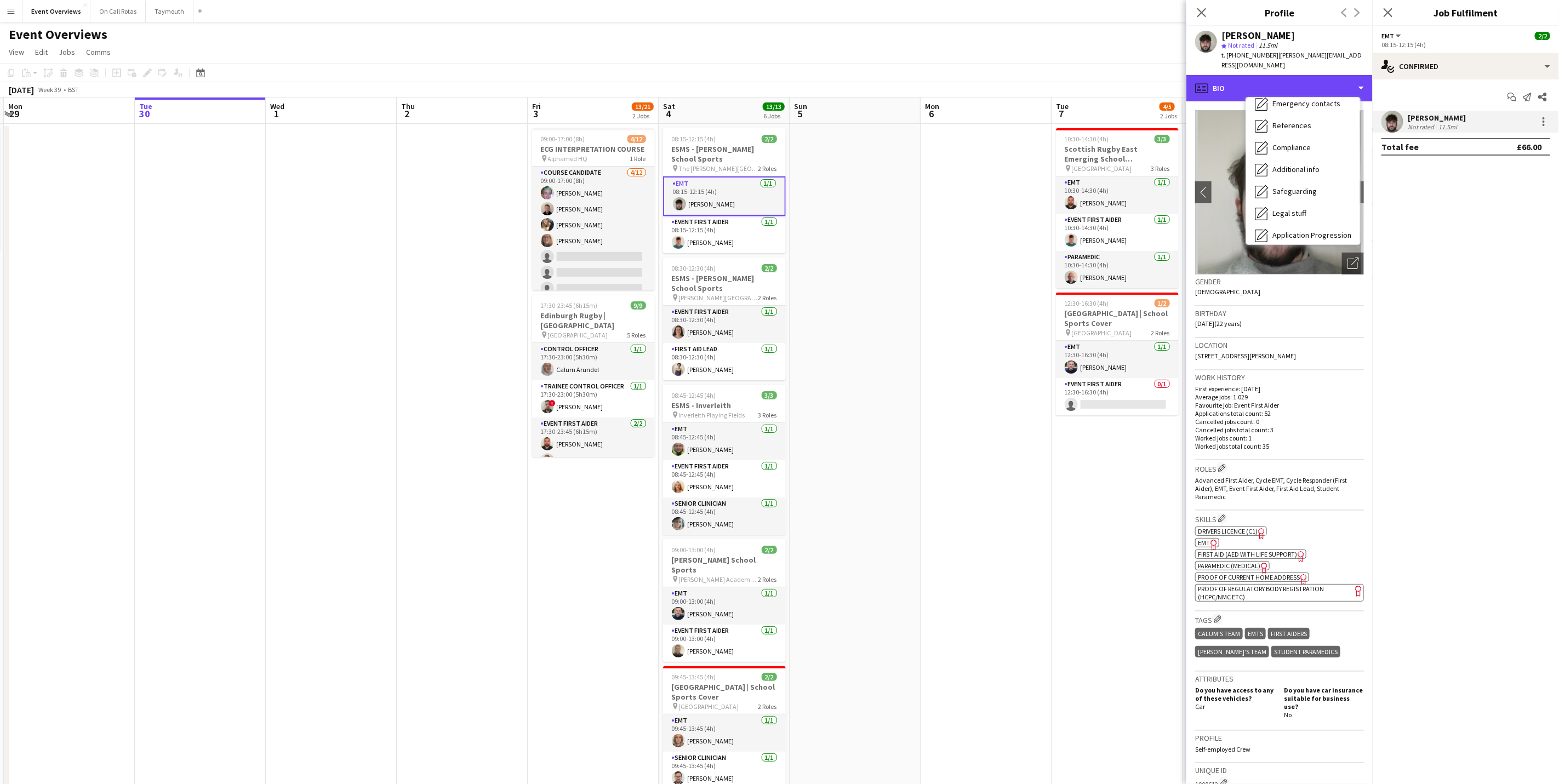
scroll to position [191, 0]
click at [1298, 223] on span "Calendar" at bounding box center [1287, 228] width 29 height 10
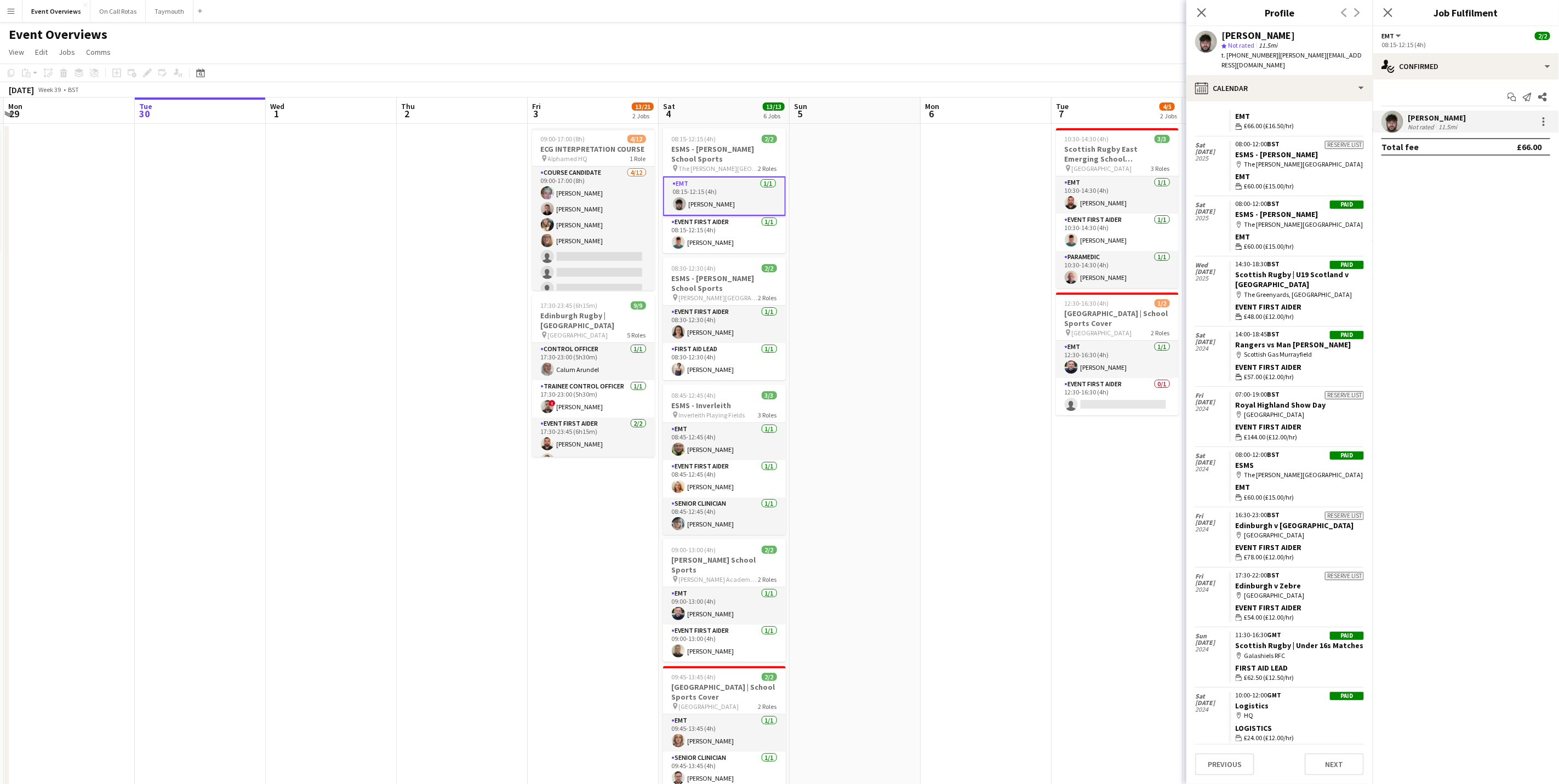
scroll to position [0, 0]
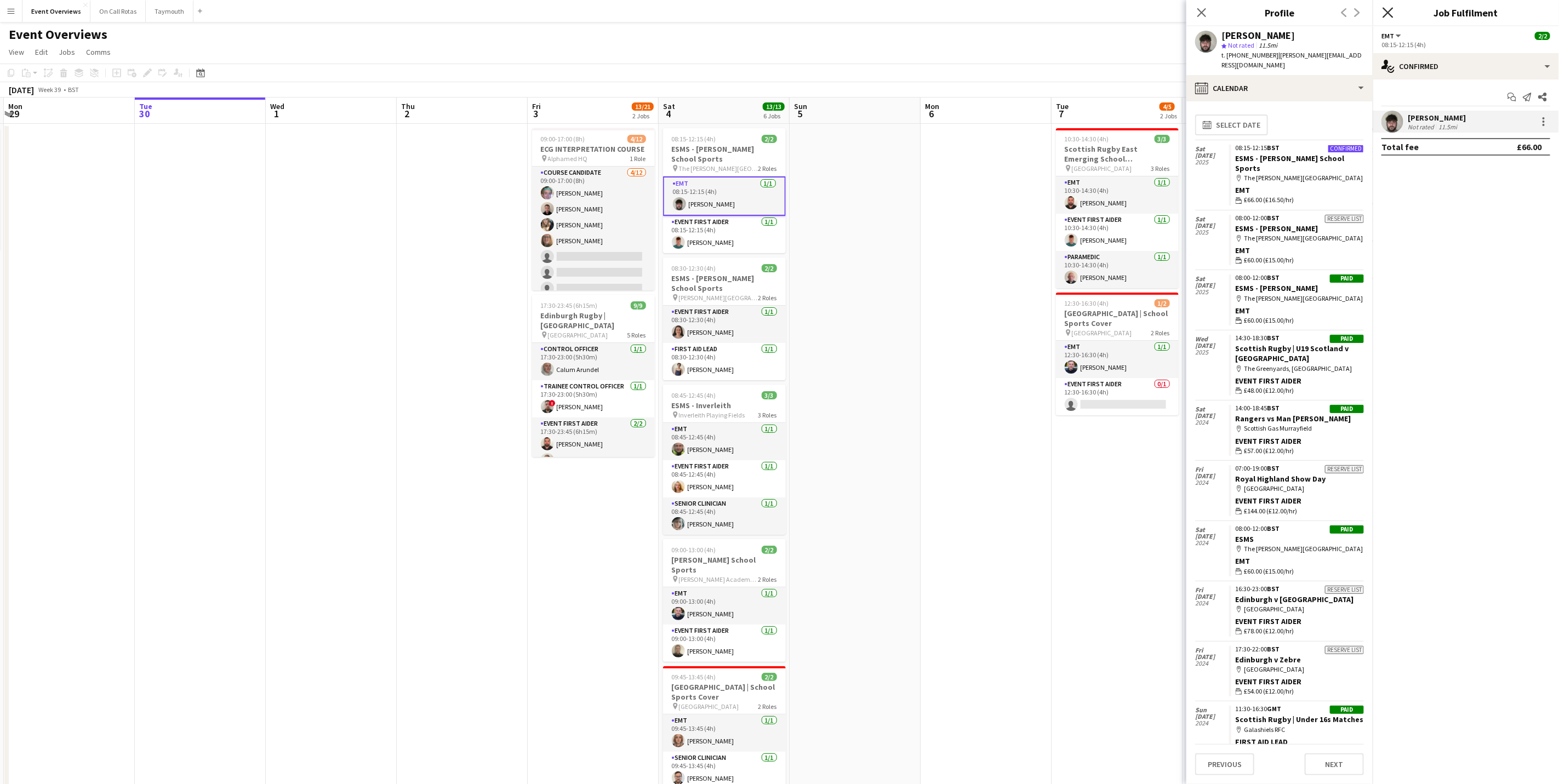
click at [1391, 9] on icon at bounding box center [1387, 12] width 10 height 10
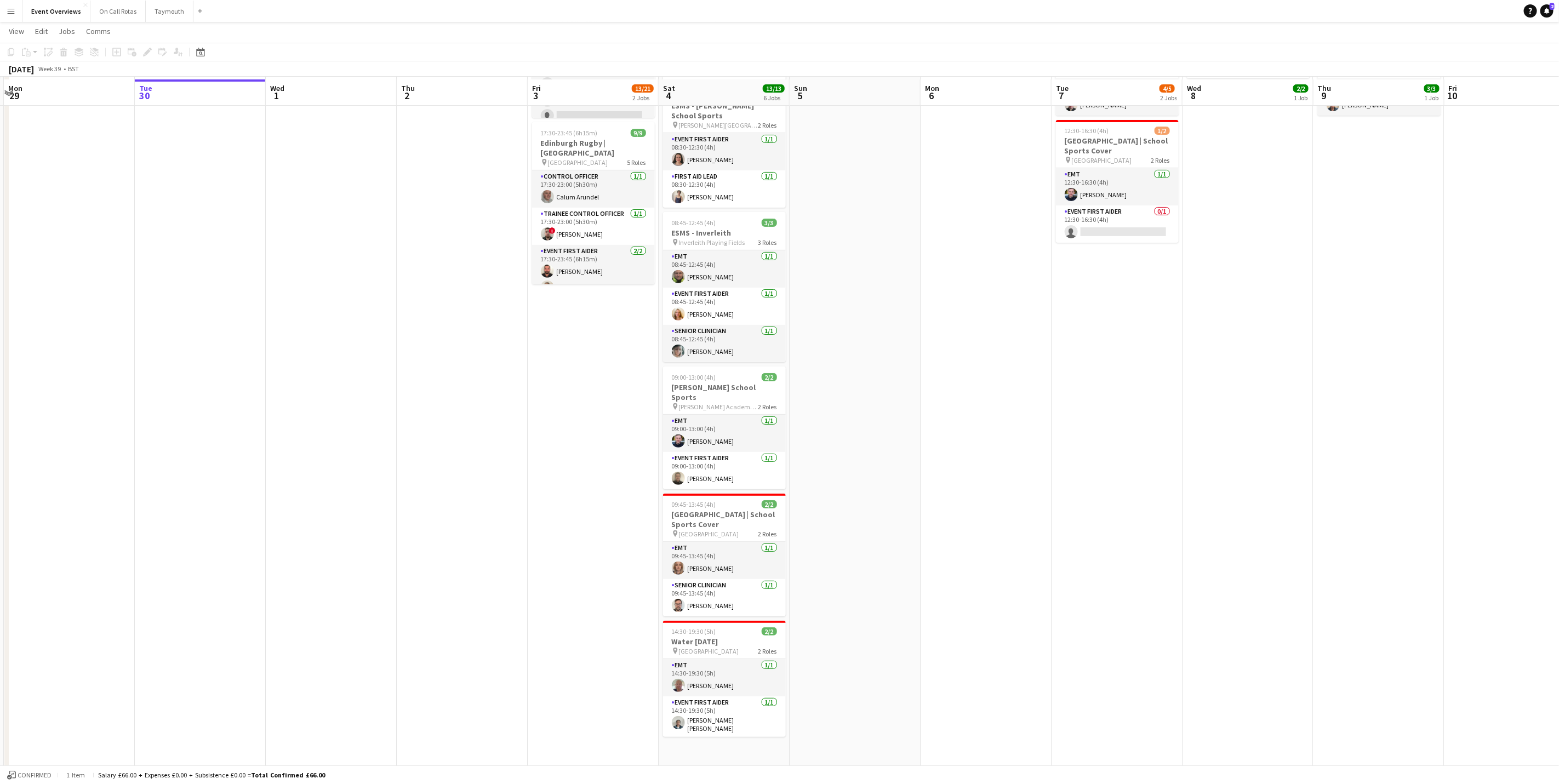
scroll to position [174, 0]
